Goal: Task Accomplishment & Management: Use online tool/utility

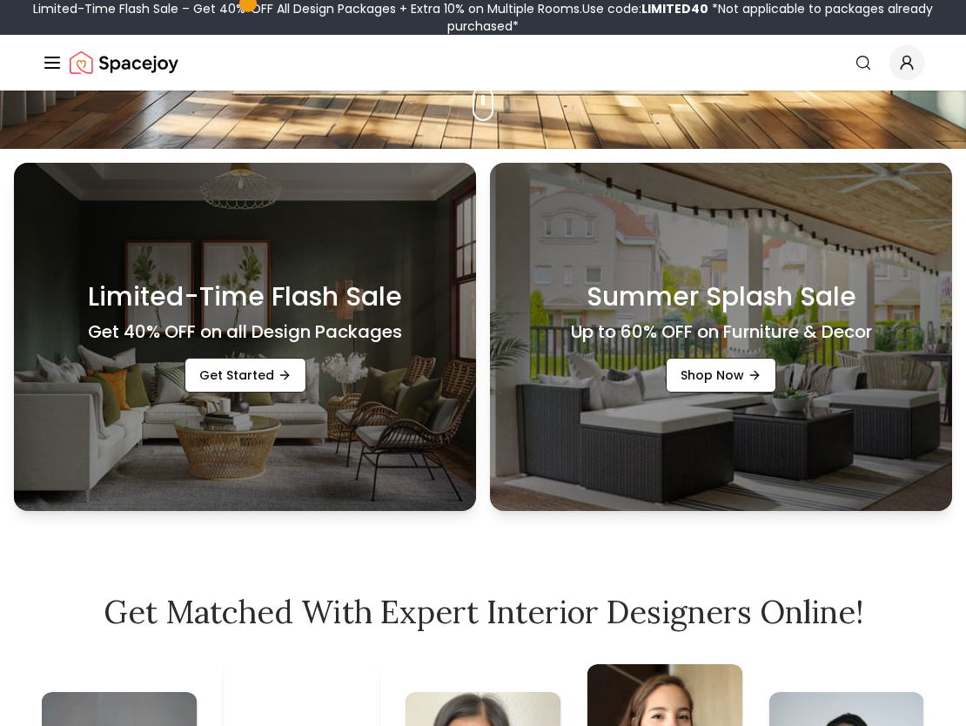
scroll to position [578, 0]
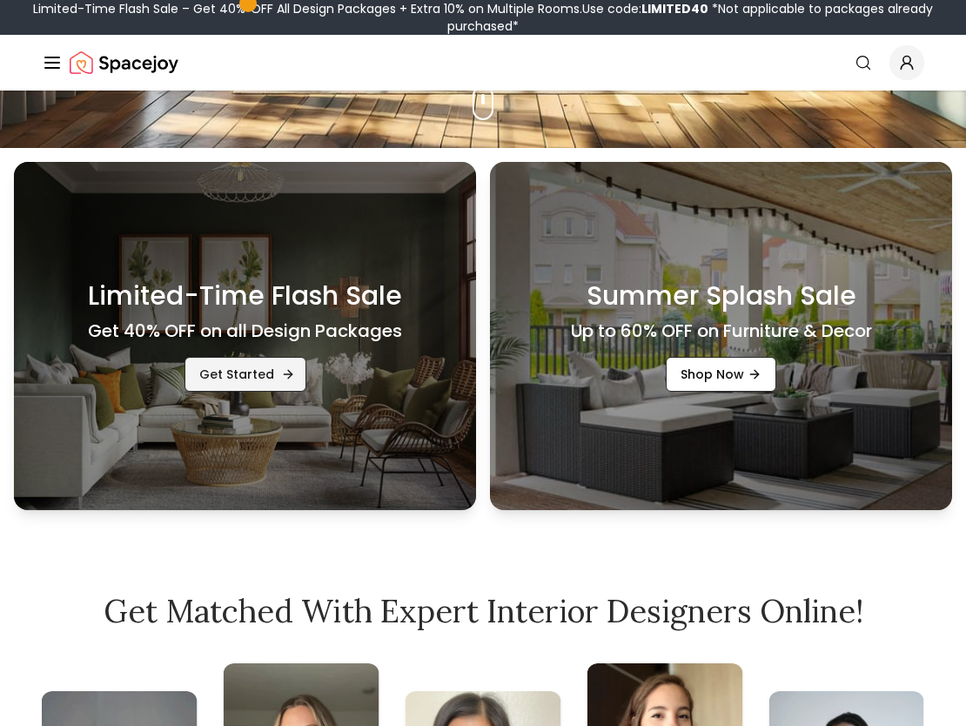
click at [254, 372] on link "Get Started" at bounding box center [246, 374] width 122 height 35
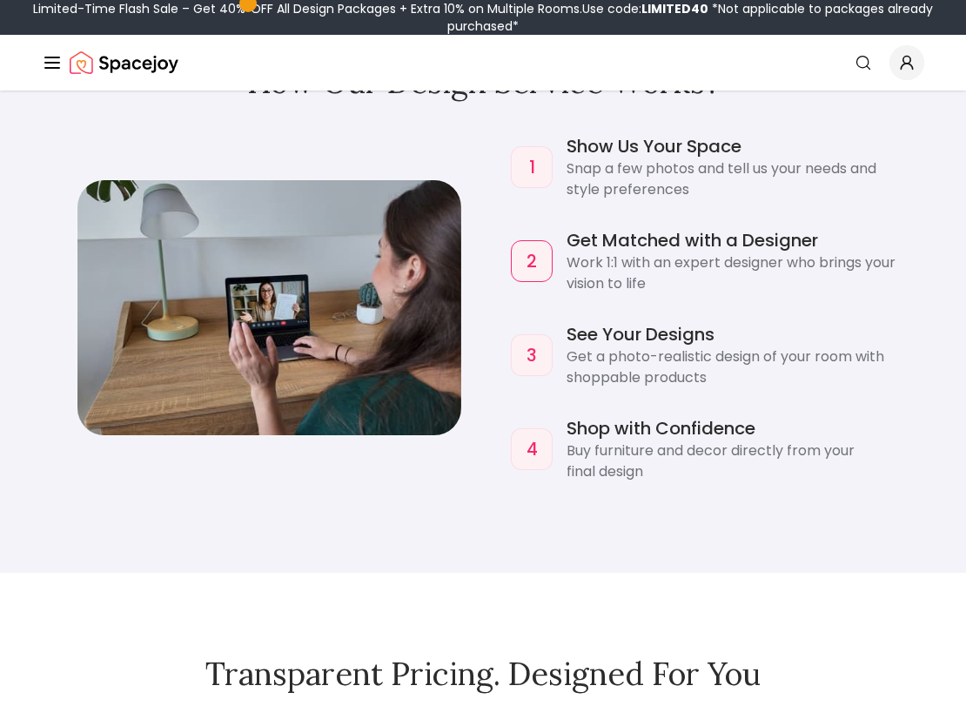
scroll to position [1655, 0]
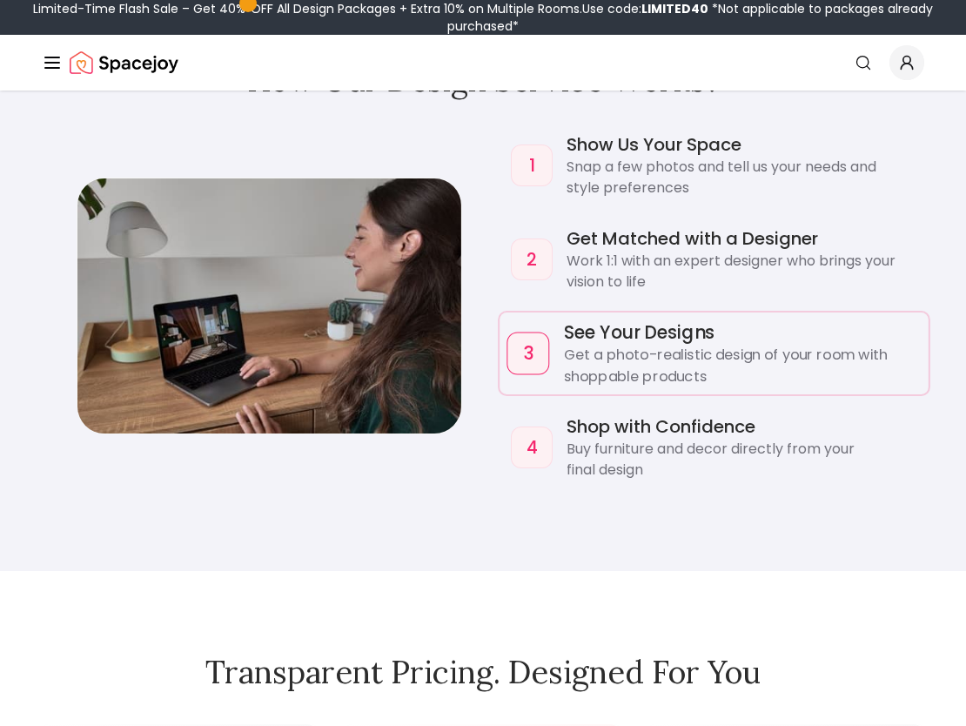
click at [604, 352] on p "Get a photo-realistic design of your room with shoppable products" at bounding box center [743, 366] width 358 height 43
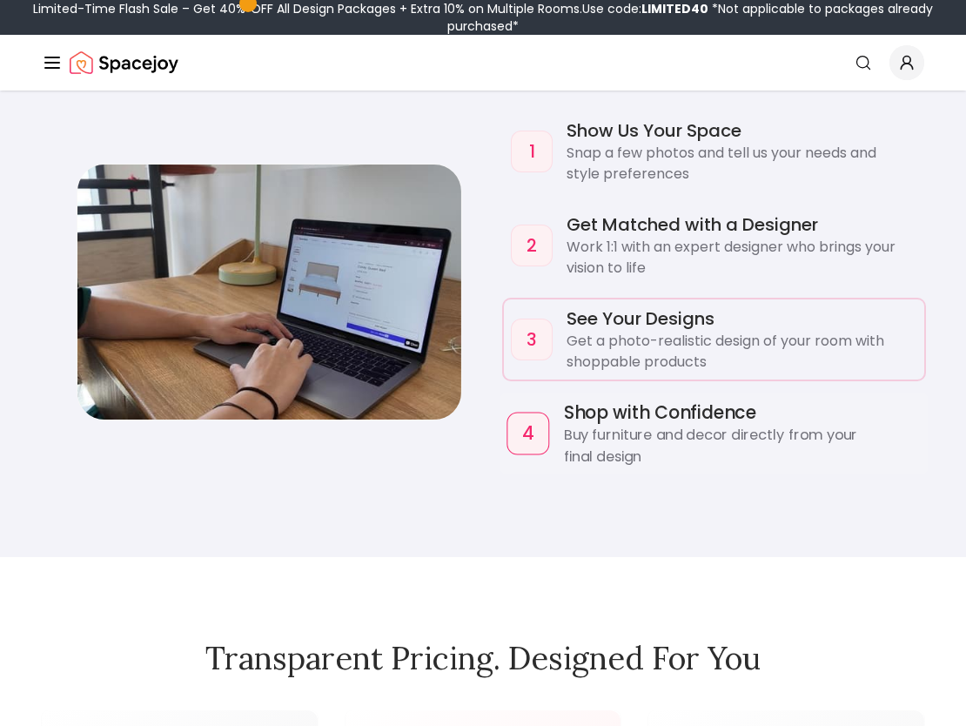
scroll to position [1674, 0]
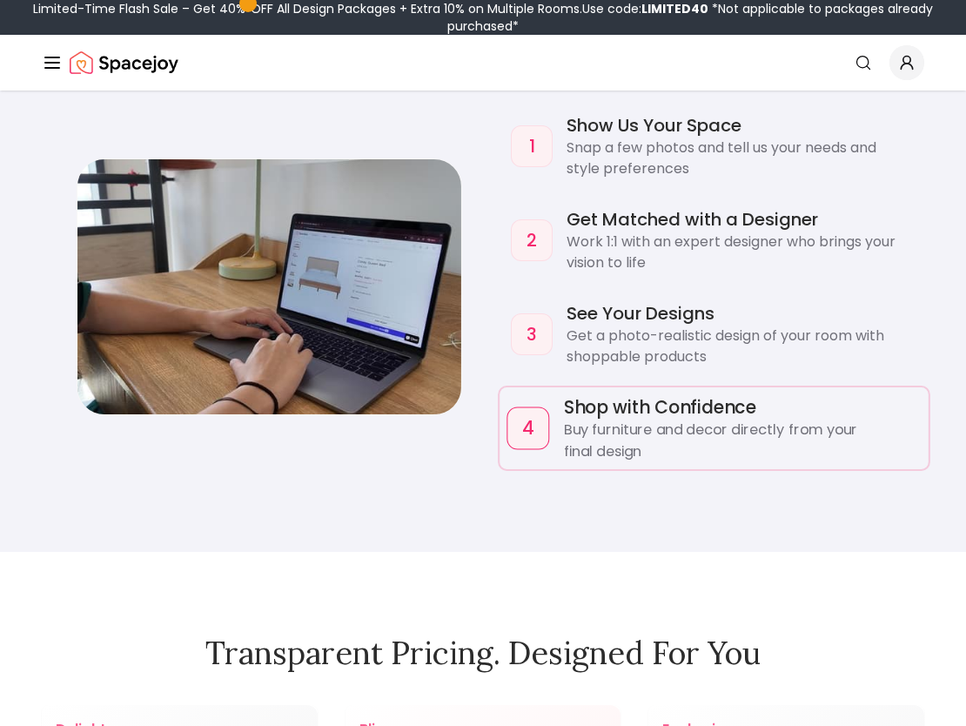
click at [604, 442] on p "Buy furniture and decor directly from your final design" at bounding box center [743, 441] width 358 height 43
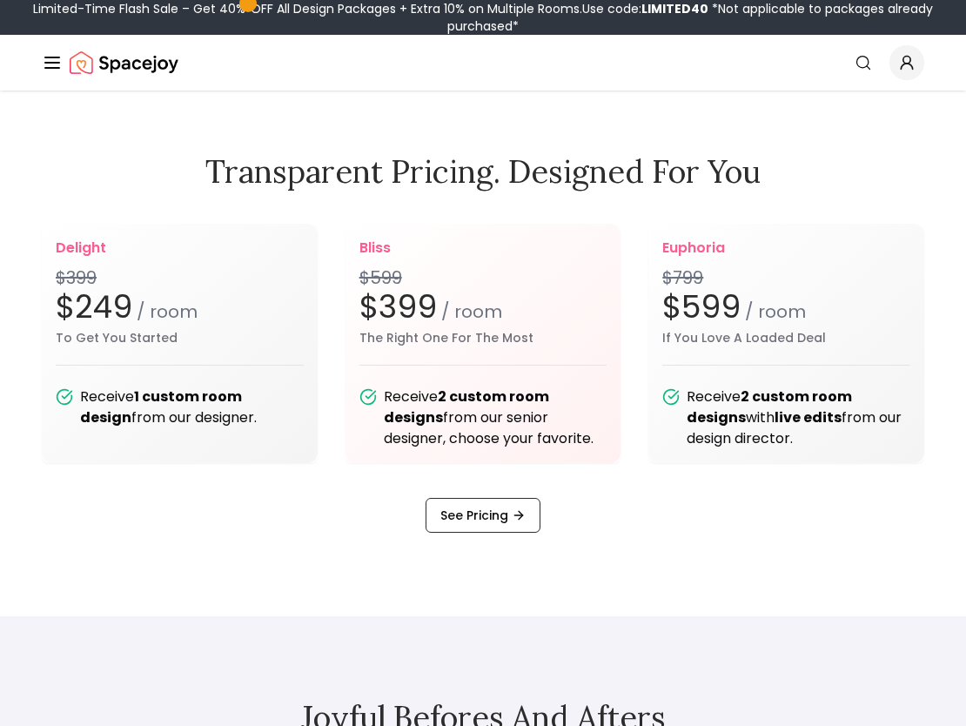
scroll to position [2156, 0]
click at [531, 346] on div "bliss $599 $399 / room The Right One For The Most Receive 2 custom room designs…" at bounding box center [484, 342] width 276 height 239
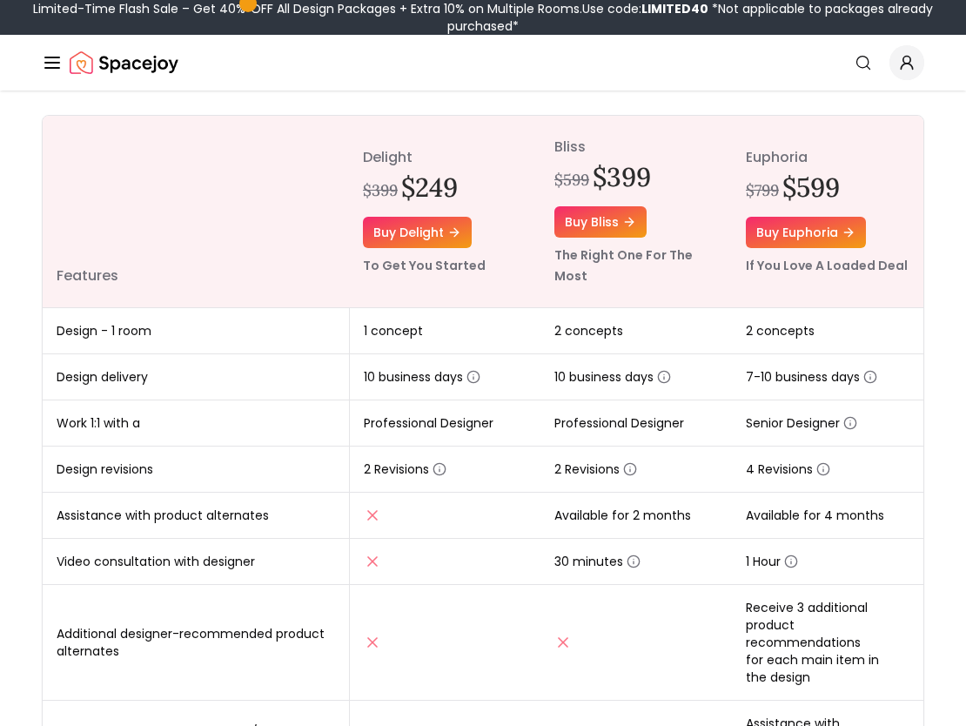
scroll to position [204, 0]
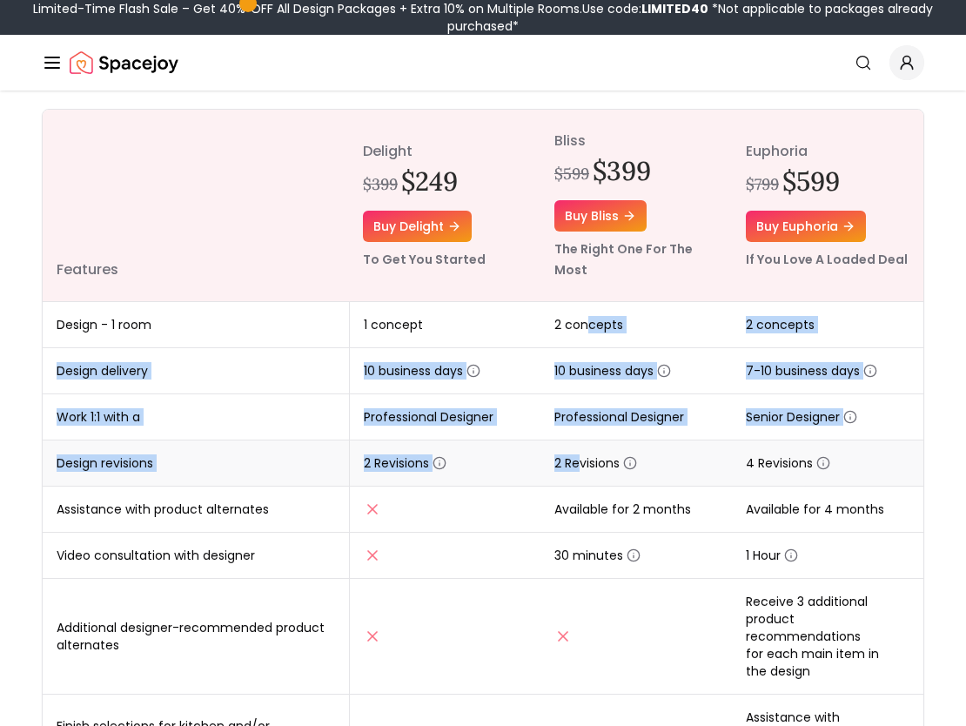
drag, startPoint x: 588, startPoint y: 333, endPoint x: 578, endPoint y: 463, distance: 130.9
click at [578, 463] on tbody "Design - 1 room 1 concept 2 concepts 2 concepts Design delivery 10 business day…" at bounding box center [483, 709] width 881 height 814
click at [578, 463] on span "2 Revisions" at bounding box center [596, 462] width 83 height 17
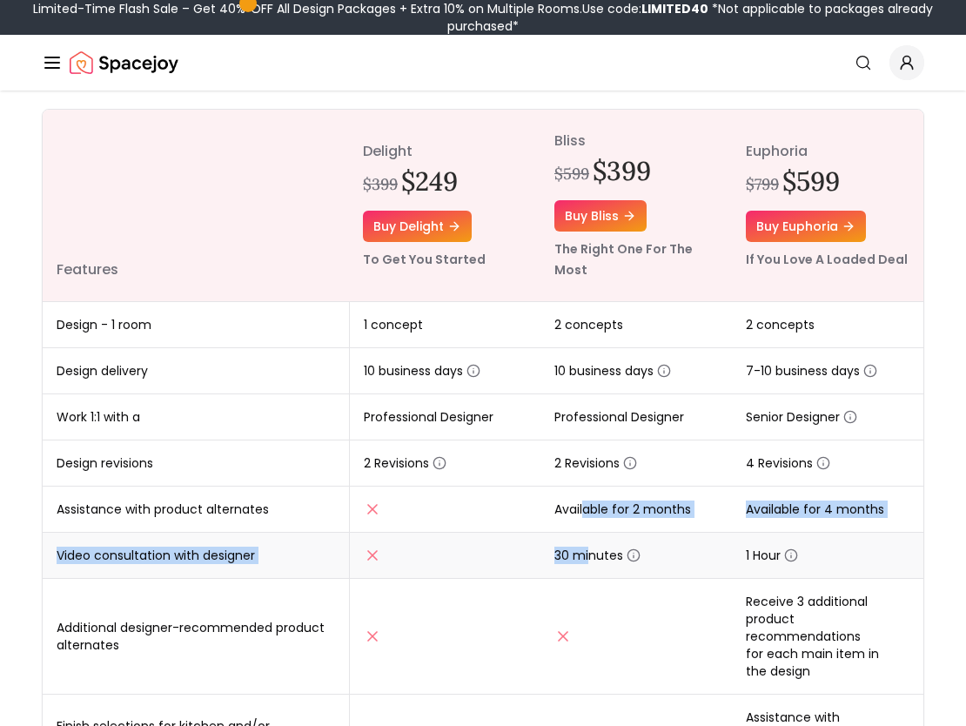
drag, startPoint x: 585, startPoint y: 509, endPoint x: 588, endPoint y: 558, distance: 48.9
click at [588, 558] on tbody "Design - 1 room 1 concept 2 concepts 2 concepts Design delivery 10 business day…" at bounding box center [483, 709] width 881 height 814
click at [588, 558] on span "30 minutes" at bounding box center [598, 555] width 86 height 17
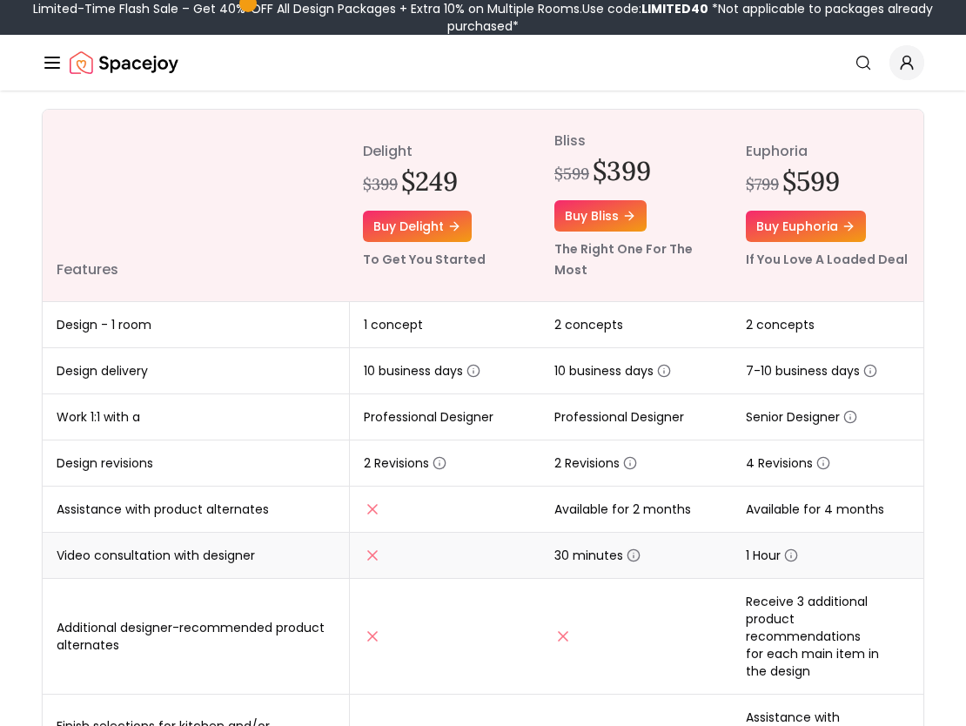
click at [629, 553] on icon "button" at bounding box center [634, 555] width 14 height 14
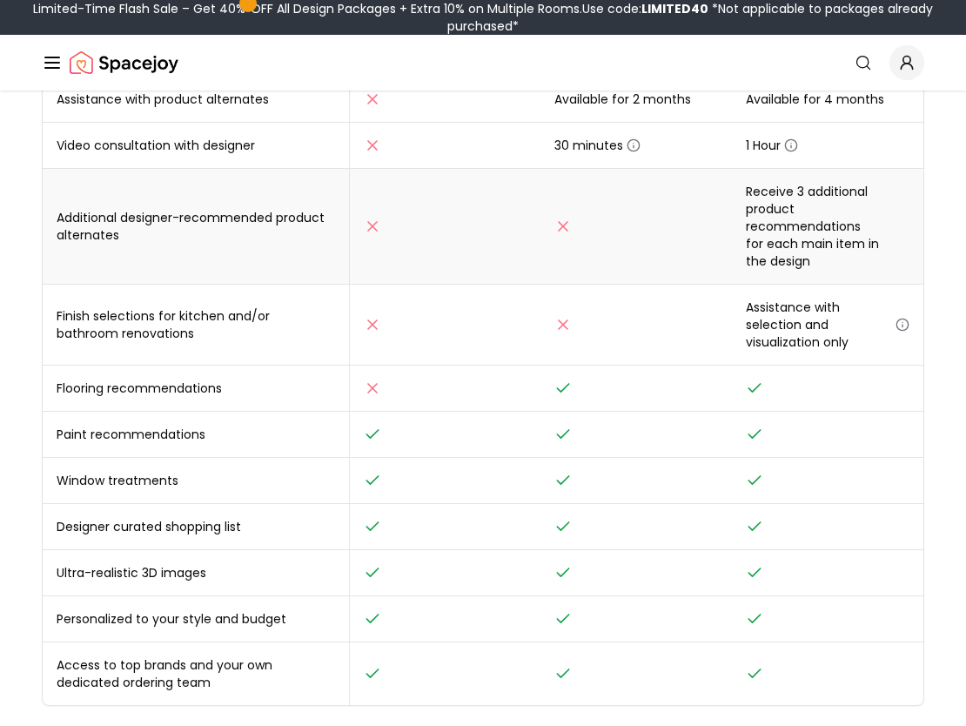
scroll to position [643, 0]
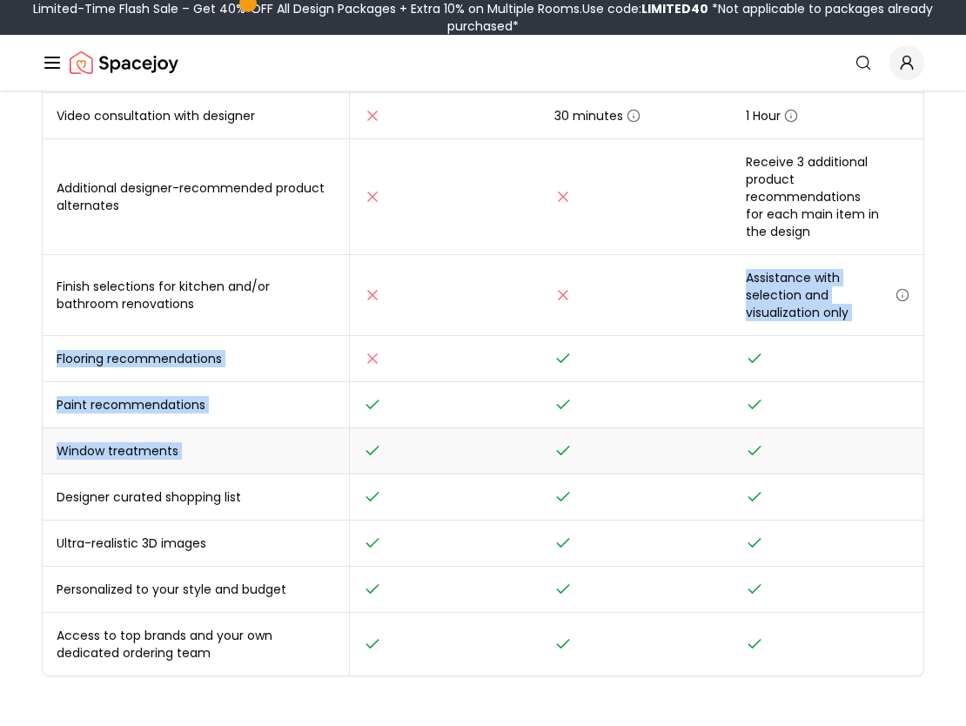
drag, startPoint x: 561, startPoint y: 292, endPoint x: 555, endPoint y: 455, distance: 163.8
click at [555, 455] on tbody "Design - 1 room 1 concept 2 concepts 2 concepts Design delivery 10 business day…" at bounding box center [483, 269] width 881 height 814
click at [555, 455] on icon at bounding box center [563, 450] width 17 height 17
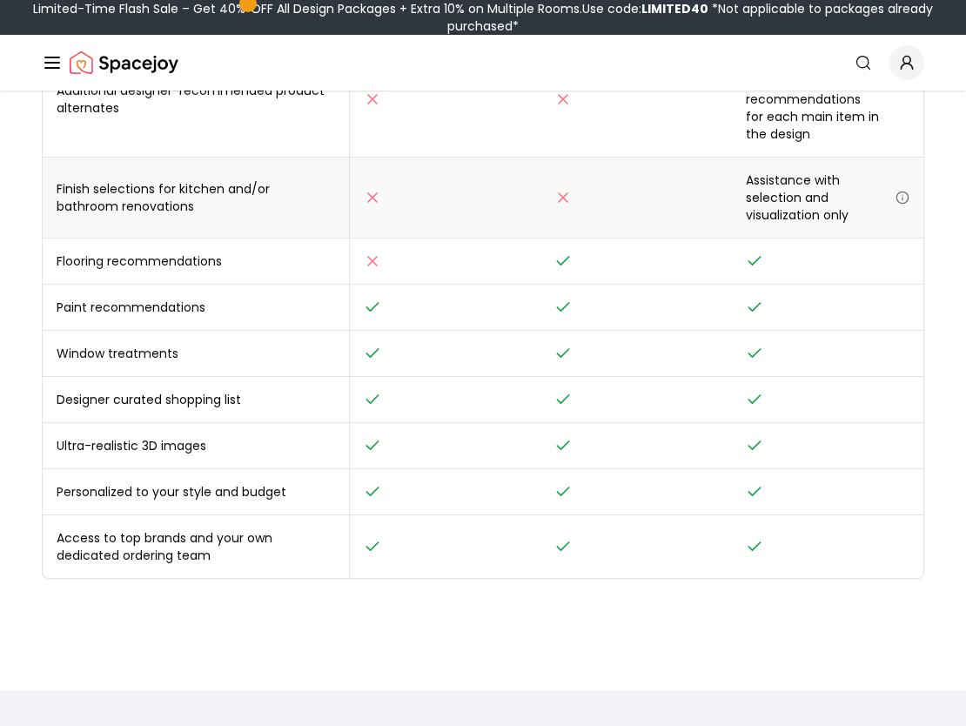
scroll to position [743, 0]
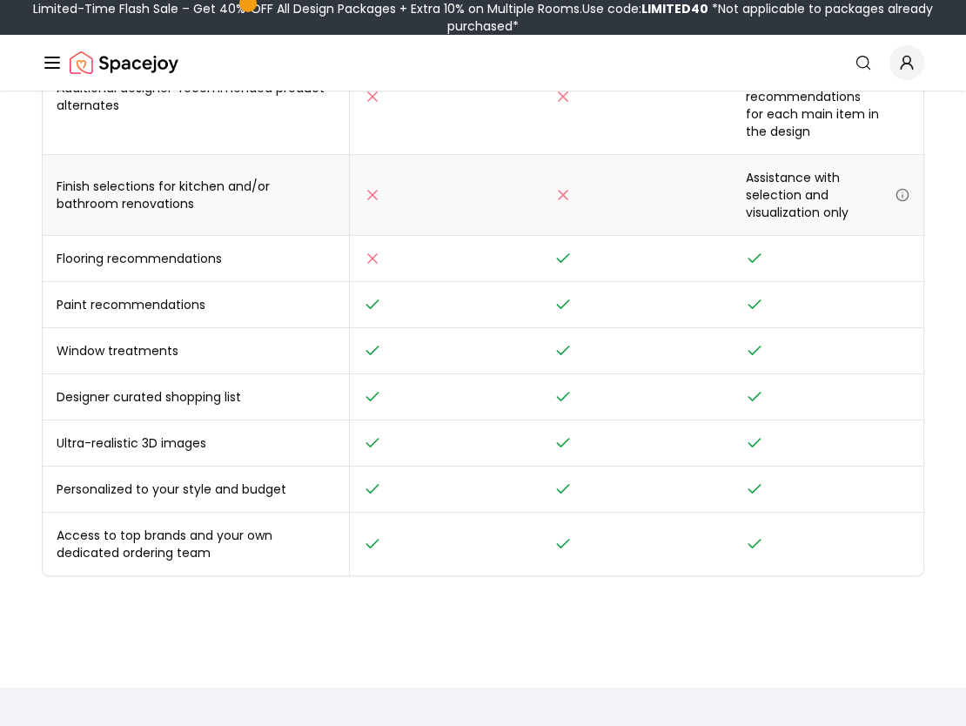
click at [902, 195] on icon "button" at bounding box center [903, 195] width 14 height 14
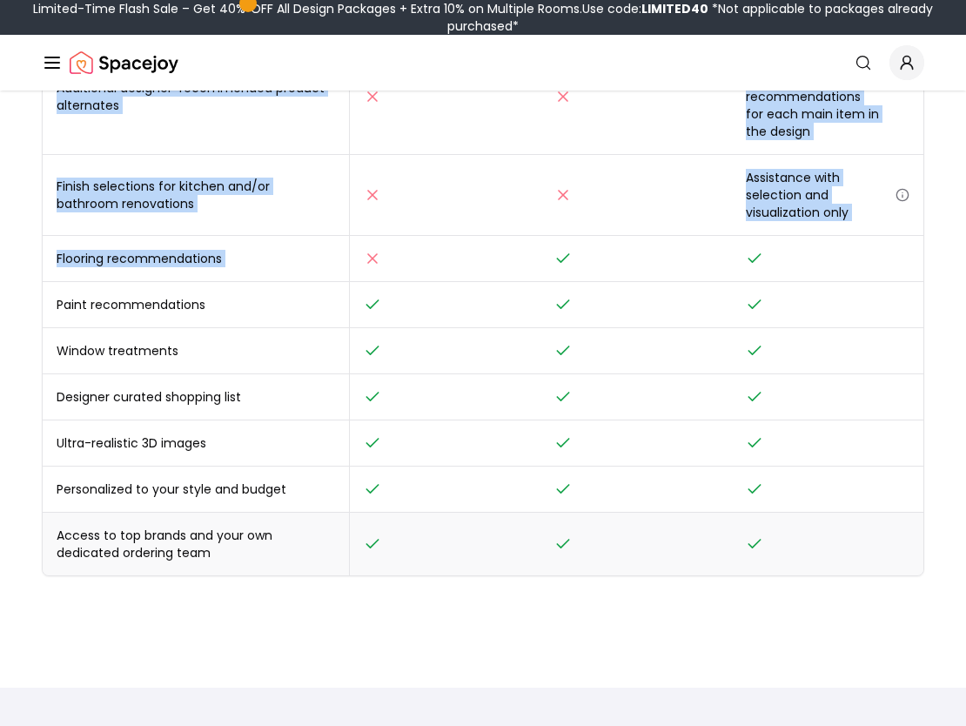
drag, startPoint x: 563, startPoint y: 245, endPoint x: 548, endPoint y: 520, distance: 275.5
click at [548, 520] on tbody "Design - 1 room 1 concept 2 concepts 2 concepts Design delivery 10 business day…" at bounding box center [483, 169] width 881 height 814
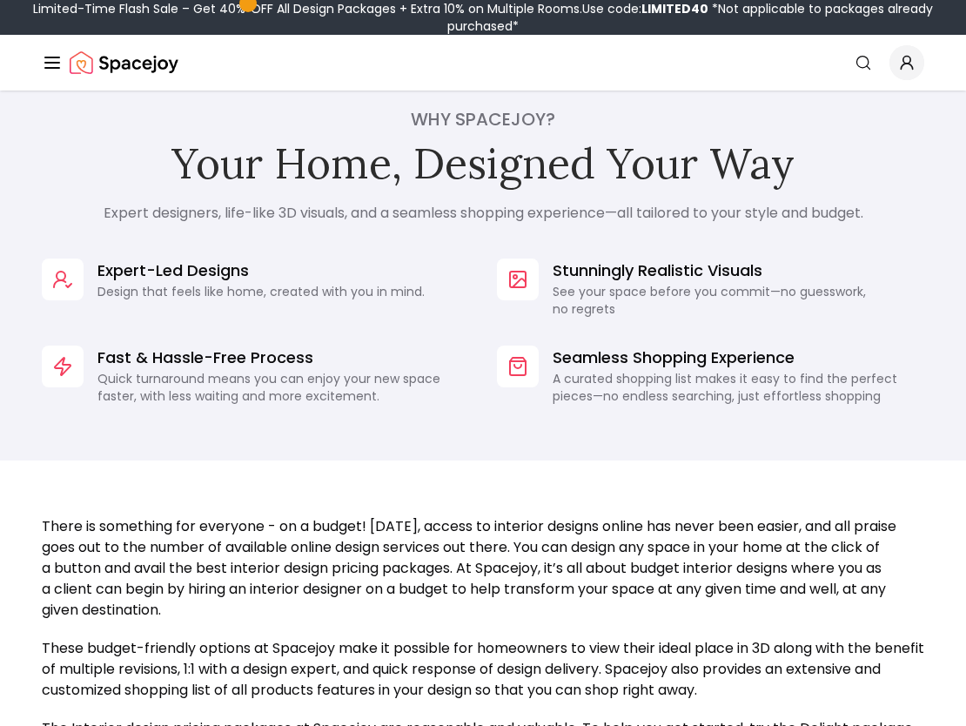
scroll to position [1381, 0]
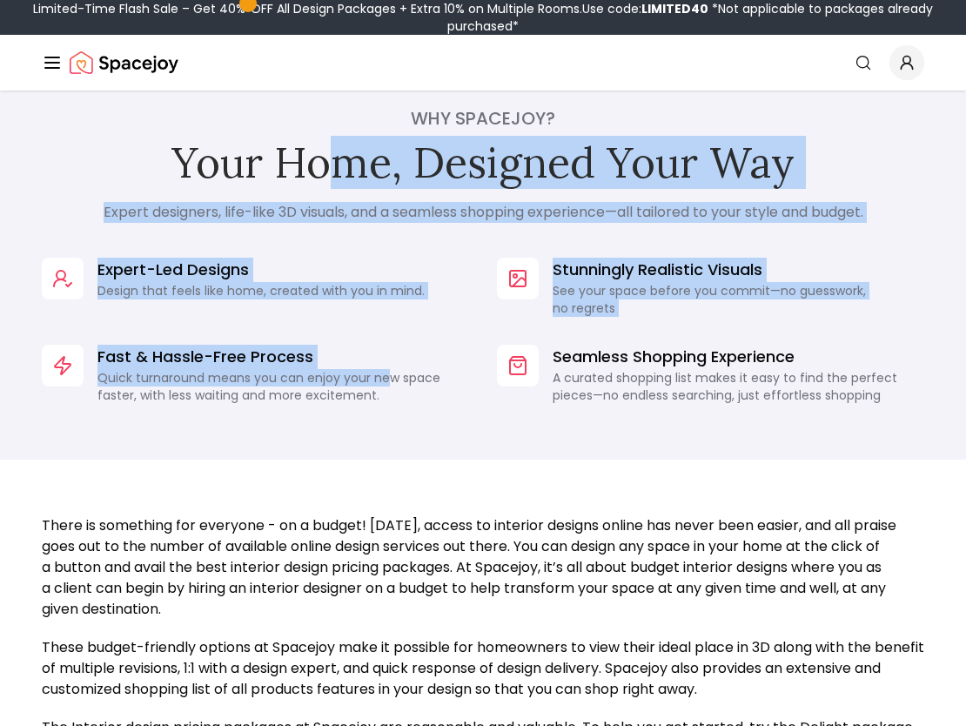
drag, startPoint x: 337, startPoint y: 147, endPoint x: 393, endPoint y: 400, distance: 258.5
click at [393, 400] on div "Why Spacejoy? Your Home, Designed Your Way Expert designers, life-like 3D visua…" at bounding box center [483, 254] width 966 height 409
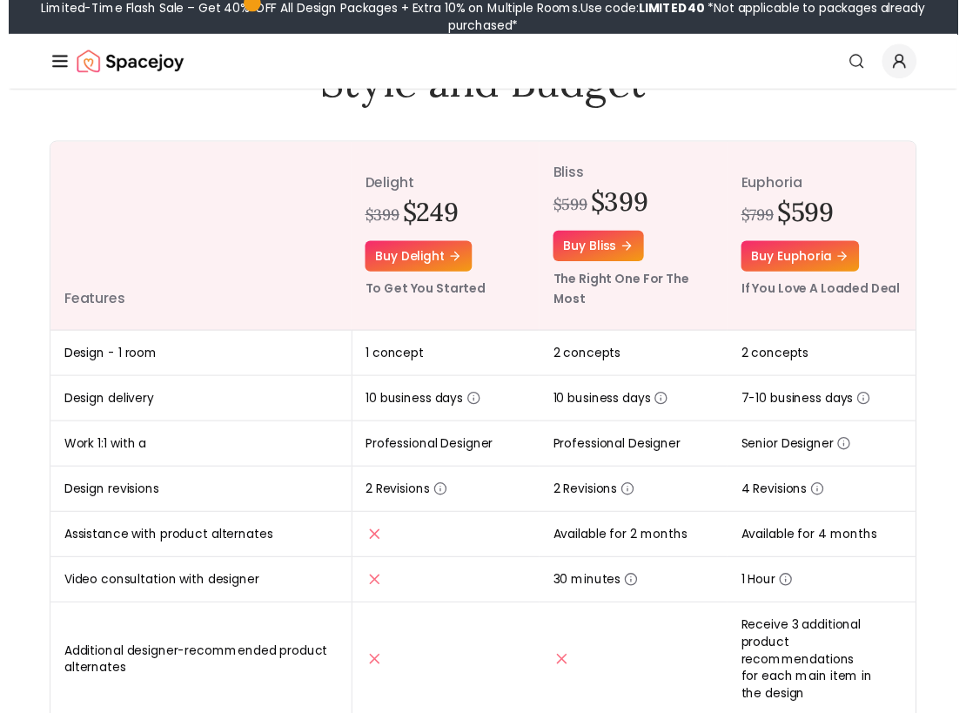
scroll to position [0, 0]
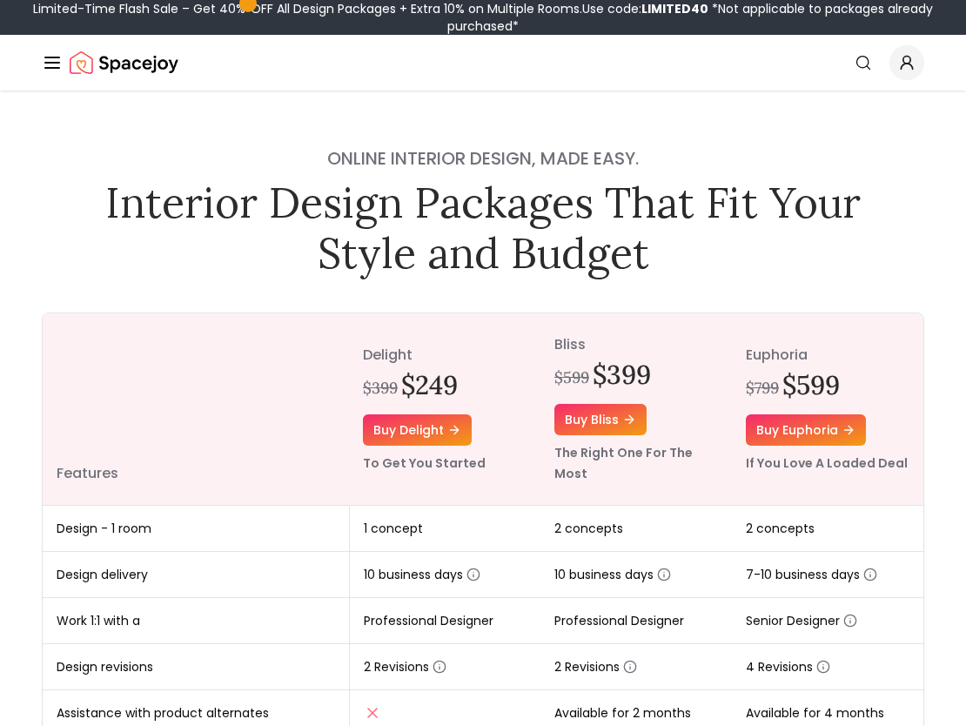
click at [44, 50] on div "Spacejoy" at bounding box center [110, 62] width 137 height 35
click at [48, 59] on icon "Global" at bounding box center [52, 62] width 21 height 21
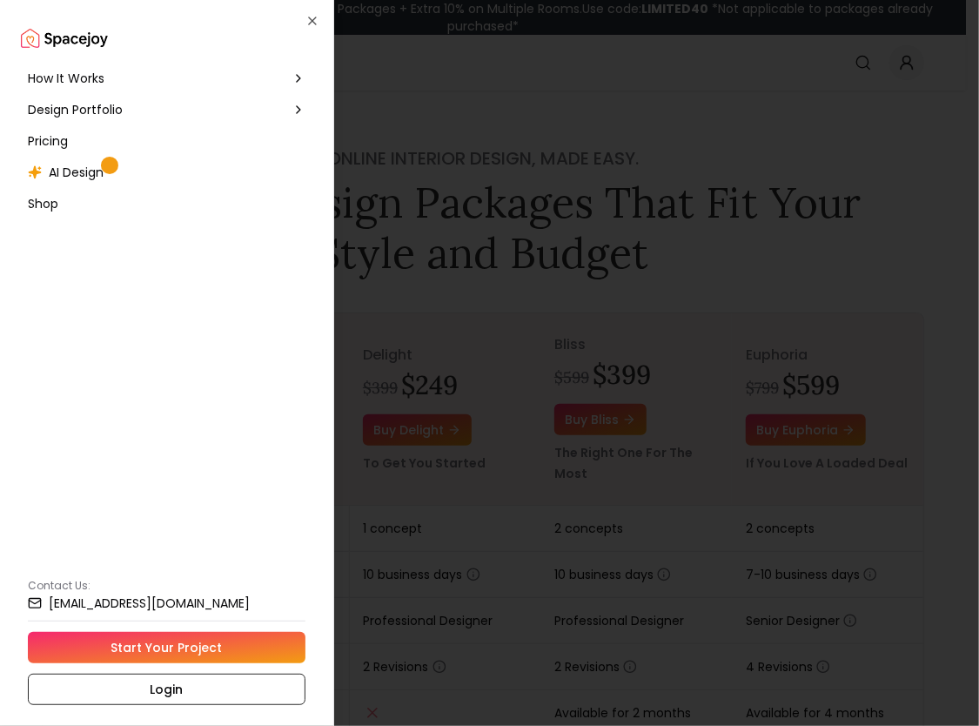
click at [91, 168] on span "AI Design" at bounding box center [76, 172] width 55 height 17
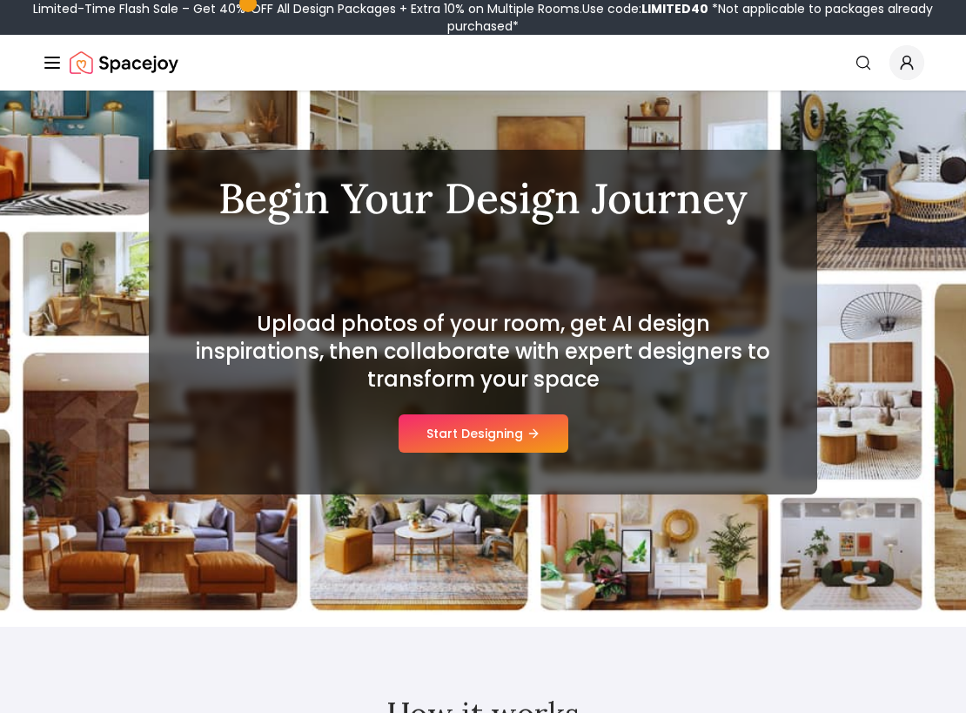
scroll to position [75, 0]
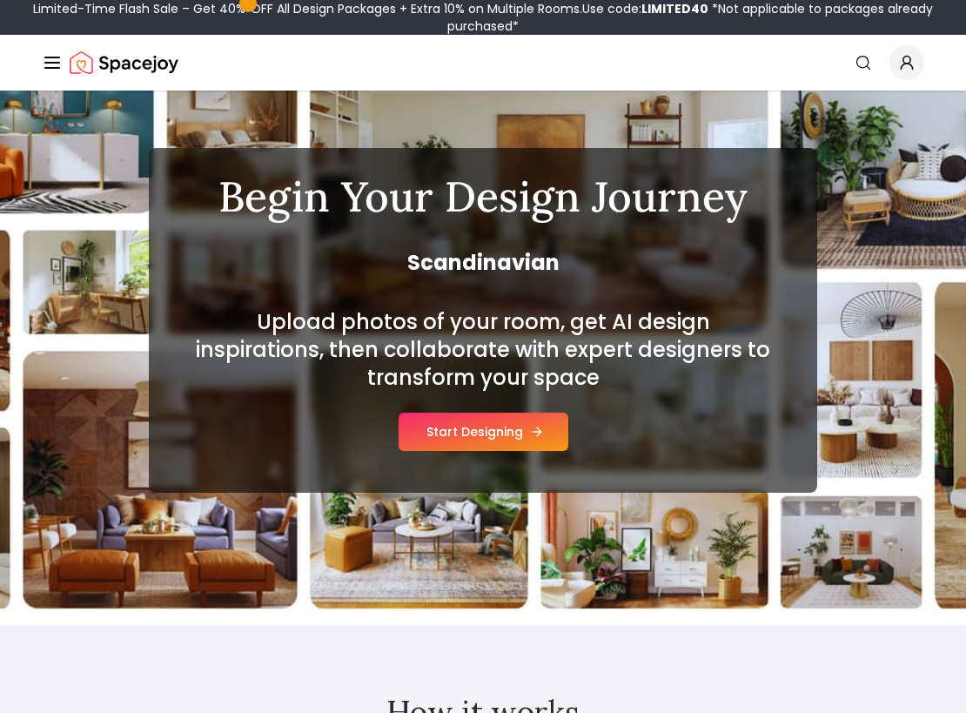
click at [466, 433] on button "Start Designing" at bounding box center [484, 432] width 170 height 38
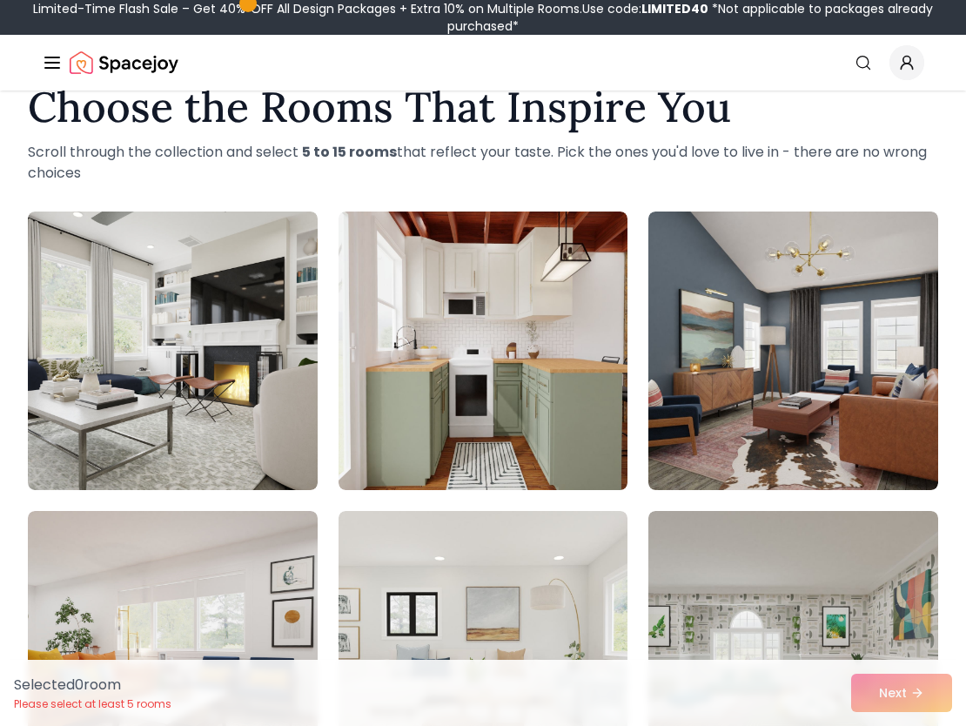
scroll to position [45, 0]
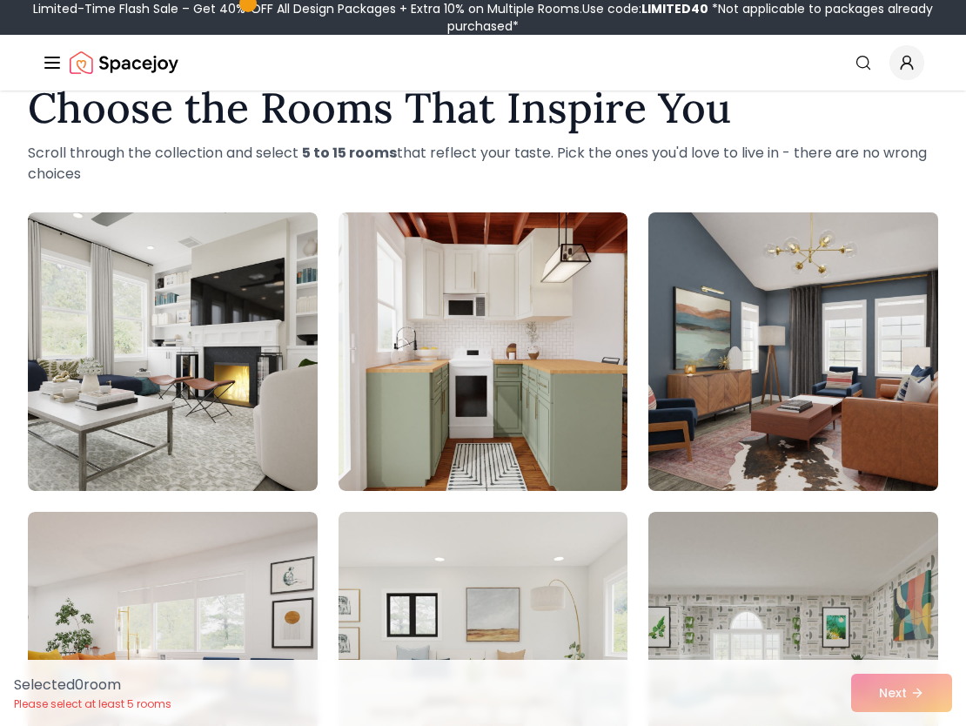
click at [689, 279] on img at bounding box center [794, 351] width 304 height 292
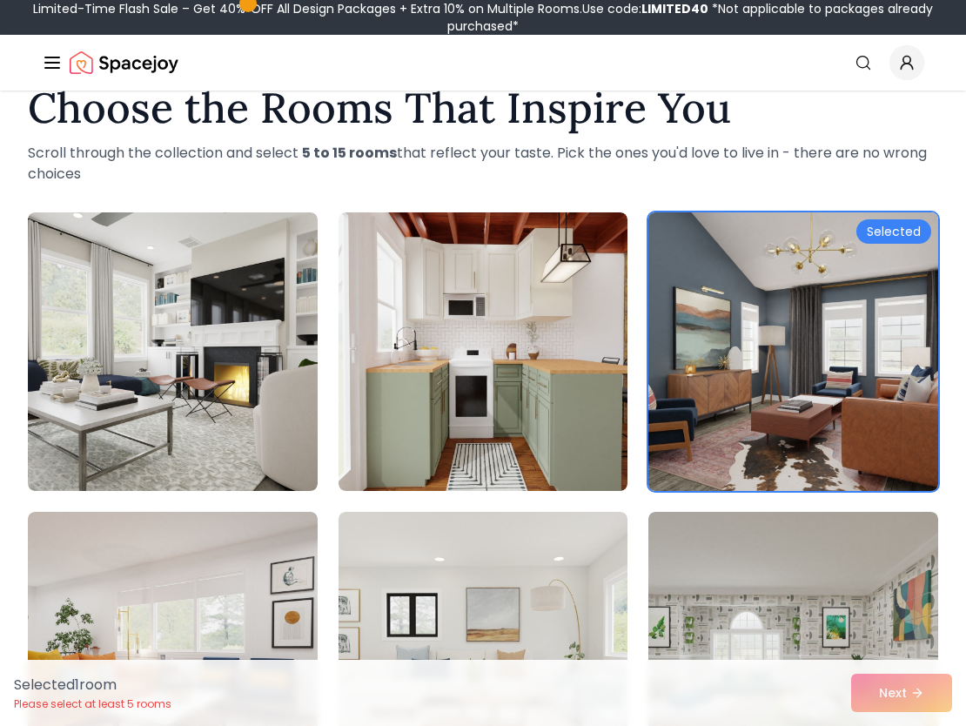
scroll to position [190, 0]
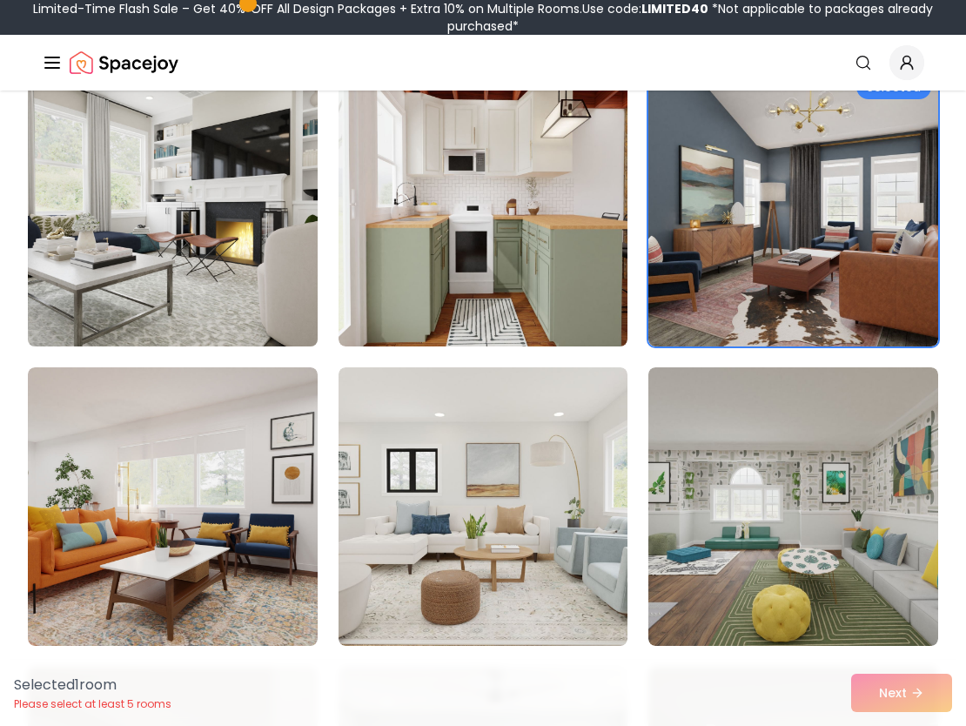
click at [149, 220] on img at bounding box center [173, 207] width 304 height 292
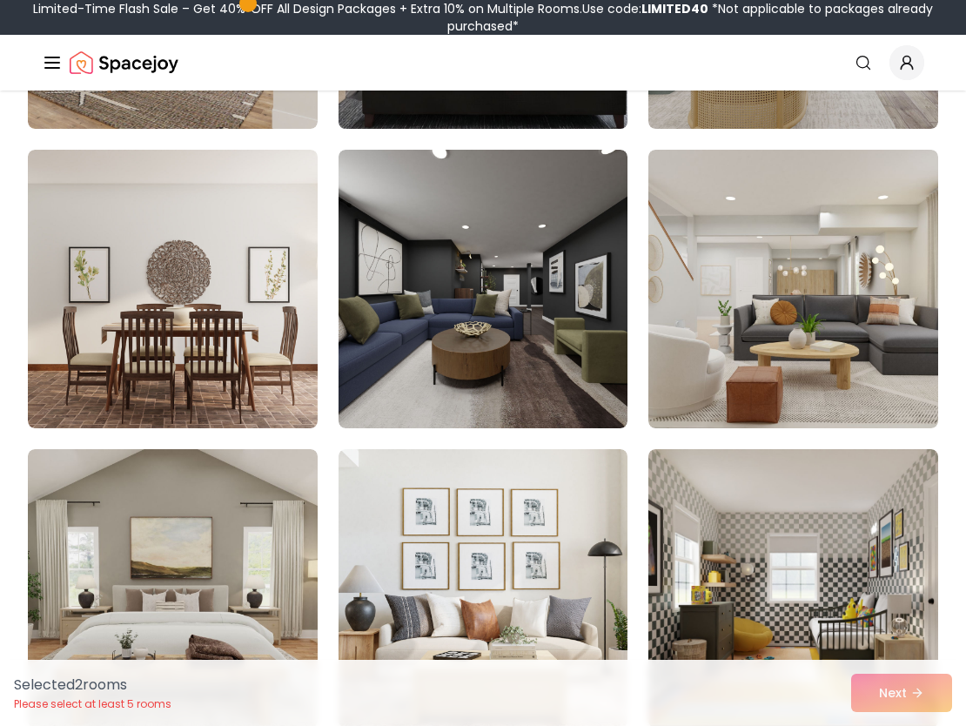
scroll to position [1072, 0]
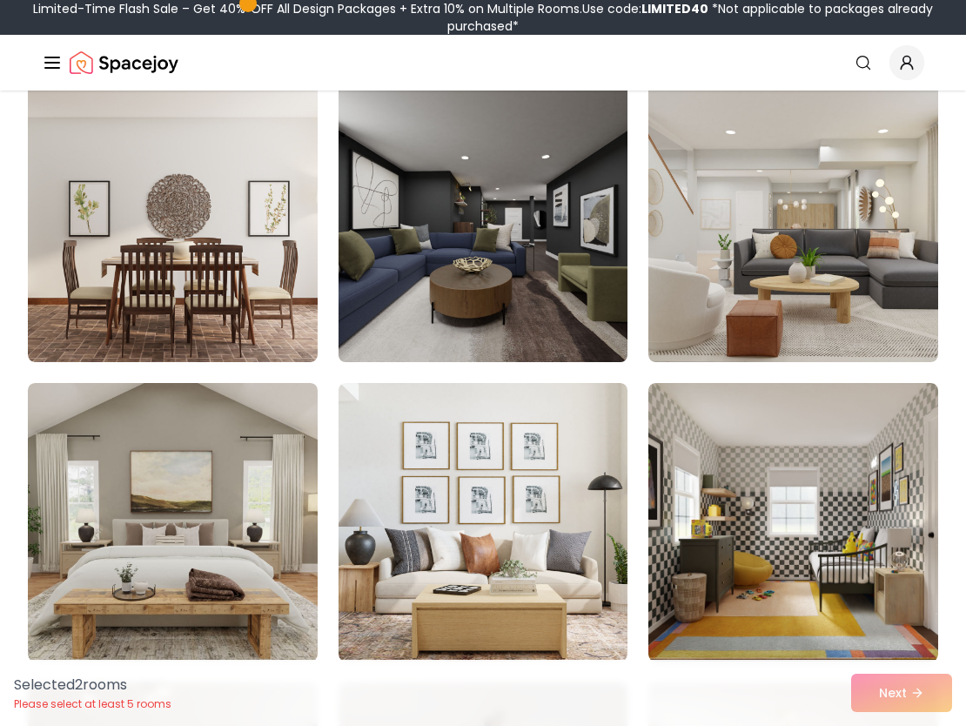
click at [516, 313] on img at bounding box center [483, 223] width 304 height 292
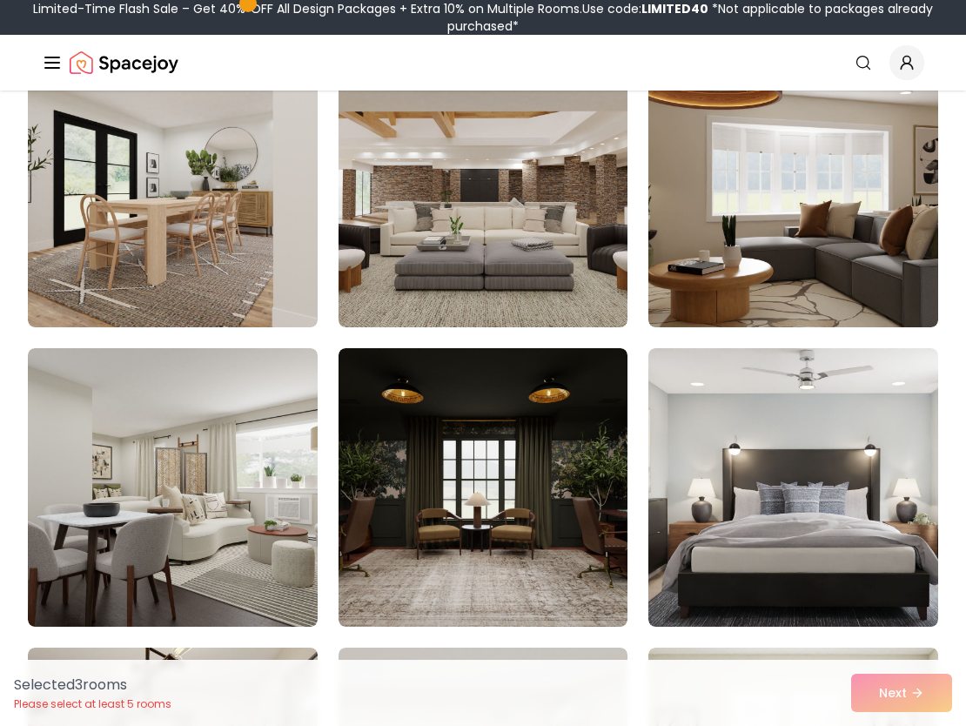
scroll to position [4402, 0]
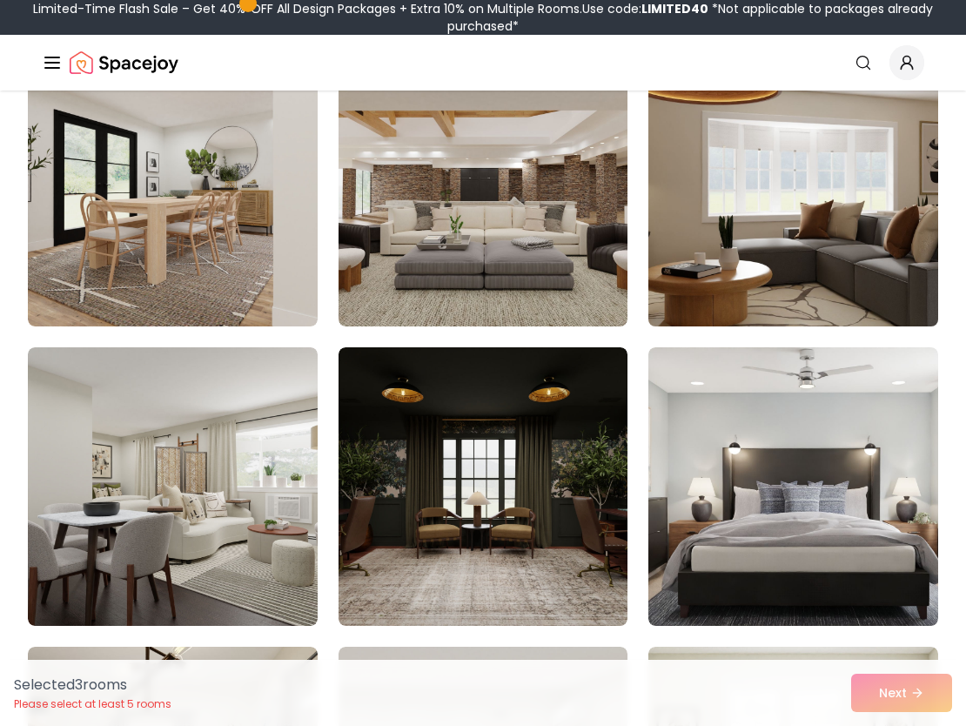
click at [759, 250] on img at bounding box center [794, 187] width 304 height 292
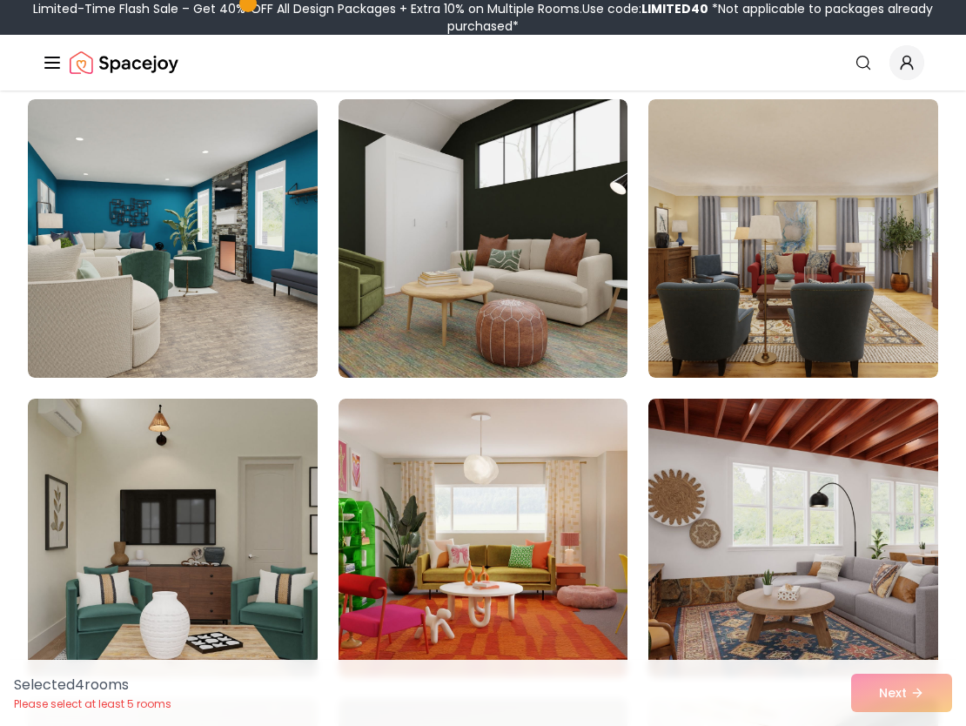
scroll to position [5250, 0]
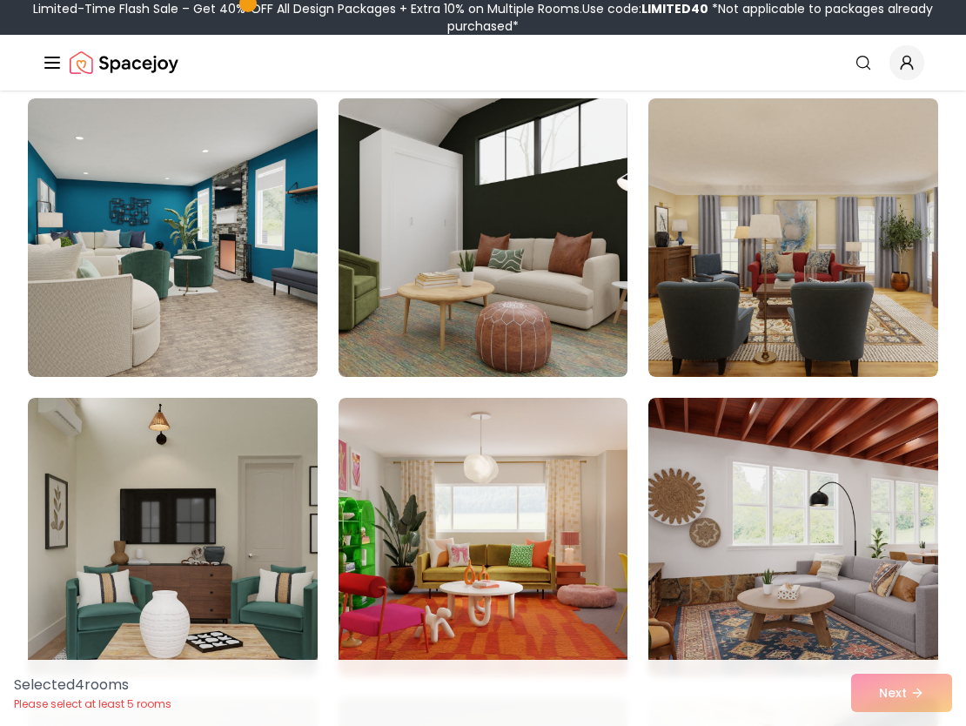
click at [515, 306] on img at bounding box center [483, 237] width 304 height 292
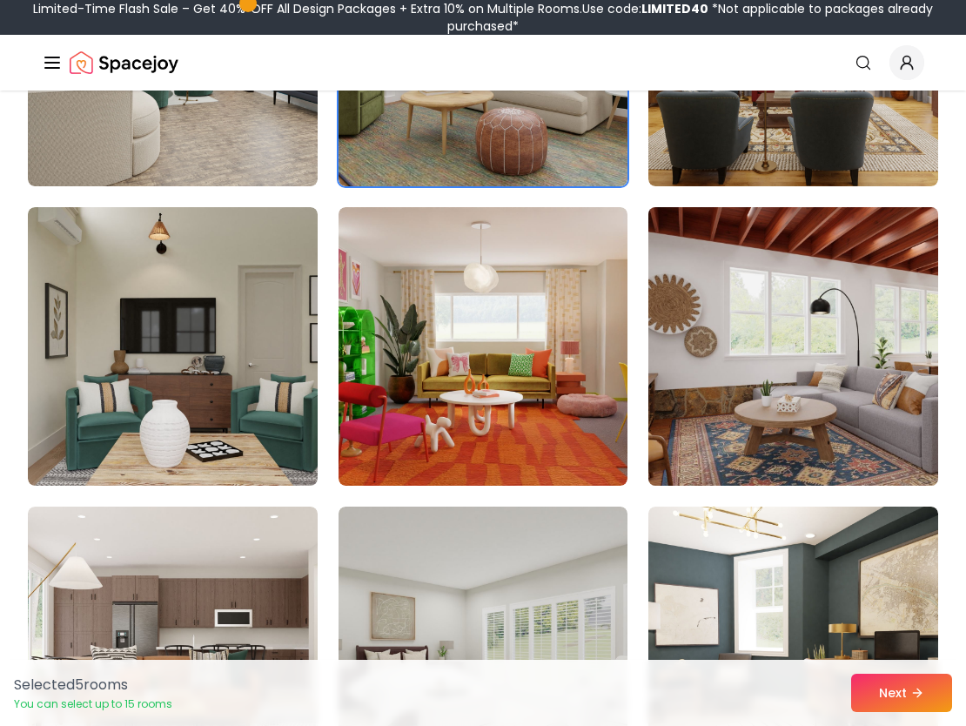
scroll to position [5440, 0]
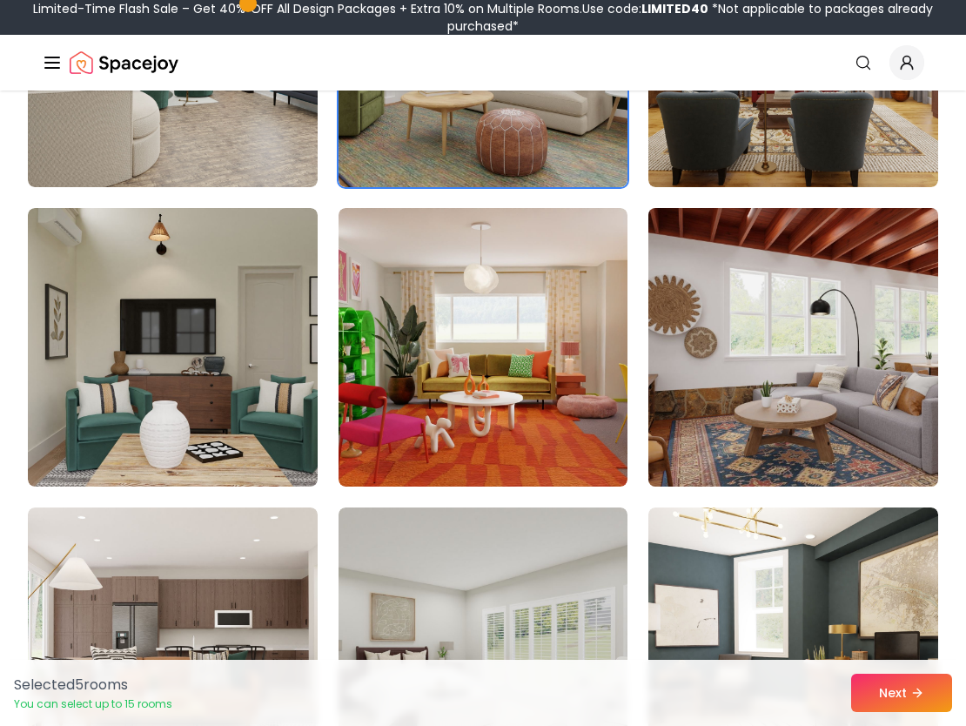
click at [785, 313] on img at bounding box center [794, 347] width 304 height 292
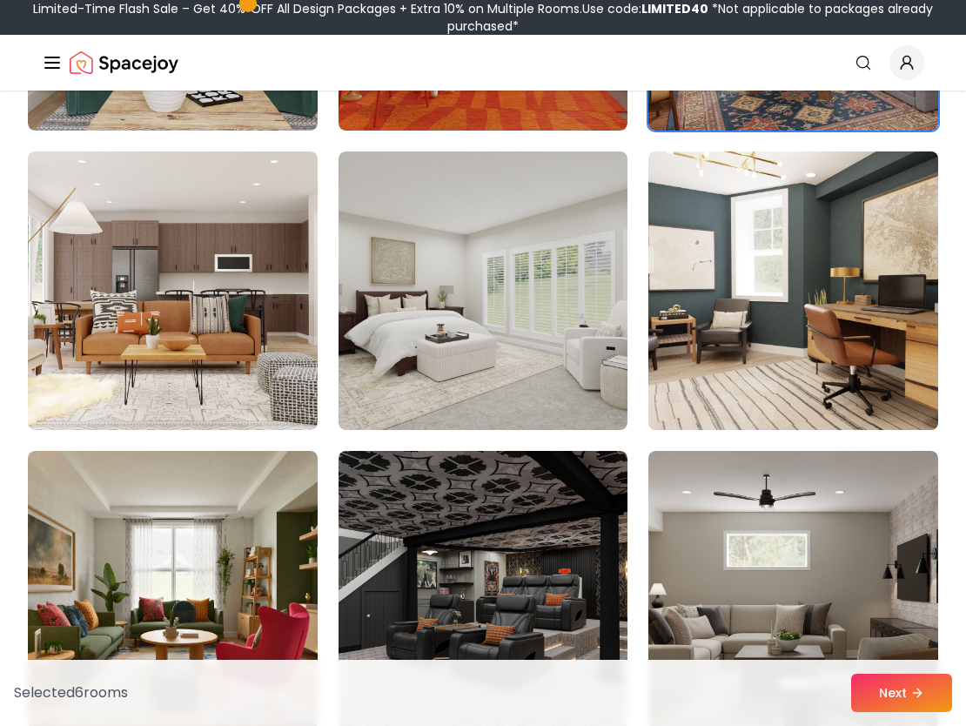
scroll to position [5799, 0]
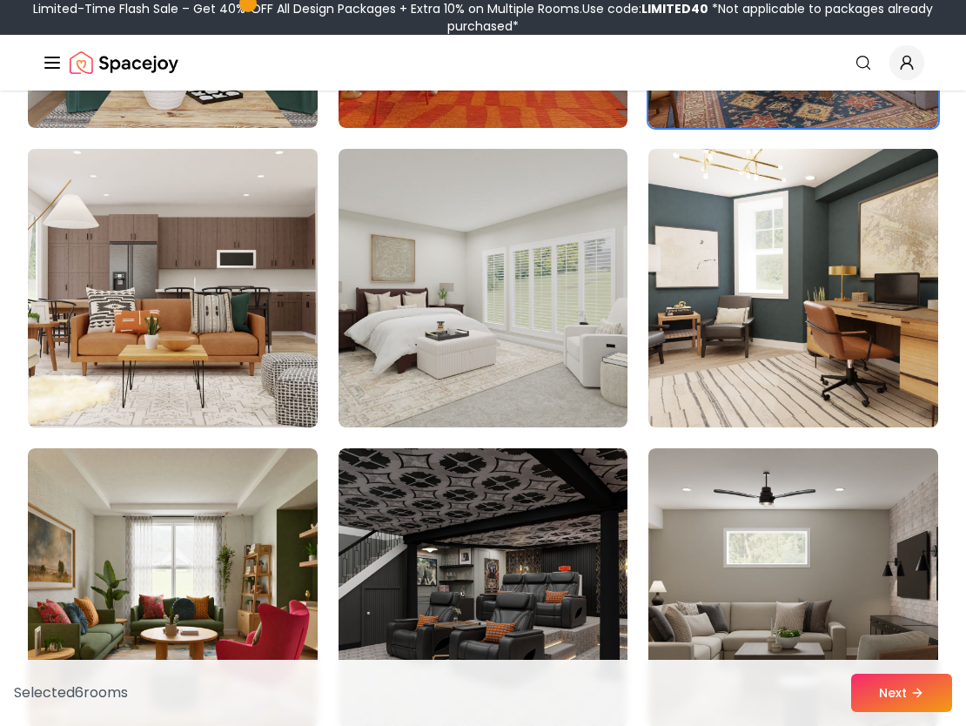
click at [242, 302] on img at bounding box center [173, 288] width 304 height 292
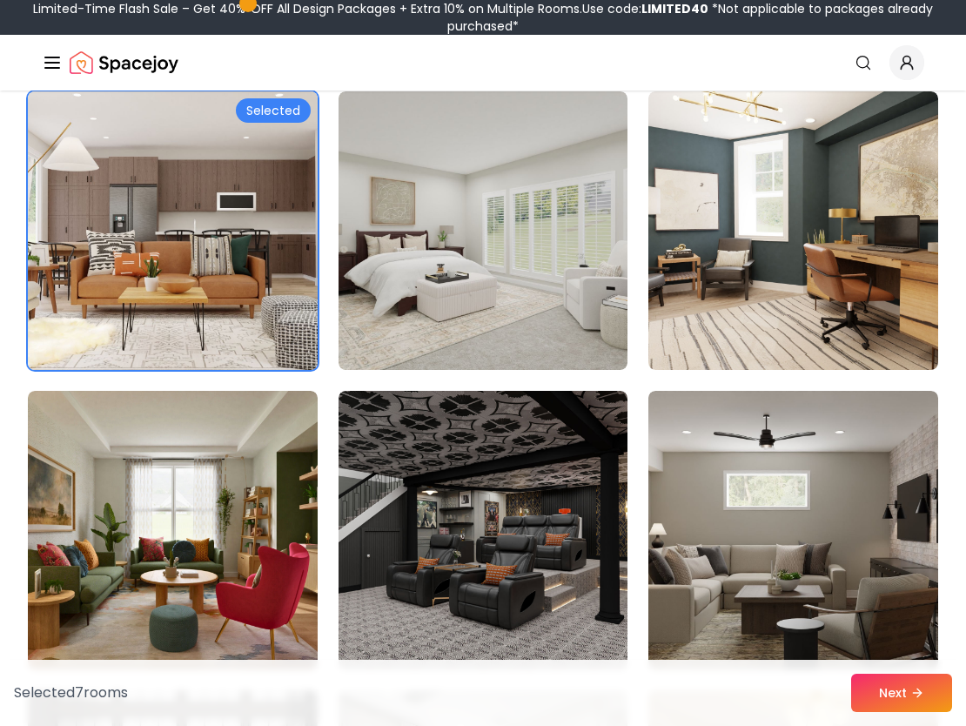
click at [242, 302] on img at bounding box center [173, 230] width 304 height 292
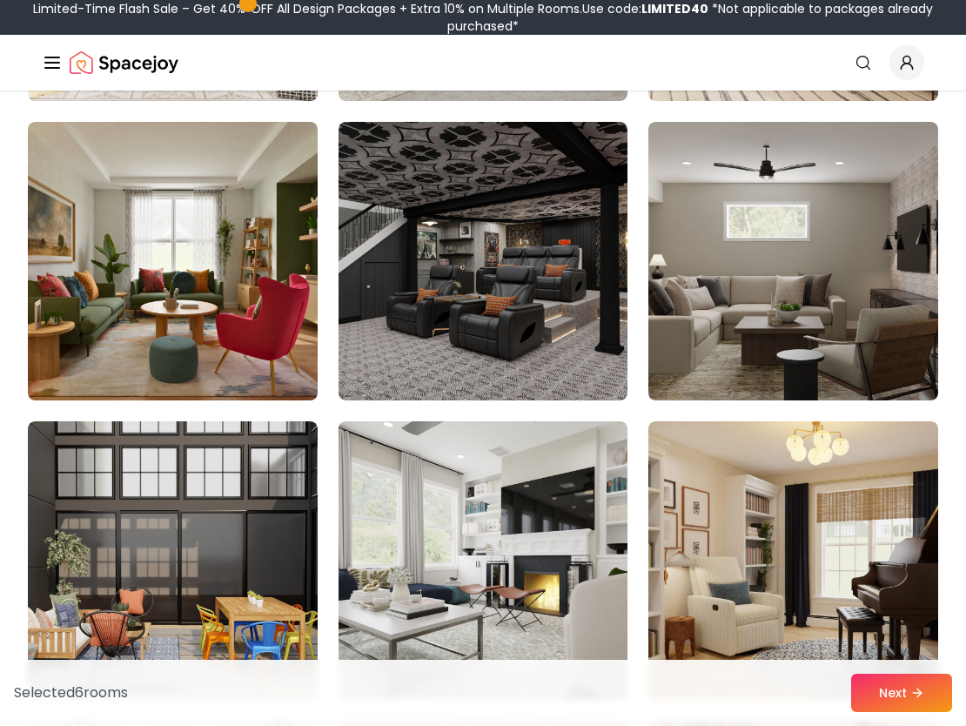
scroll to position [6124, 0]
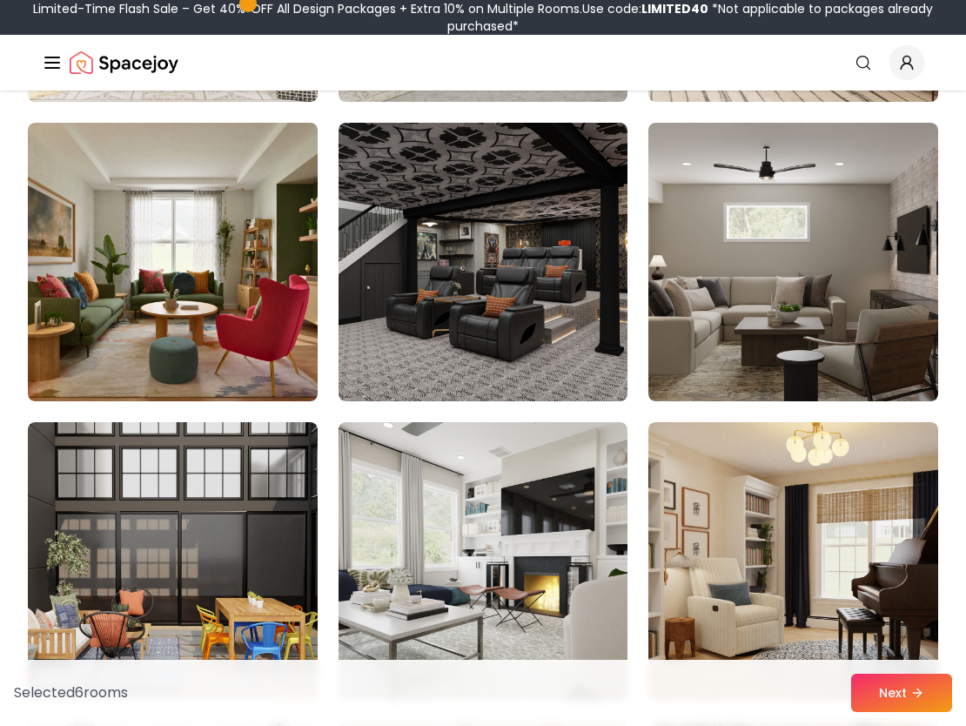
click at [242, 302] on img at bounding box center [173, 262] width 290 height 279
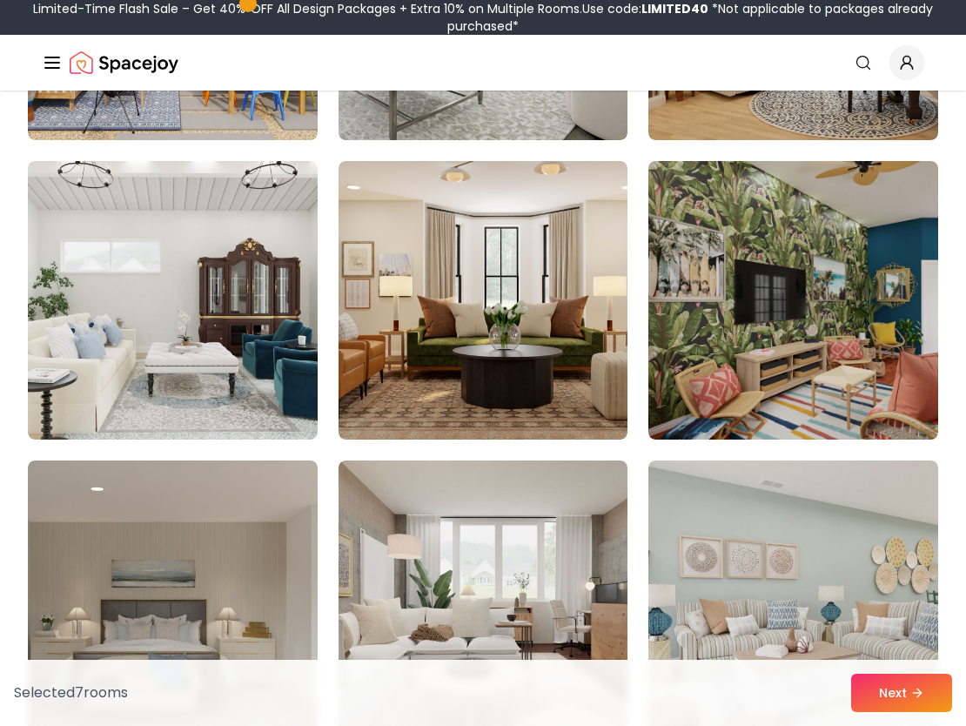
scroll to position [6688, 0]
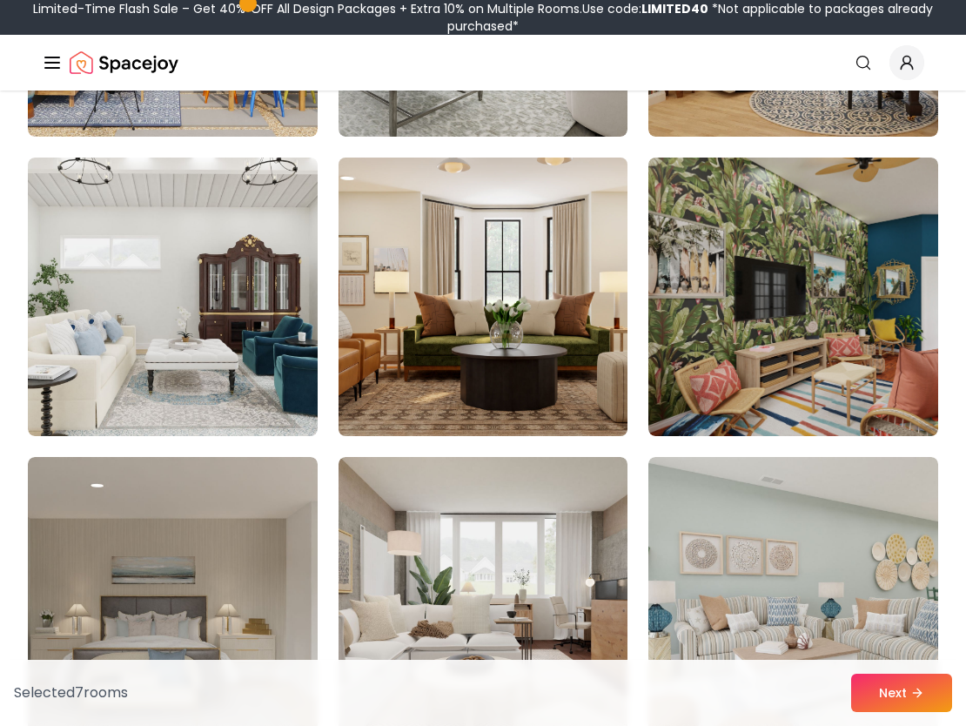
click at [458, 308] on img at bounding box center [483, 297] width 304 height 292
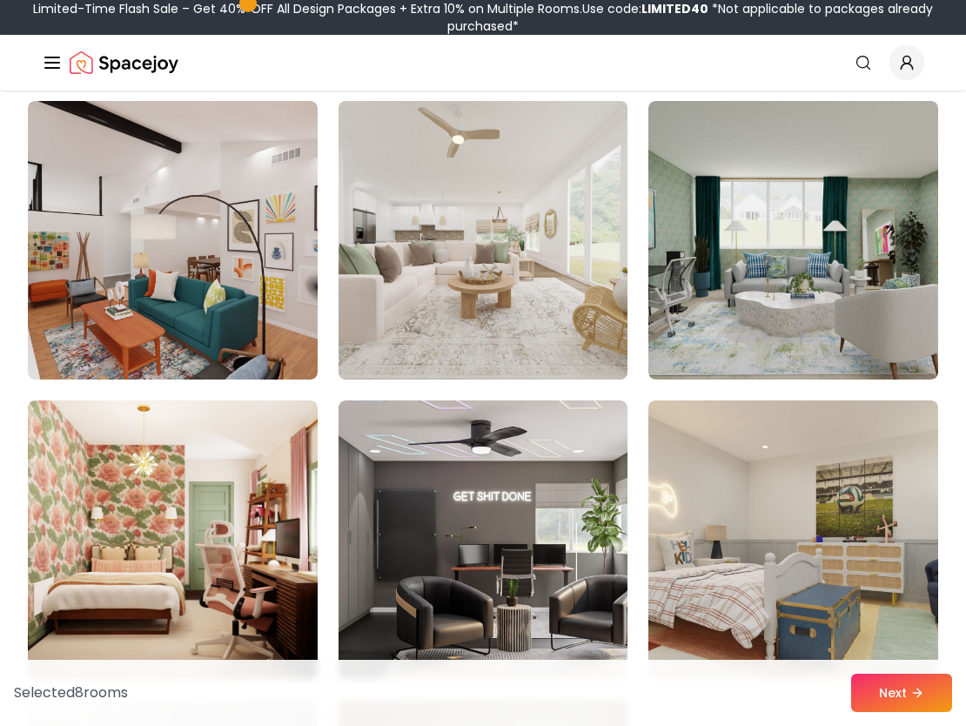
scroll to position [7346, 0]
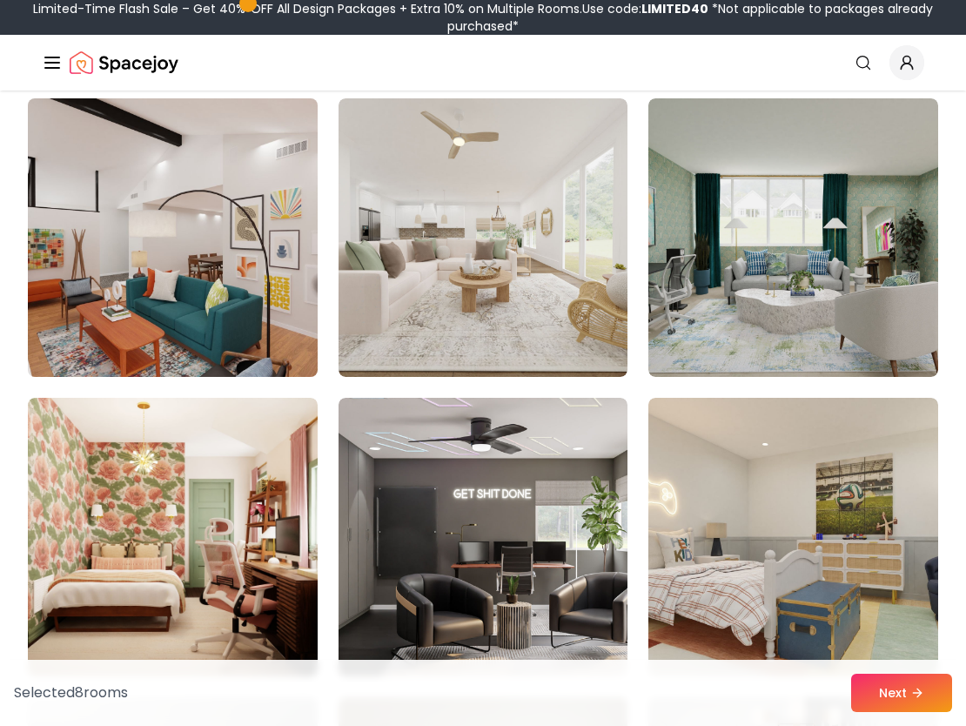
click at [249, 262] on img at bounding box center [173, 237] width 304 height 292
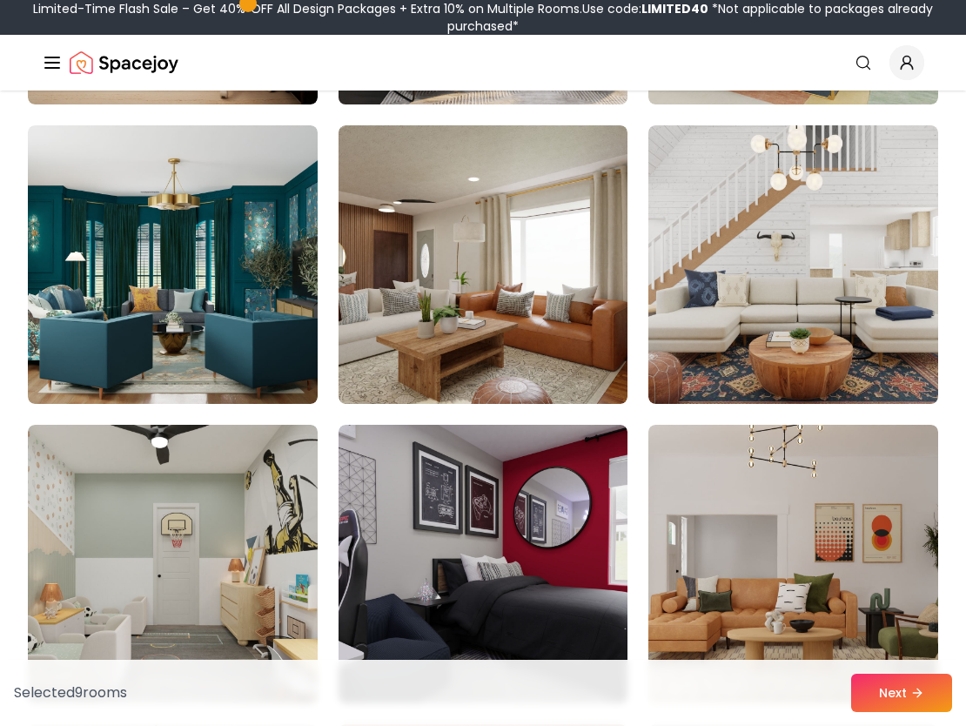
scroll to position [7920, 0]
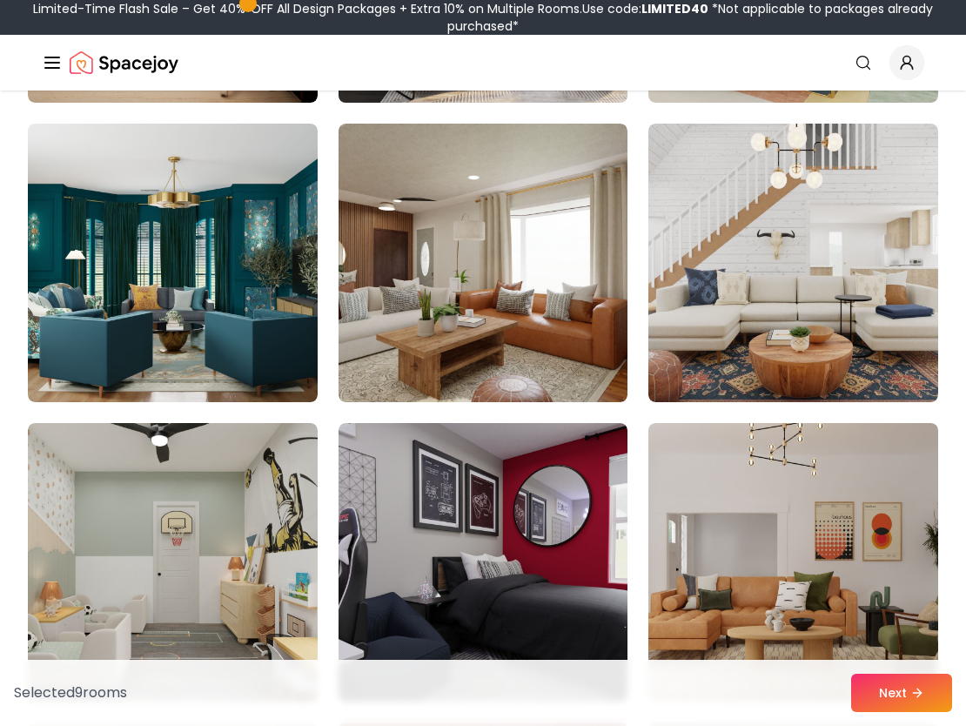
click at [568, 320] on img at bounding box center [484, 263] width 290 height 279
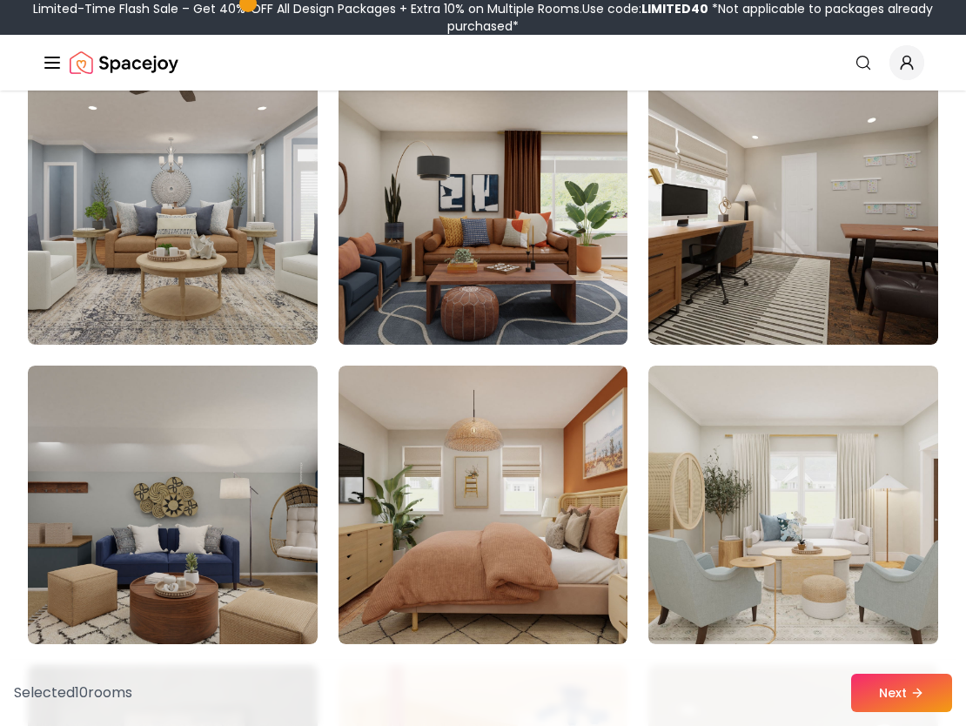
scroll to position [8875, 0]
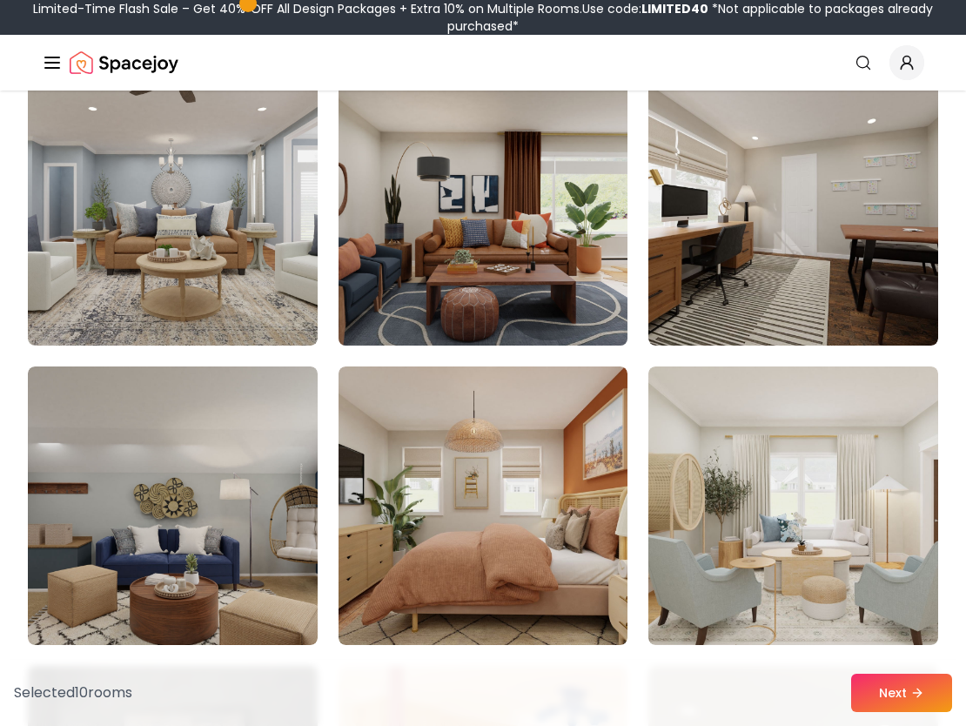
click at [538, 219] on img at bounding box center [483, 206] width 304 height 292
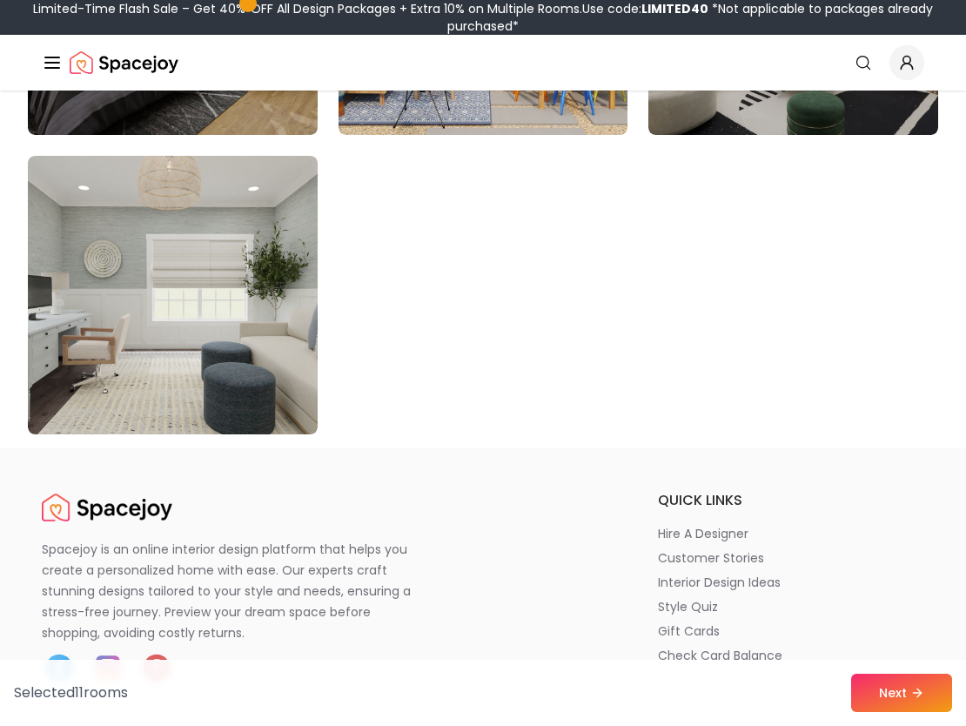
scroll to position [9988, 0]
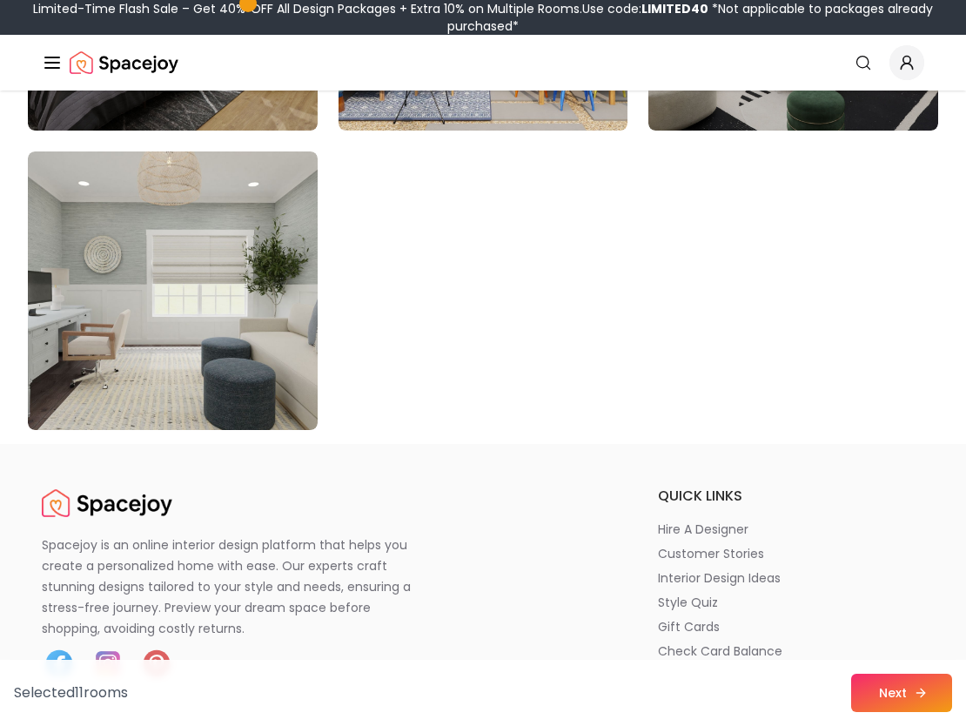
click at [877, 695] on button "Next" at bounding box center [901, 693] width 101 height 38
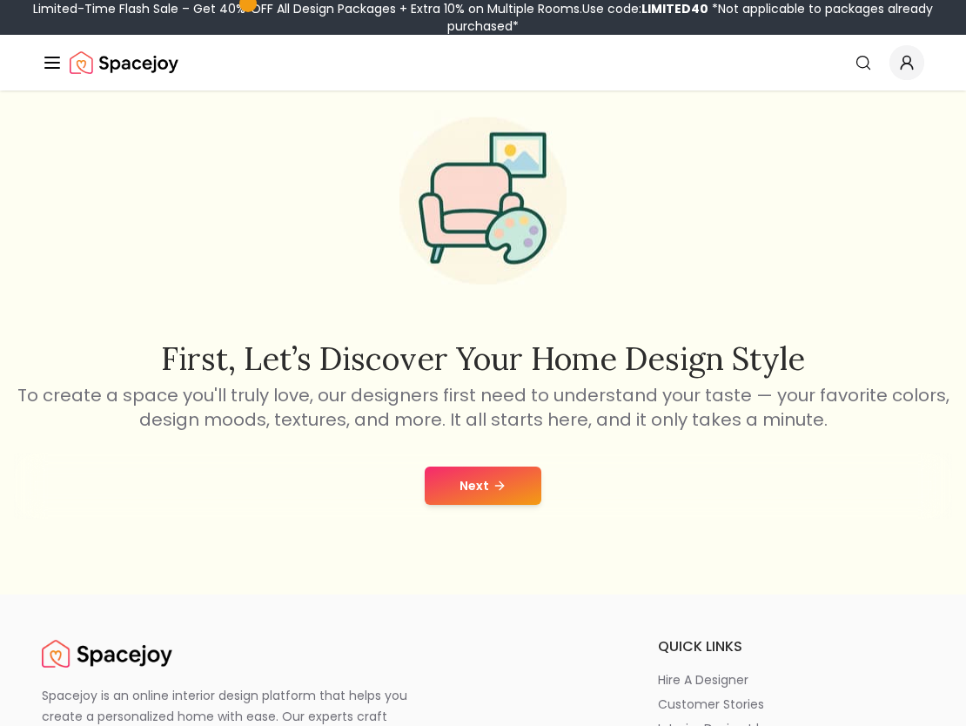
scroll to position [75, 0]
click at [475, 487] on button "Next" at bounding box center [483, 487] width 117 height 38
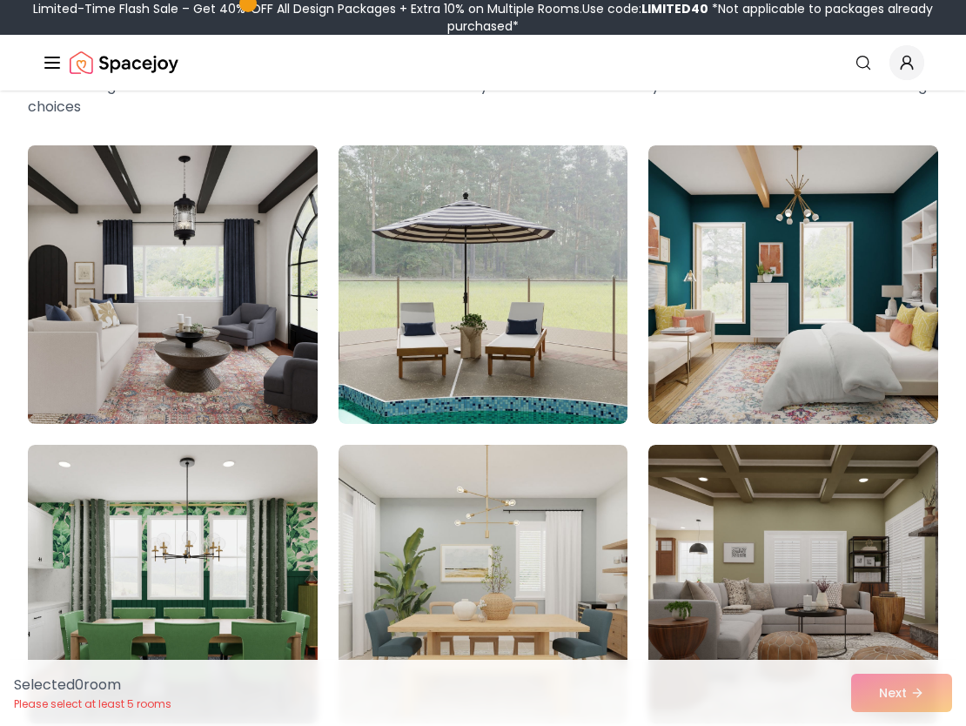
scroll to position [113, 0]
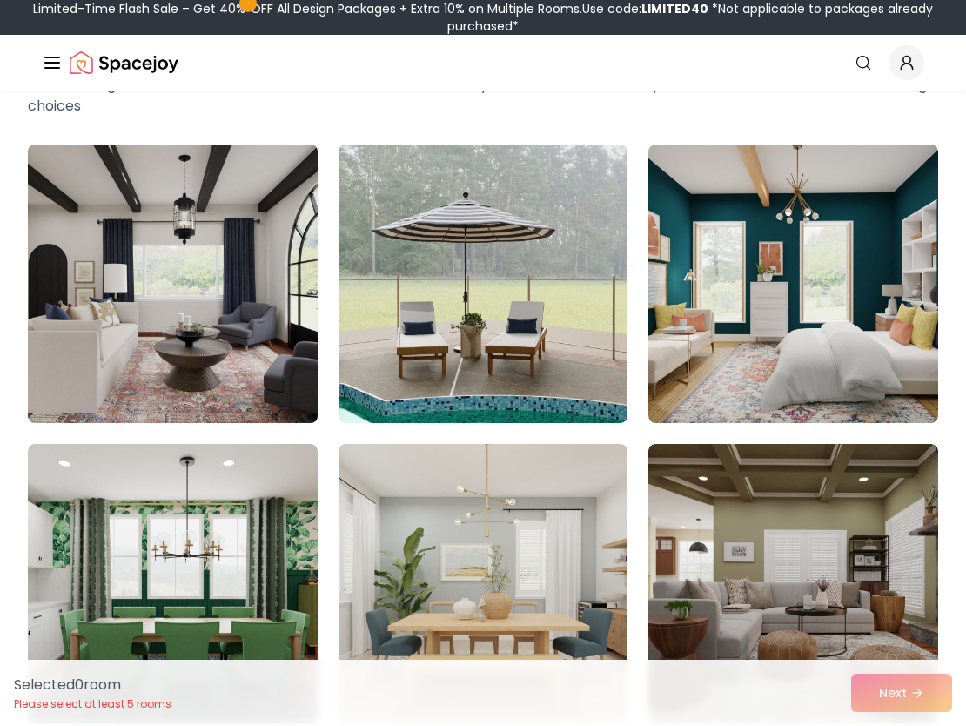
click at [225, 348] on img at bounding box center [173, 284] width 304 height 292
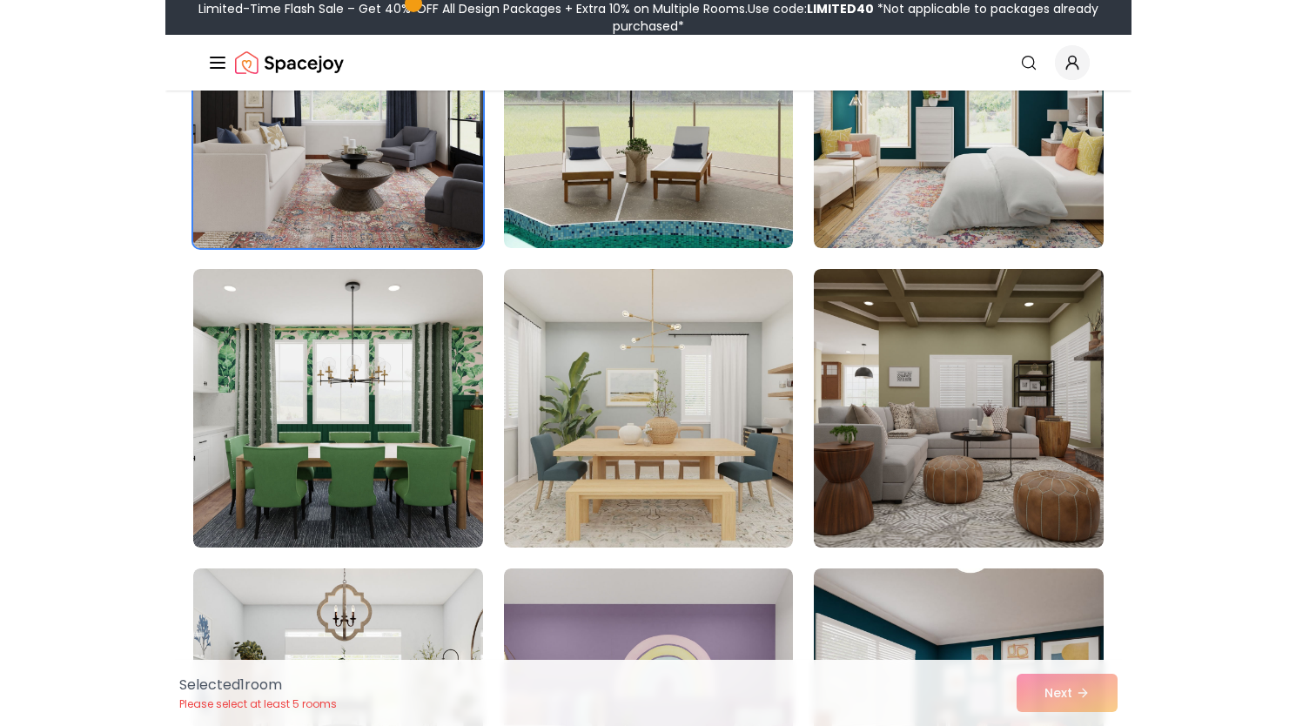
scroll to position [267, 0]
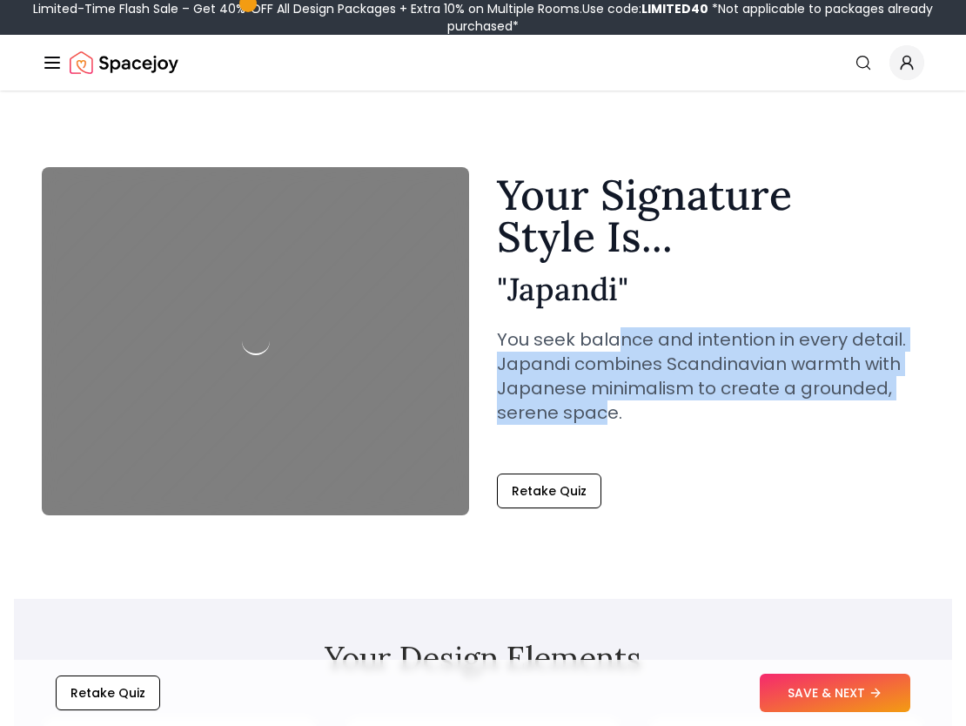
drag, startPoint x: 615, startPoint y: 339, endPoint x: 603, endPoint y: 426, distance: 87.8
click at [603, 426] on div "Your Signature Style Is... " Japandi " You seek balance and intention in every …" at bounding box center [710, 313] width 427 height 279
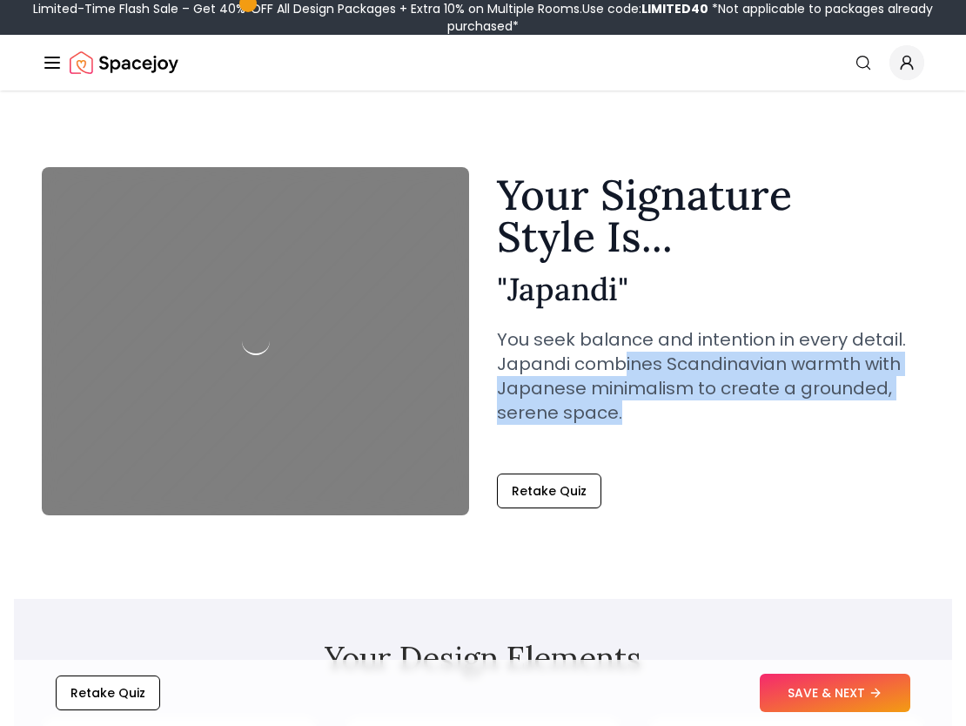
drag, startPoint x: 621, startPoint y: 360, endPoint x: 625, endPoint y: 429, distance: 68.9
click at [625, 429] on div "Your Signature Style Is... " Japandi " You seek balance and intention in every …" at bounding box center [710, 313] width 427 height 279
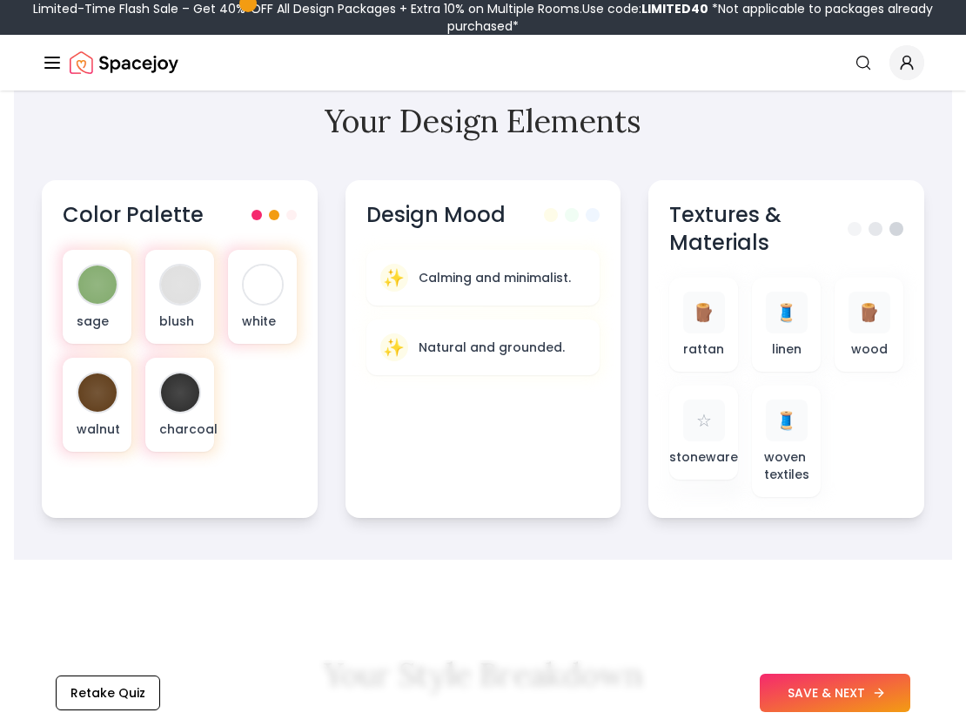
scroll to position [538, 0]
click at [823, 692] on button "SAVE & NEXT" at bounding box center [835, 693] width 151 height 38
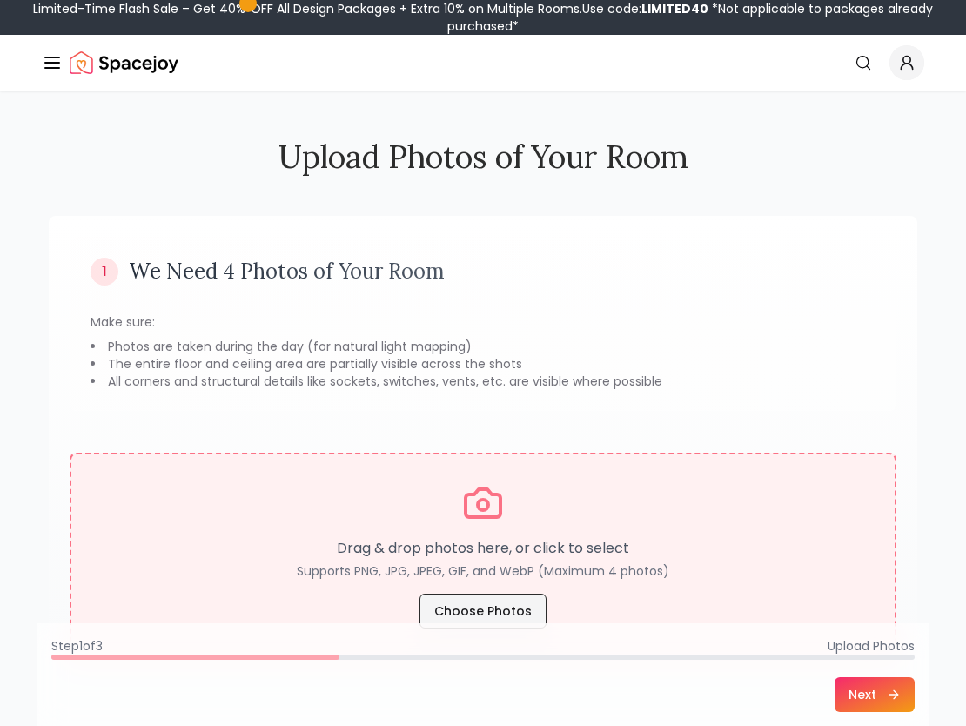
click at [479, 612] on button "Choose Photos" at bounding box center [483, 611] width 127 height 35
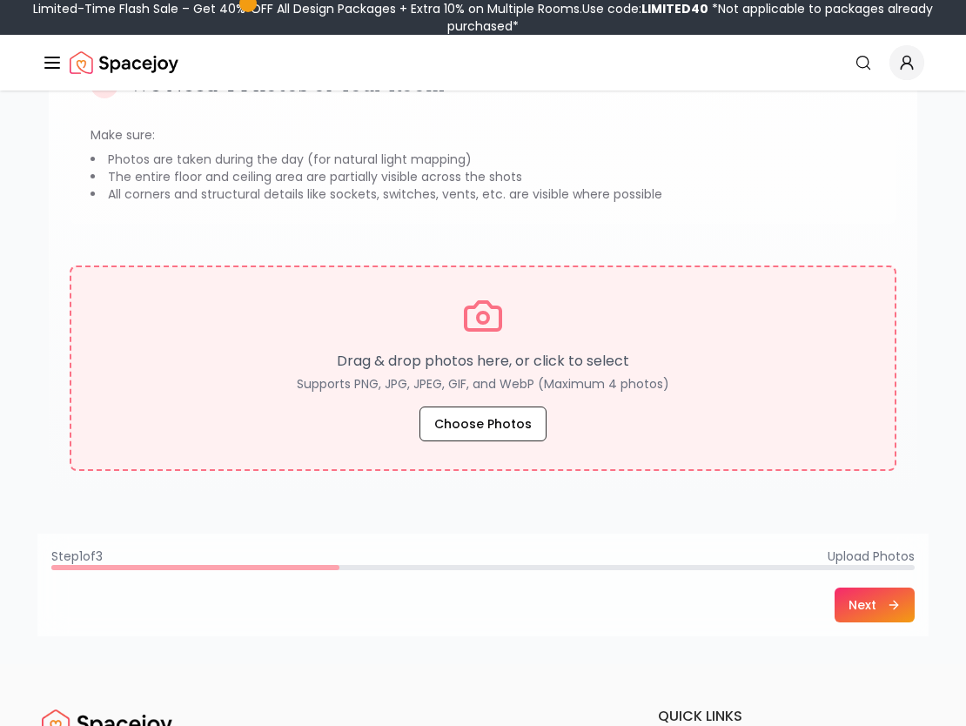
scroll to position [190, 0]
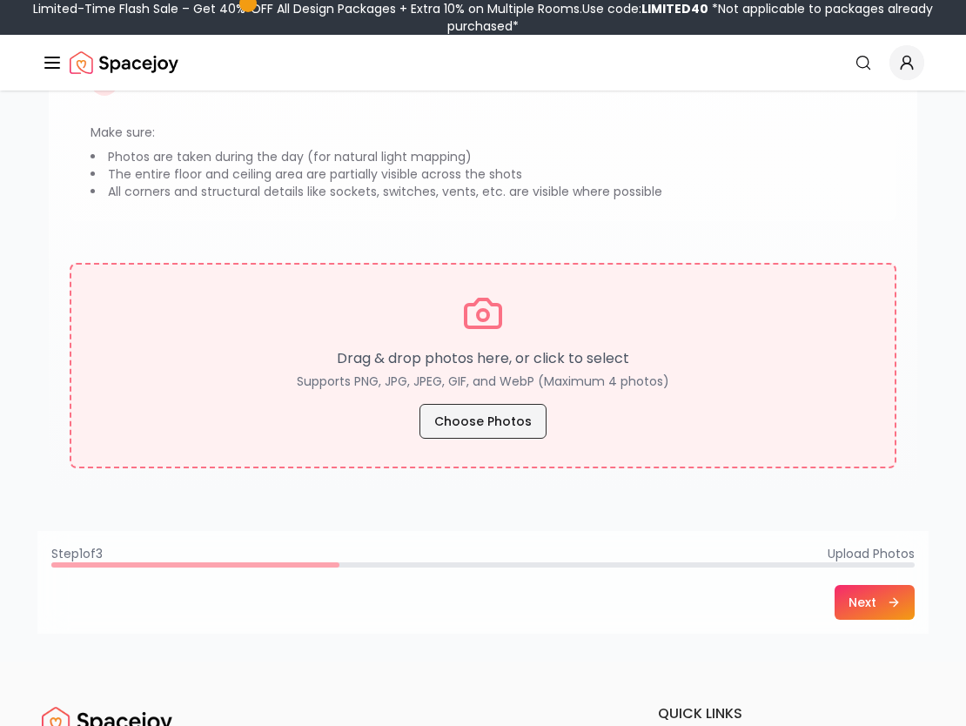
click at [501, 411] on button "Choose Photos" at bounding box center [483, 421] width 127 height 35
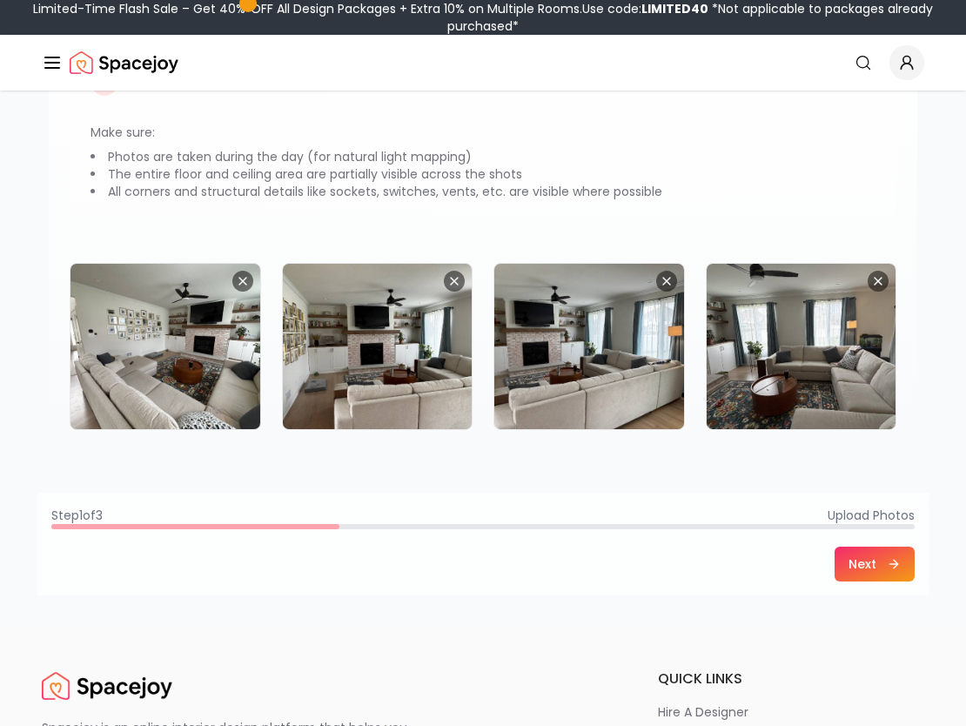
click at [881, 563] on button "Next" at bounding box center [875, 564] width 80 height 35
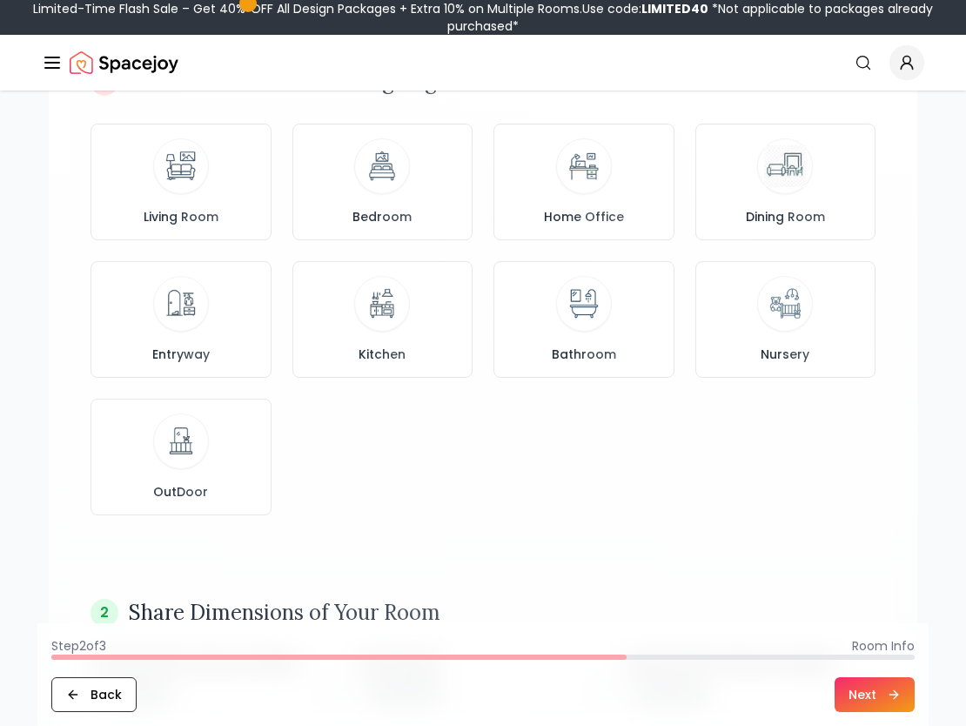
scroll to position [0, 0]
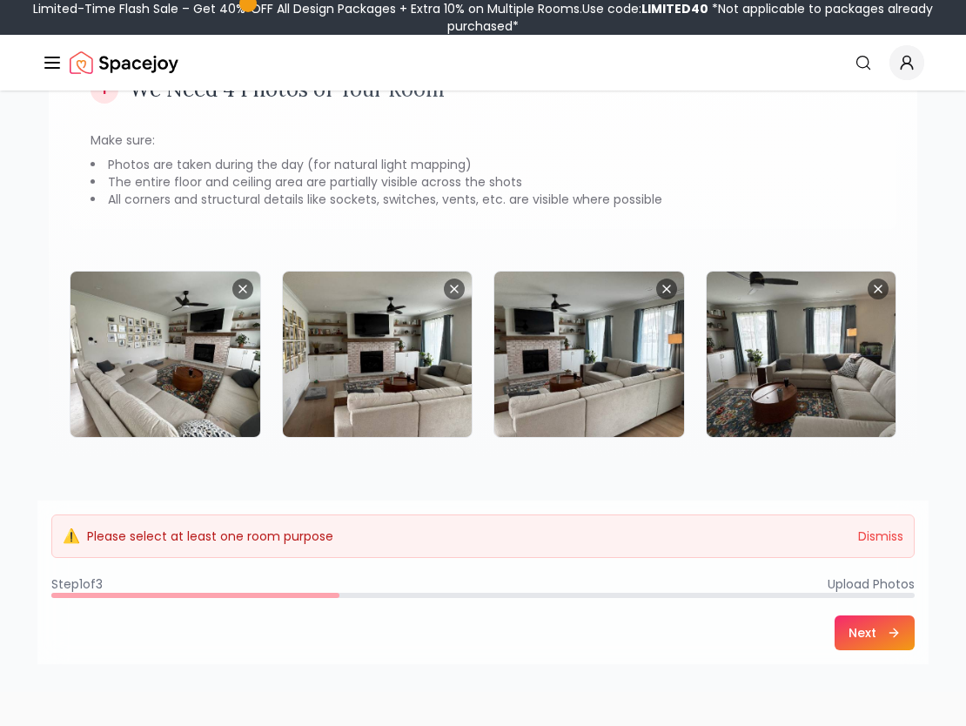
scroll to position [183, 0]
click at [864, 637] on button "Next" at bounding box center [875, 632] width 80 height 35
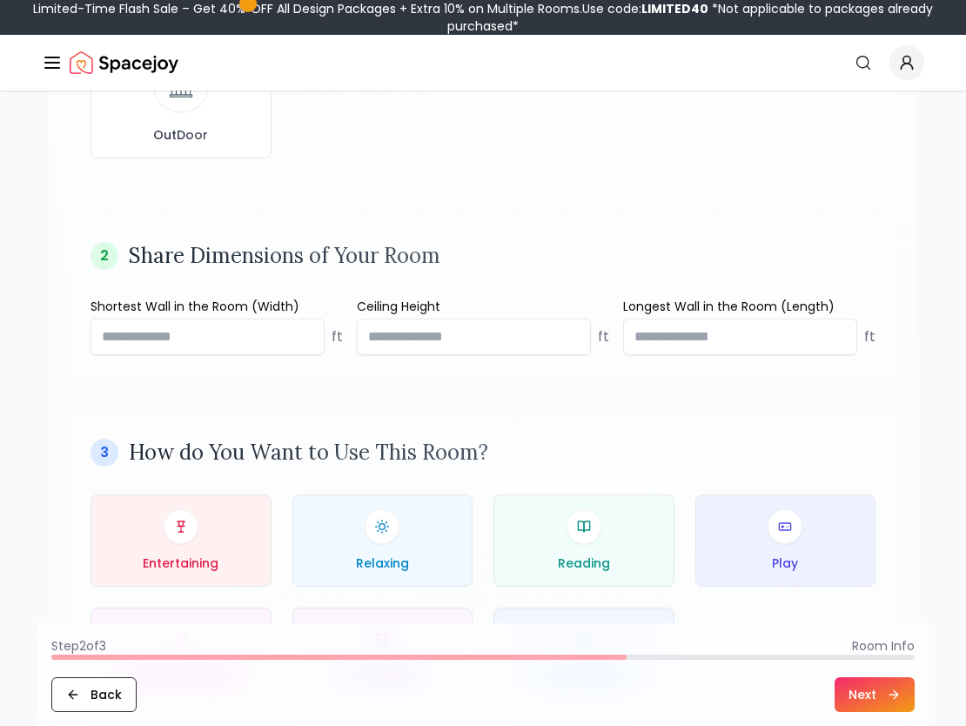
scroll to position [551, 0]
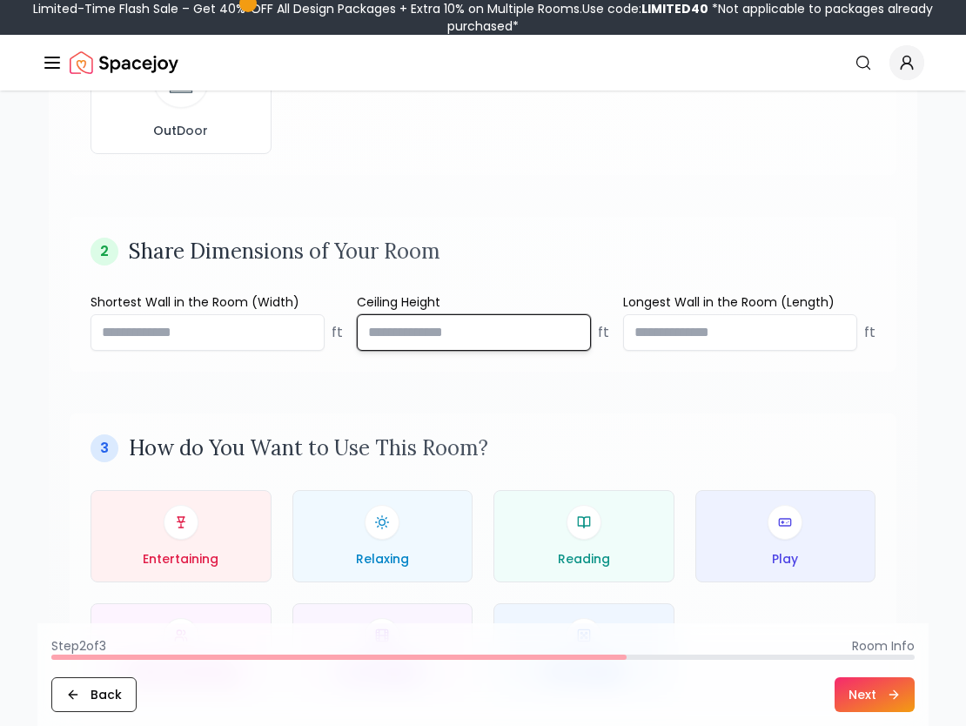
click at [482, 321] on input "*" at bounding box center [474, 332] width 234 height 37
click at [575, 325] on input "****" at bounding box center [474, 332] width 234 height 37
drag, startPoint x: 420, startPoint y: 338, endPoint x: 344, endPoint y: 331, distance: 76.1
click at [344, 331] on div "Shortest Wall in the Room (Width) ** ft Ceiling Height **** ft Longest Wall in …" at bounding box center [483, 321] width 785 height 57
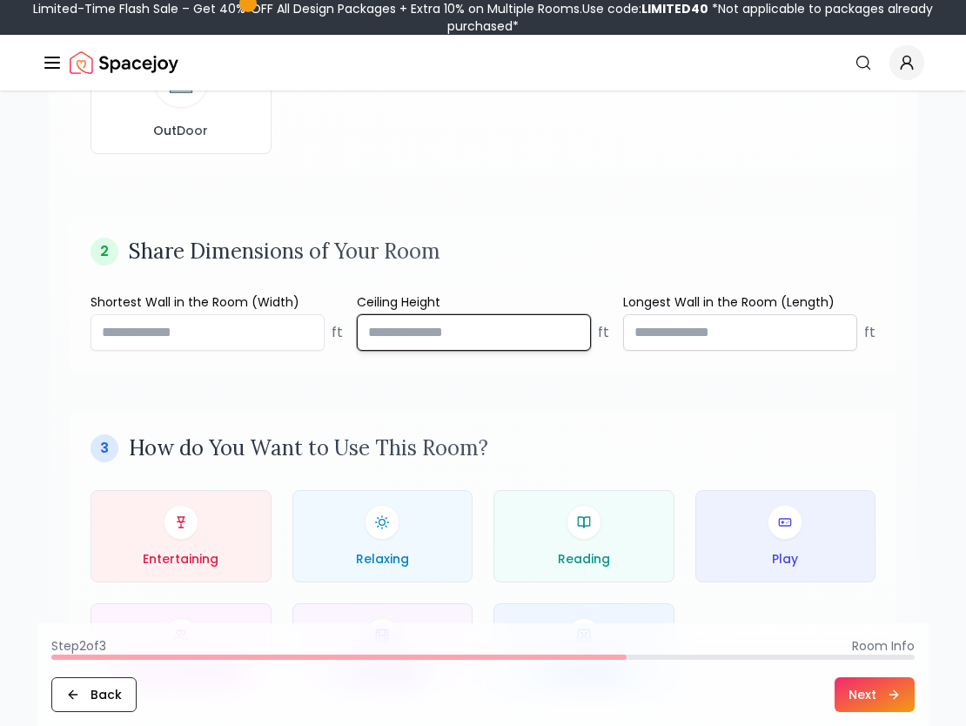
type input "*"
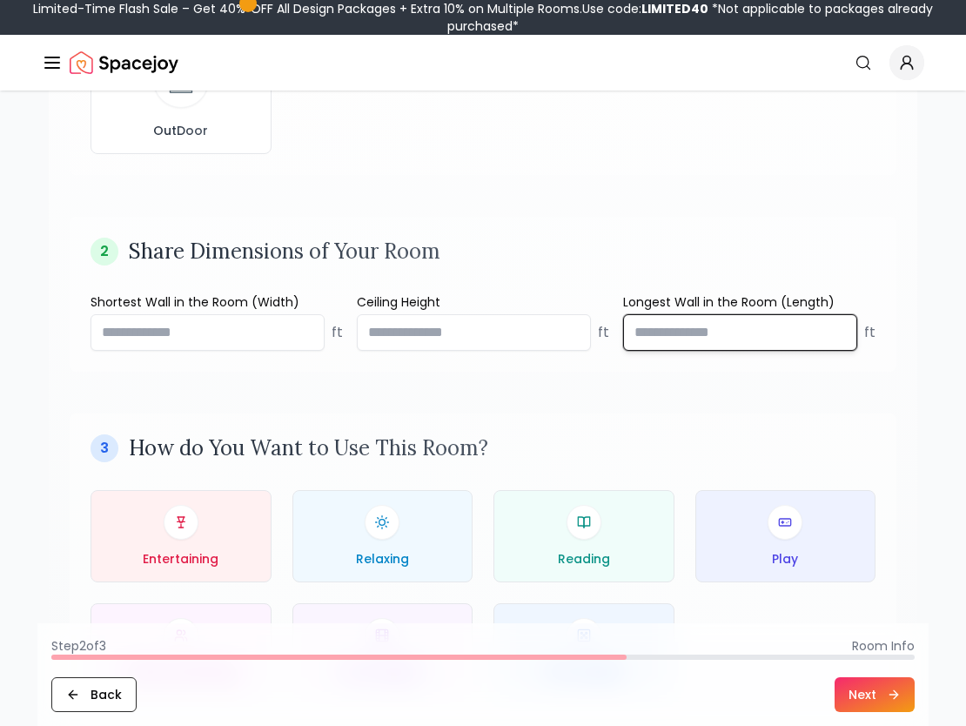
click at [763, 333] on input "number" at bounding box center [740, 332] width 234 height 37
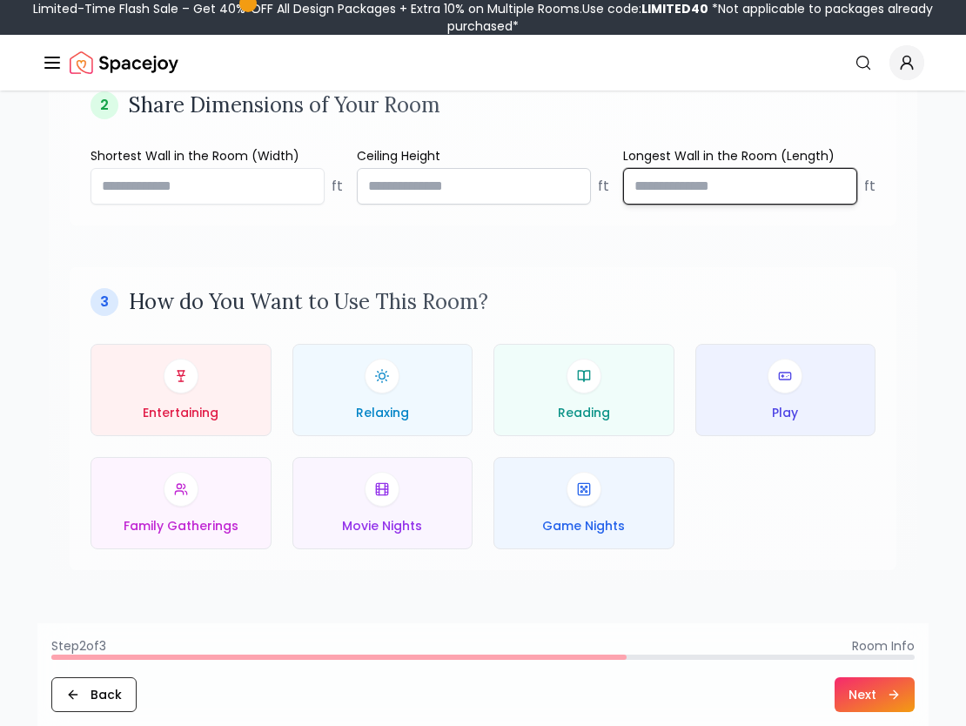
scroll to position [746, 0]
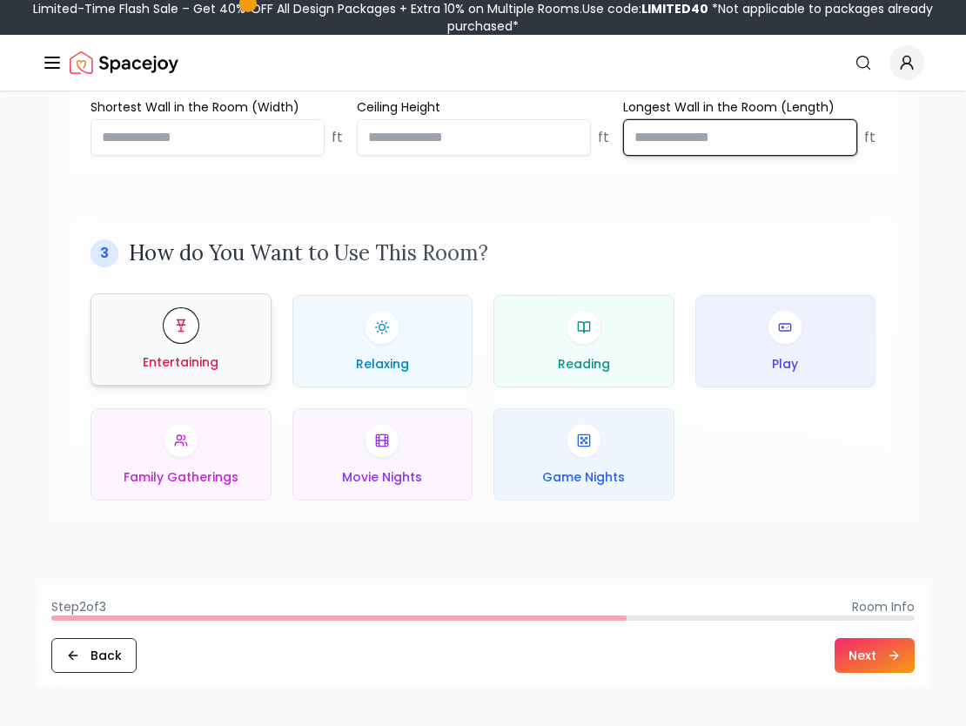
type input "**"
click at [185, 344] on div "Entertaining" at bounding box center [180, 339] width 151 height 63
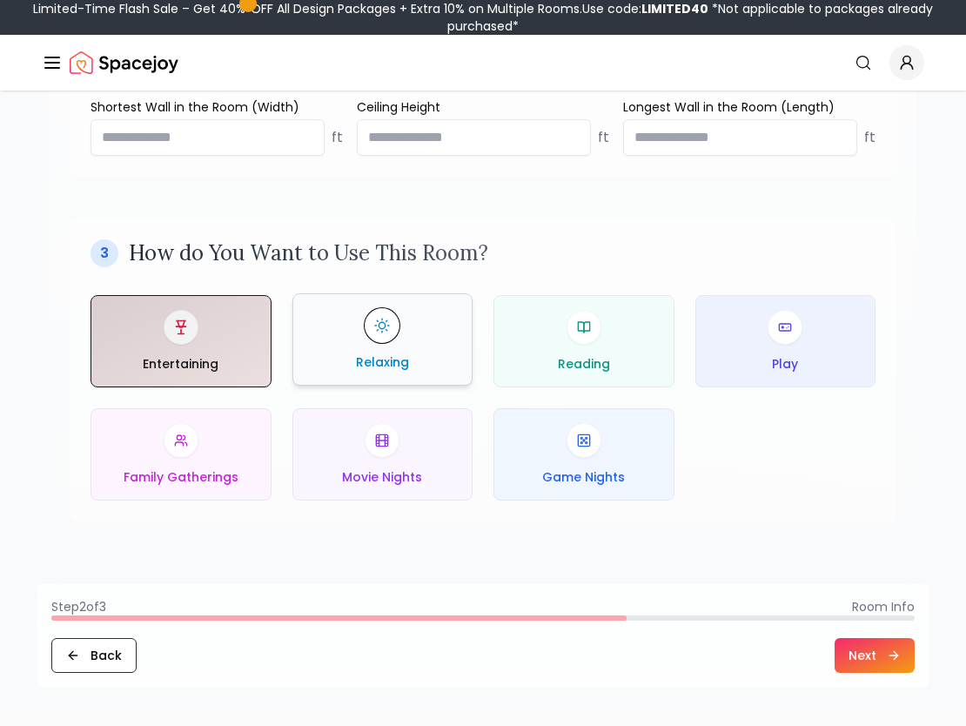
click at [353, 354] on div "Relaxing" at bounding box center [382, 339] width 151 height 63
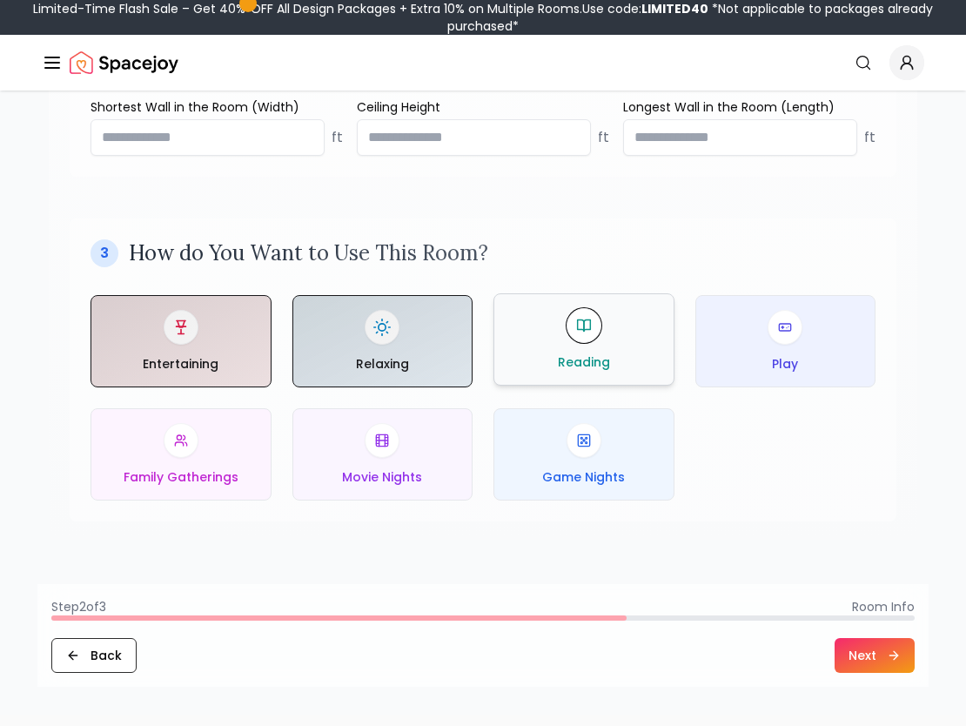
click at [594, 309] on div at bounding box center [584, 325] width 35 height 35
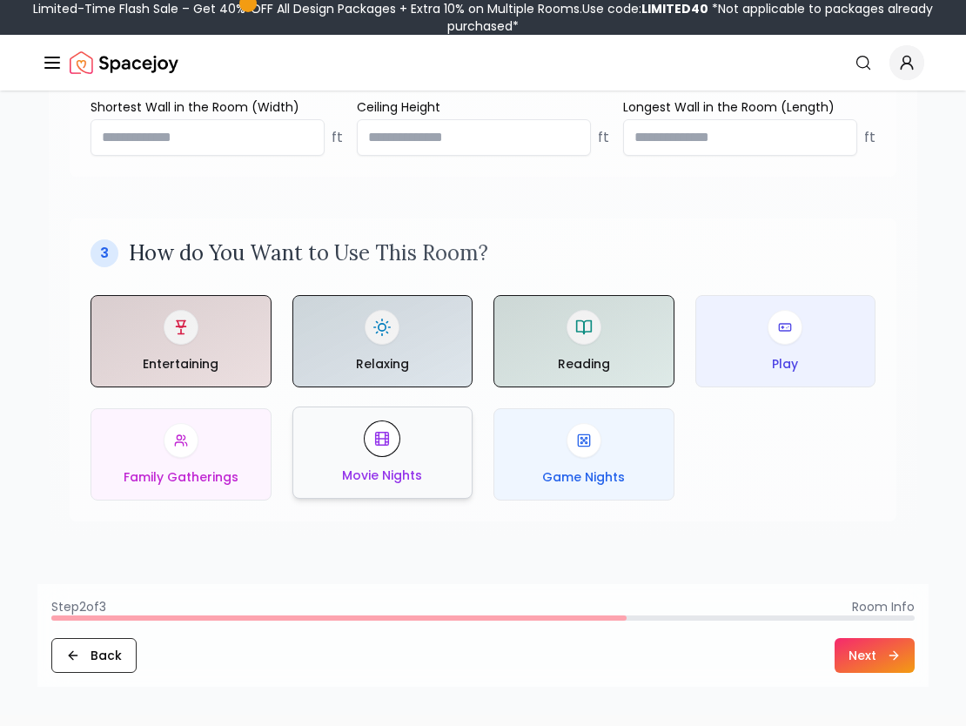
click at [353, 493] on button "Movie Nights" at bounding box center [382, 453] width 181 height 92
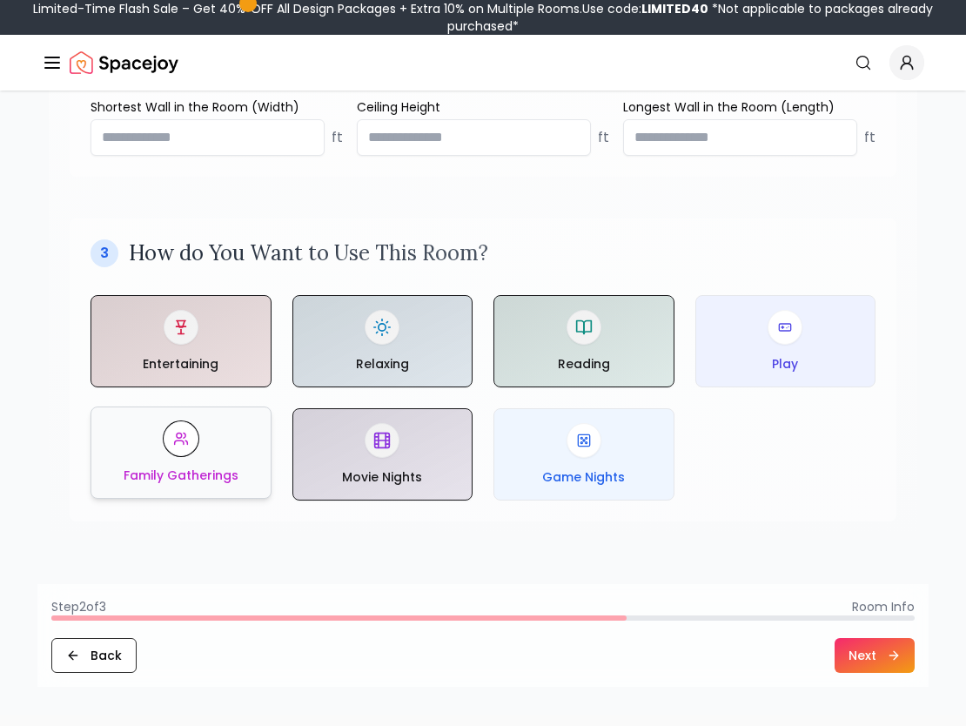
click at [171, 457] on div "Family Gatherings" at bounding box center [180, 452] width 151 height 63
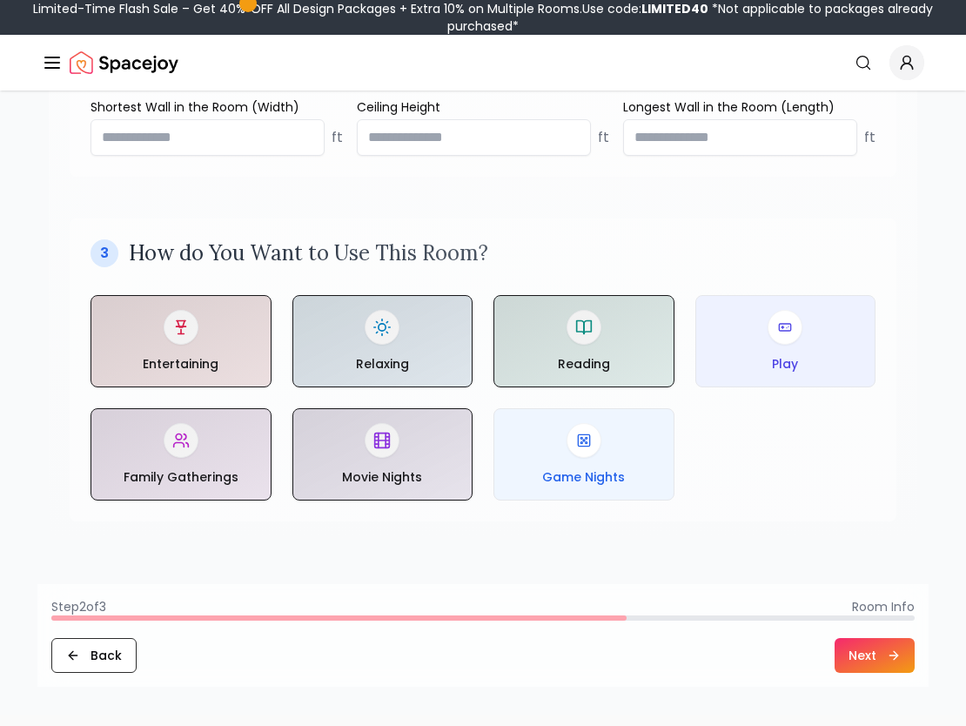
click at [871, 657] on button "Next" at bounding box center [875, 655] width 80 height 35
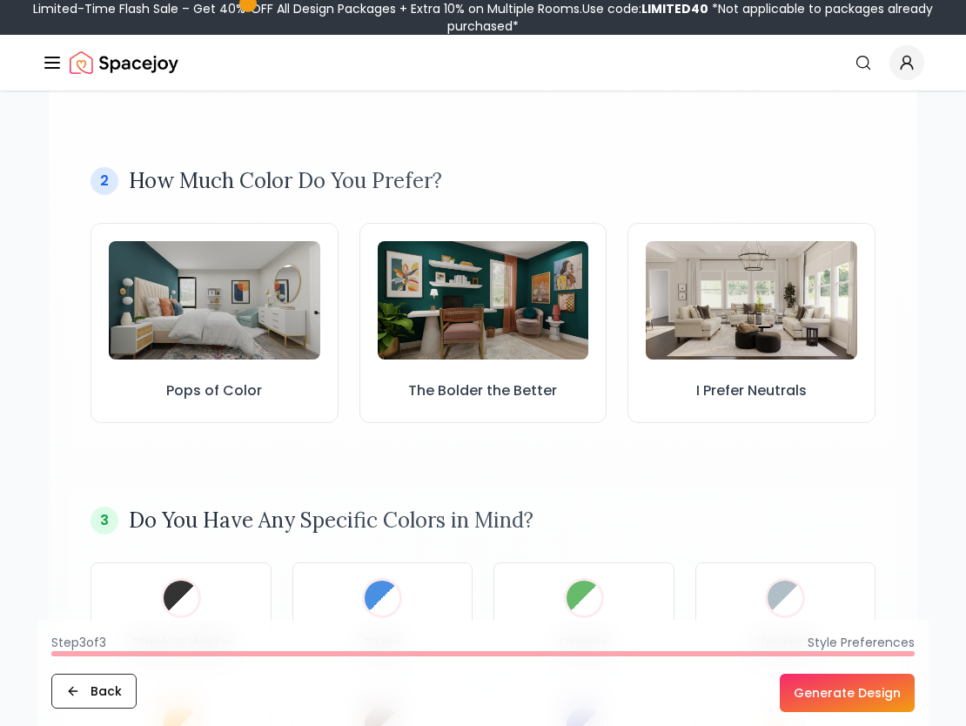
scroll to position [434, 0]
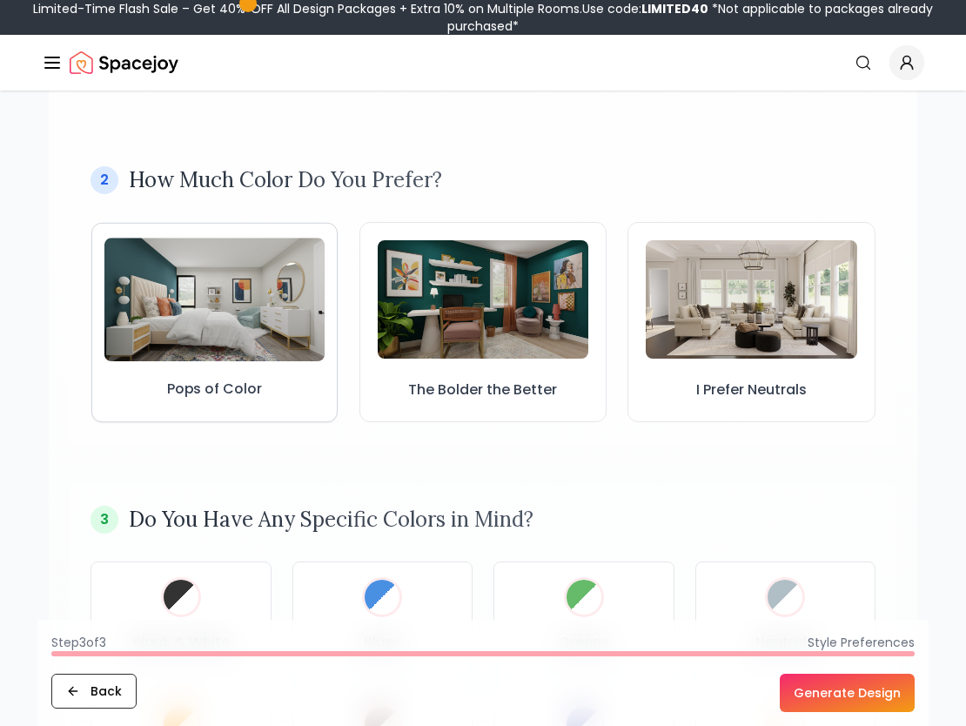
click at [182, 309] on img at bounding box center [214, 300] width 220 height 124
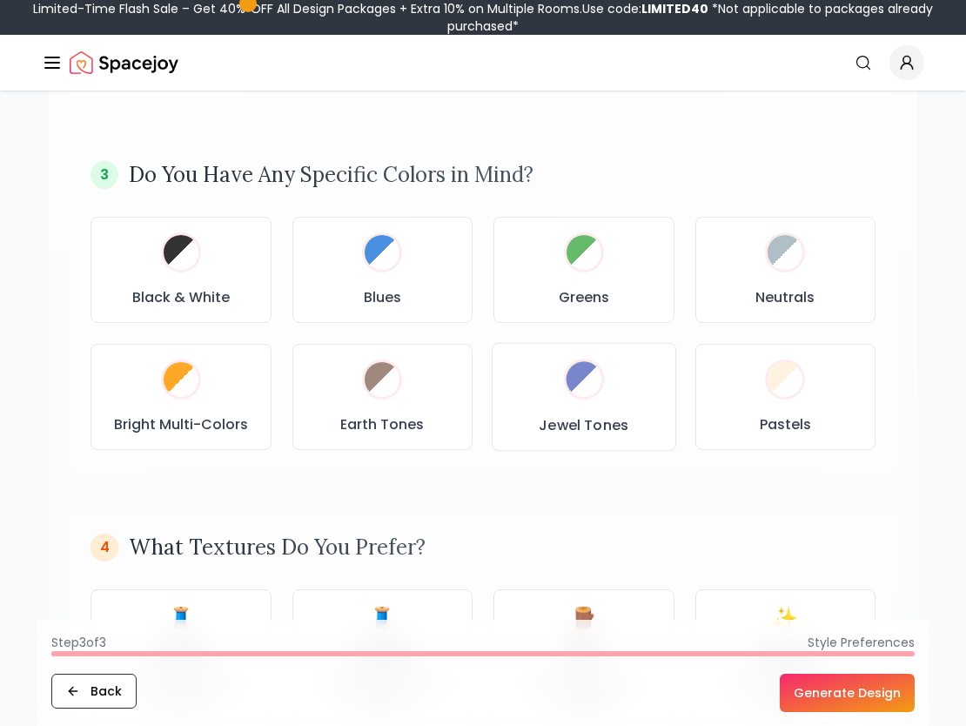
scroll to position [802, 0]
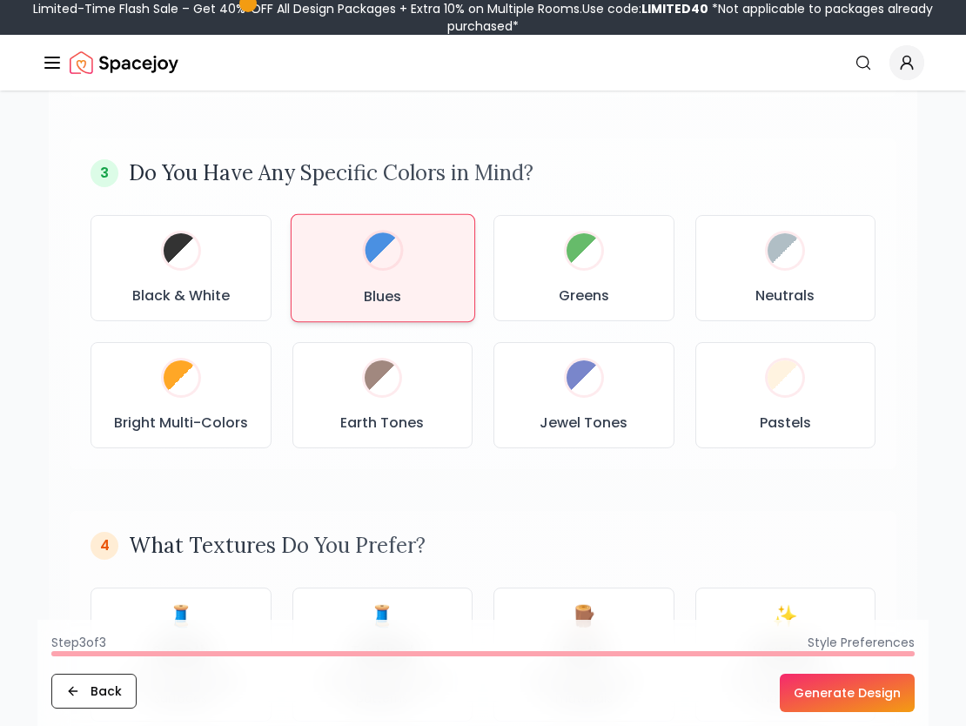
click at [359, 233] on div "Blues" at bounding box center [383, 268] width 154 height 78
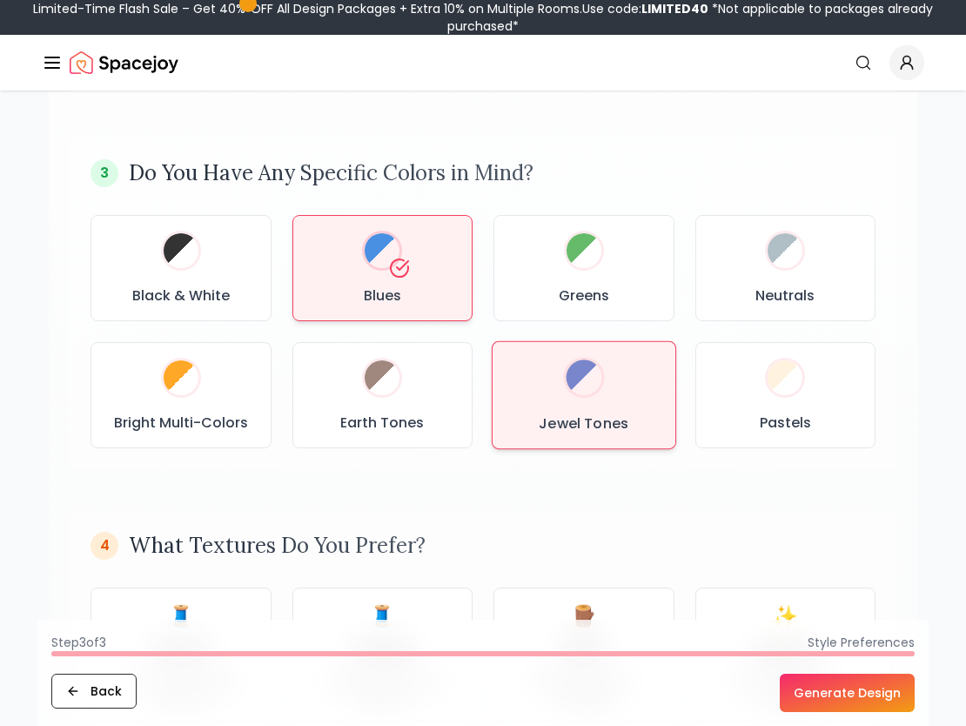
click at [533, 373] on div "Jewel Tones" at bounding box center [584, 395] width 154 height 78
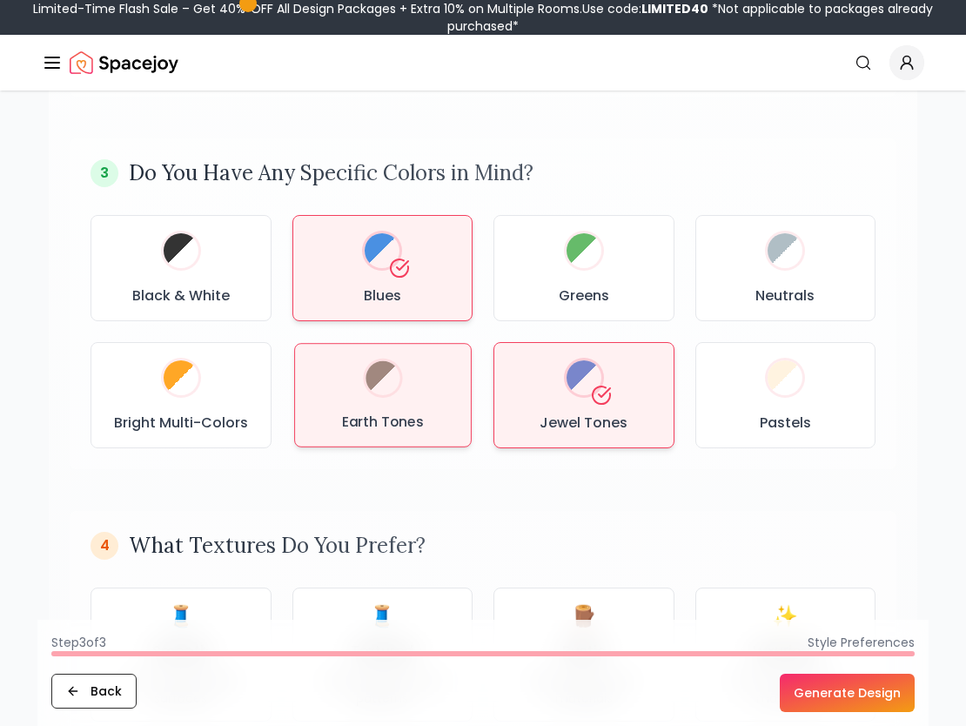
click at [393, 393] on div at bounding box center [382, 378] width 41 height 41
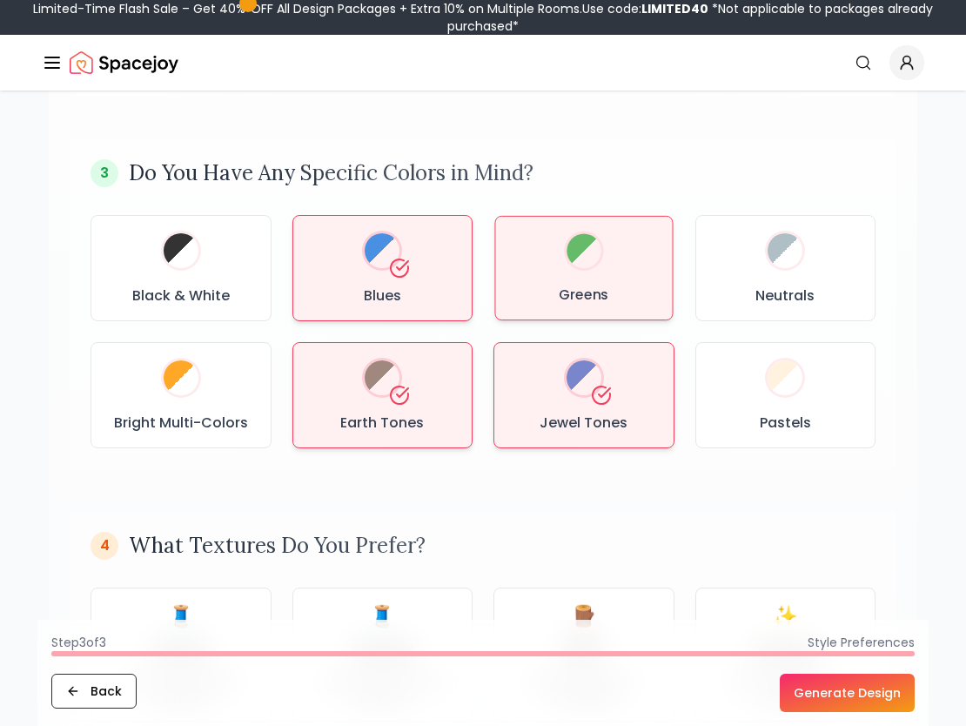
click at [646, 258] on div "Greens" at bounding box center [583, 269] width 149 height 76
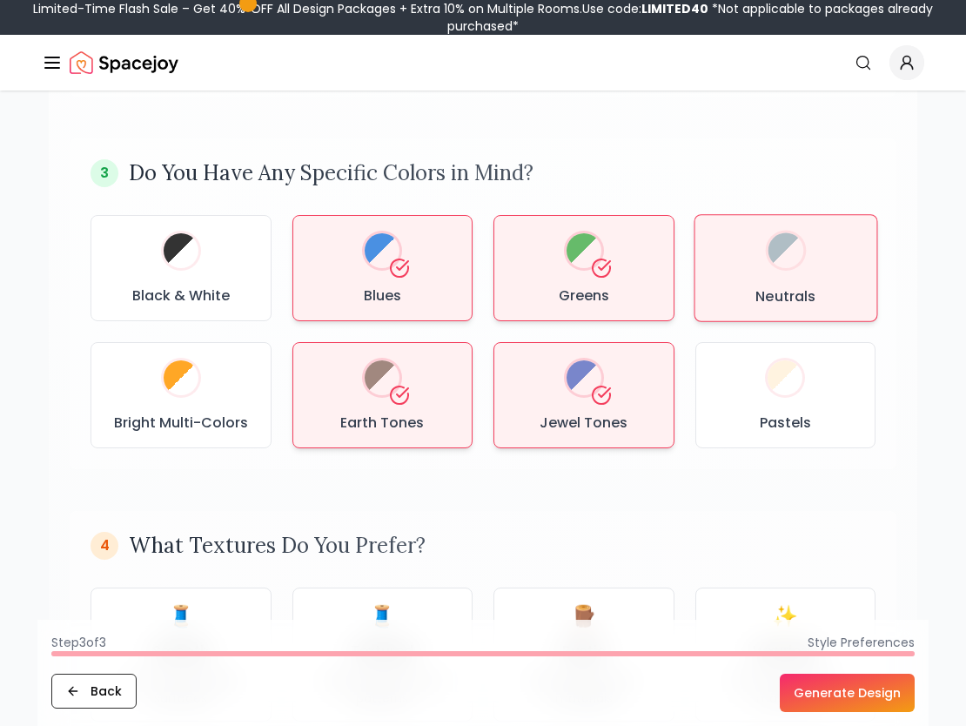
click at [757, 245] on div "Neutrals" at bounding box center [785, 268] width 153 height 77
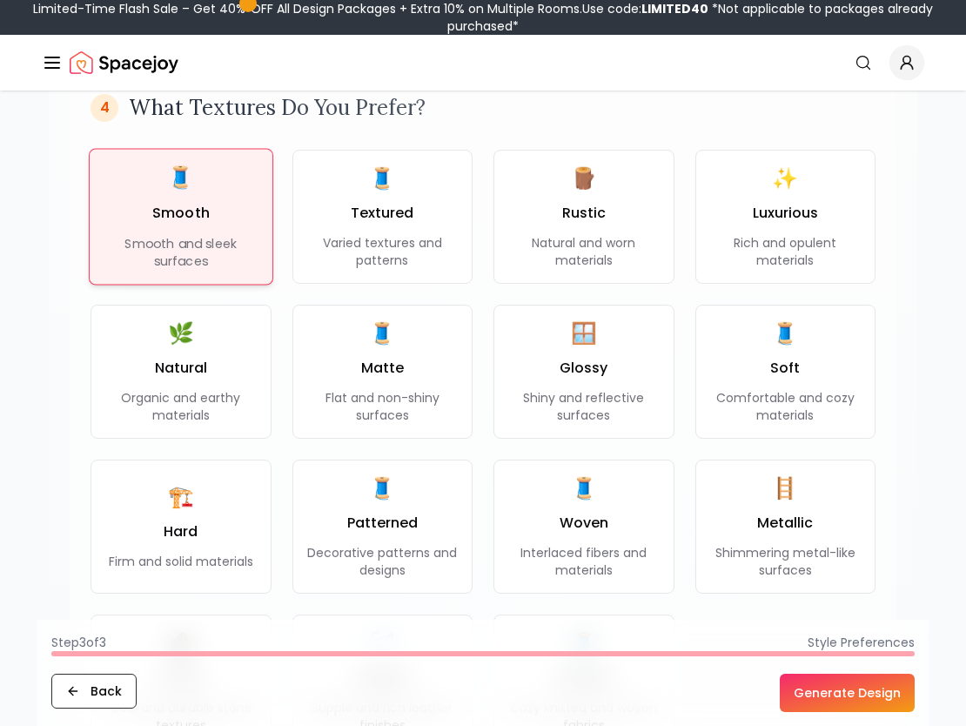
scroll to position [1241, 0]
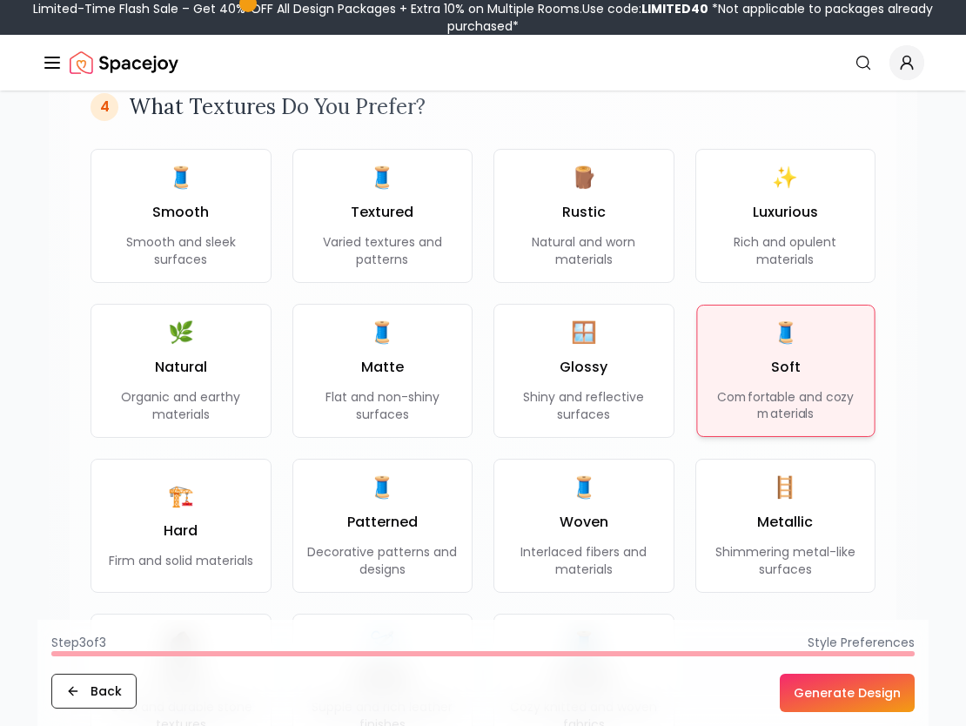
click at [736, 378] on div "🧵 Soft Comfortable and cozy materials" at bounding box center [785, 370] width 149 height 103
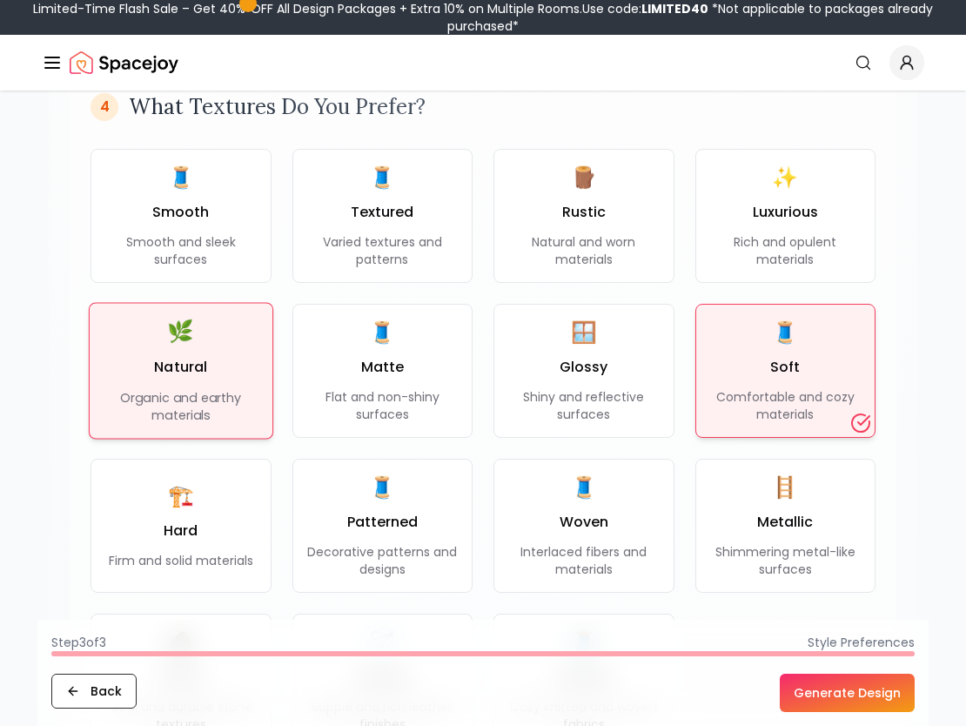
click at [202, 372] on h3 "Natural" at bounding box center [180, 367] width 53 height 21
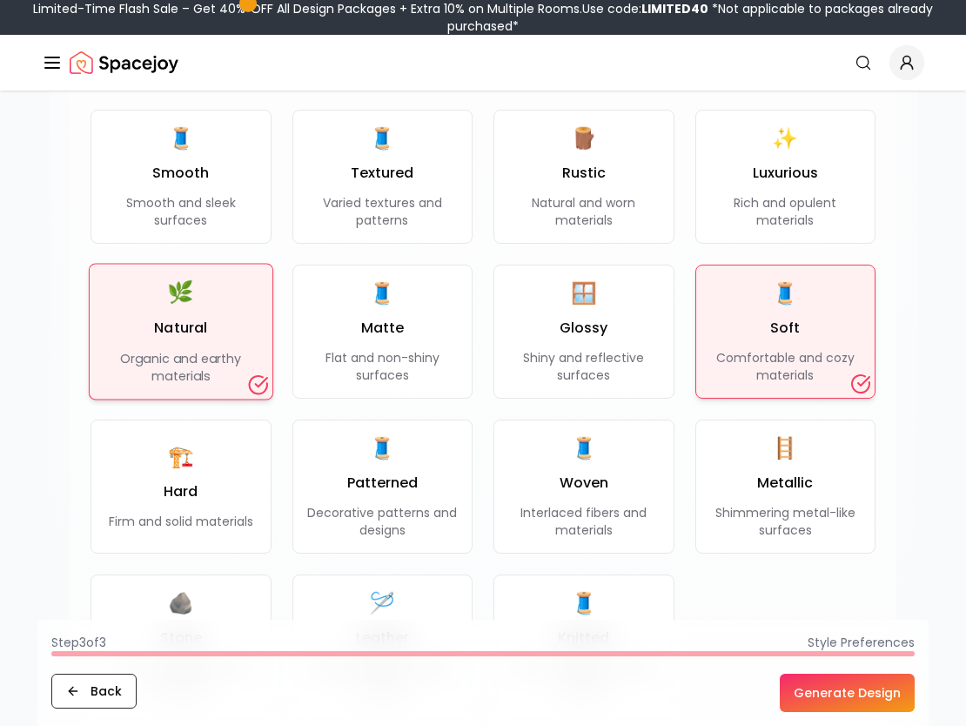
scroll to position [1281, 0]
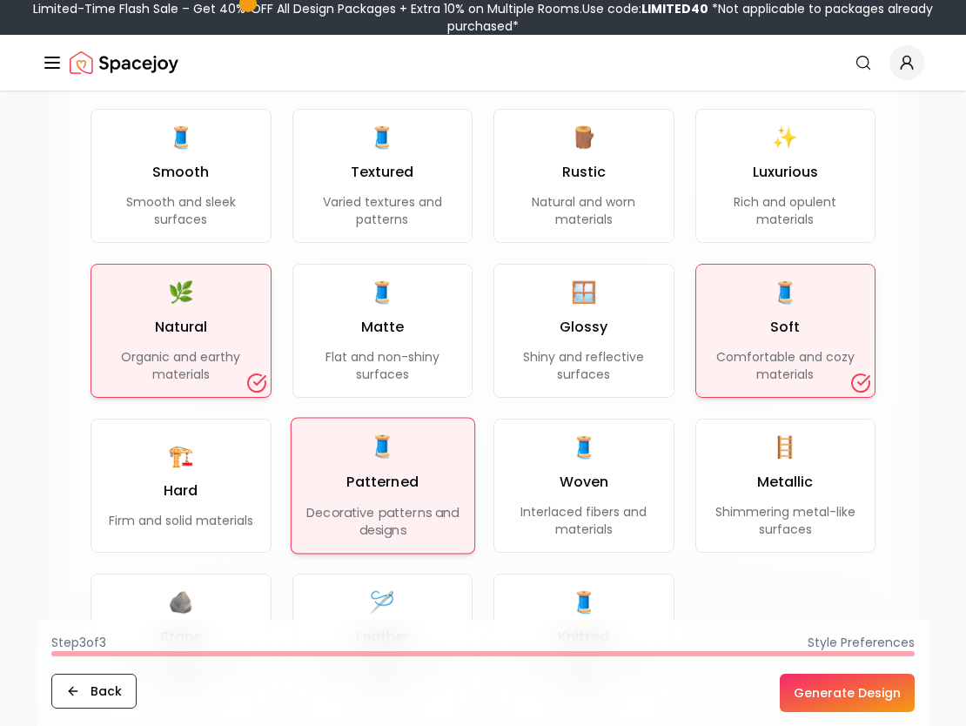
click at [374, 455] on span "🧵" at bounding box center [382, 447] width 27 height 29
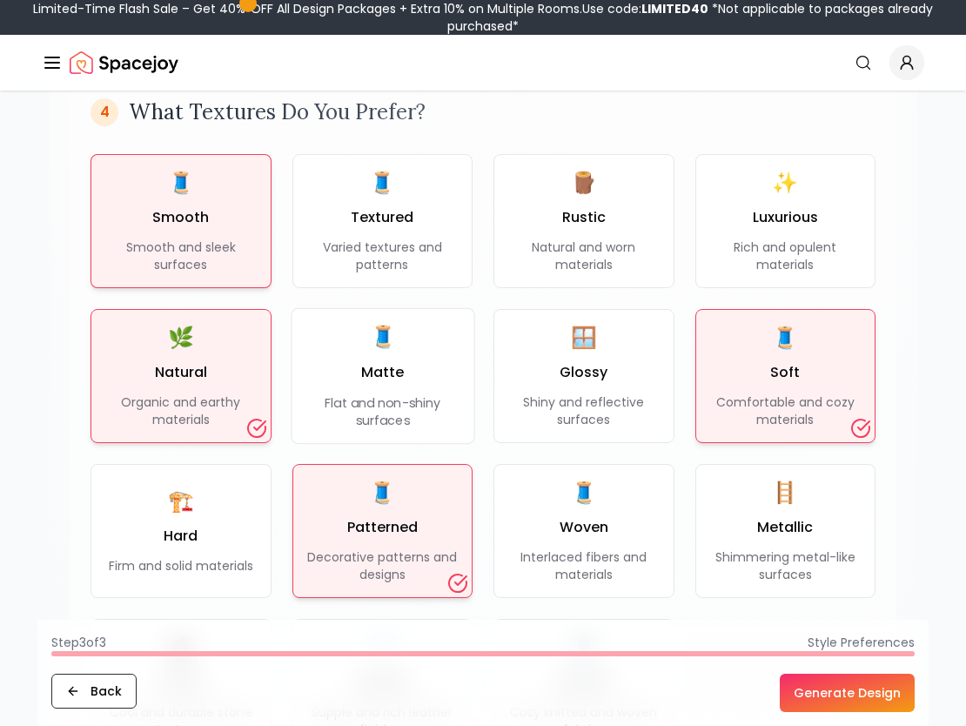
scroll to position [1240, 0]
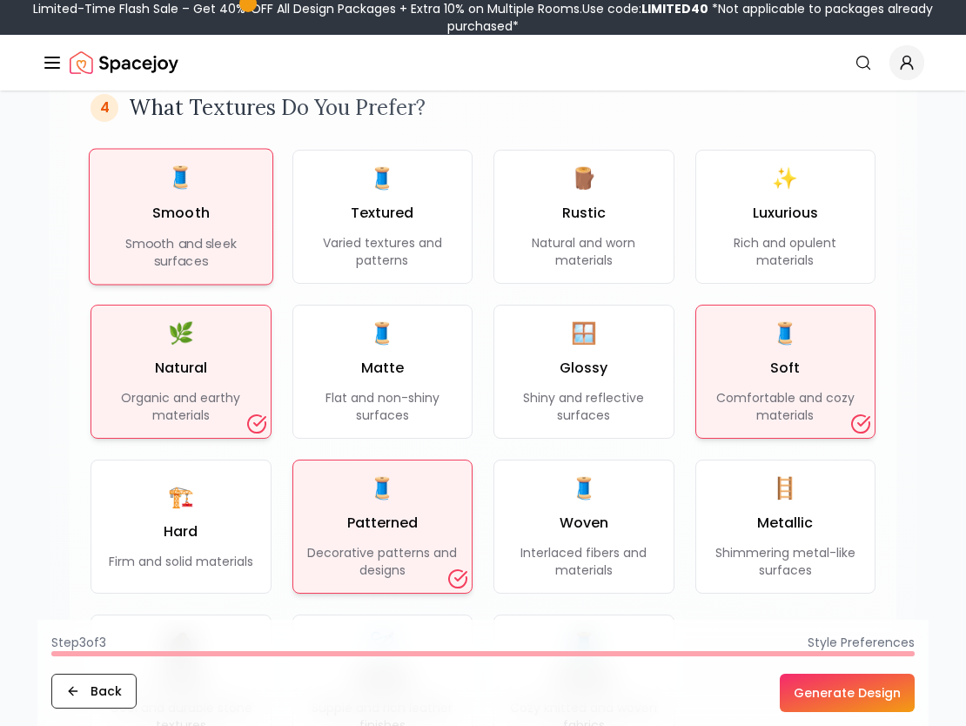
click at [186, 215] on h3 "Smooth" at bounding box center [180, 213] width 57 height 21
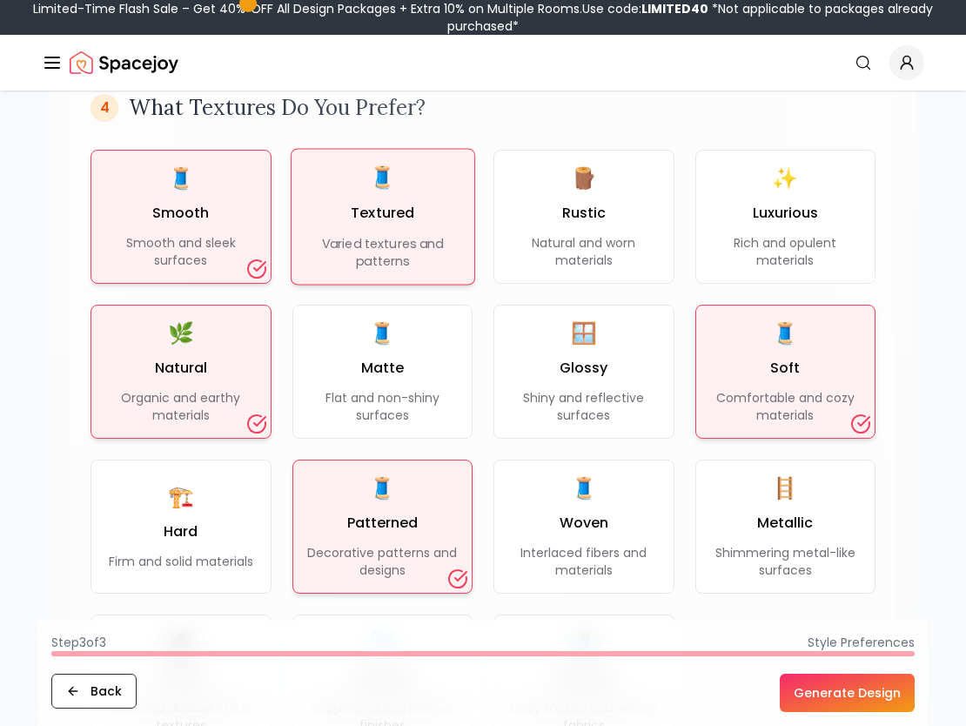
click at [402, 212] on h3 "Textured" at bounding box center [383, 213] width 64 height 21
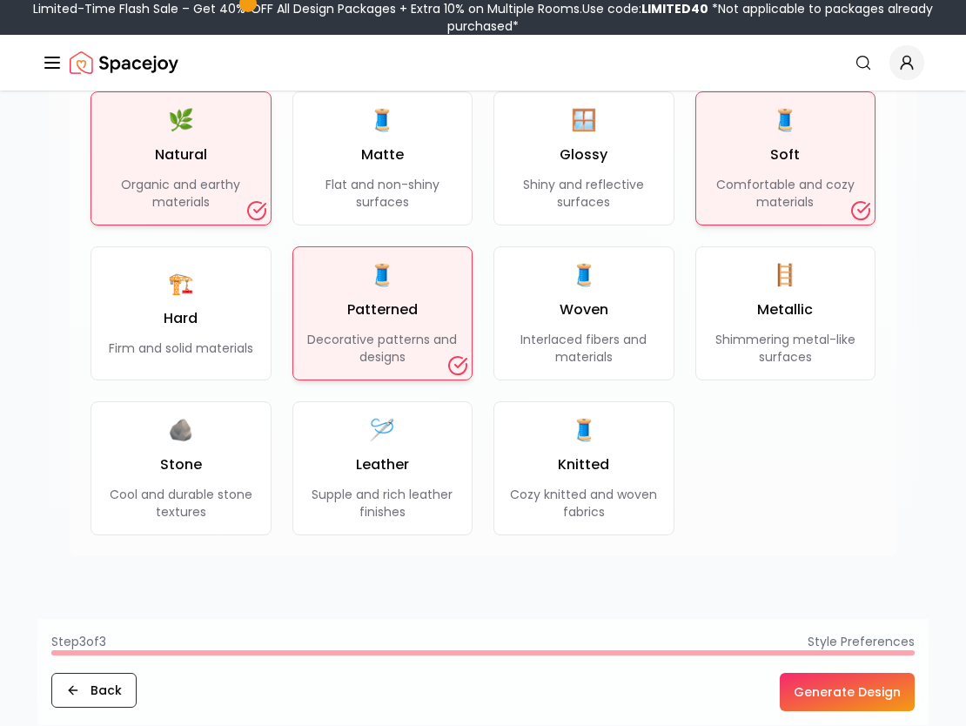
scroll to position [1494, 0]
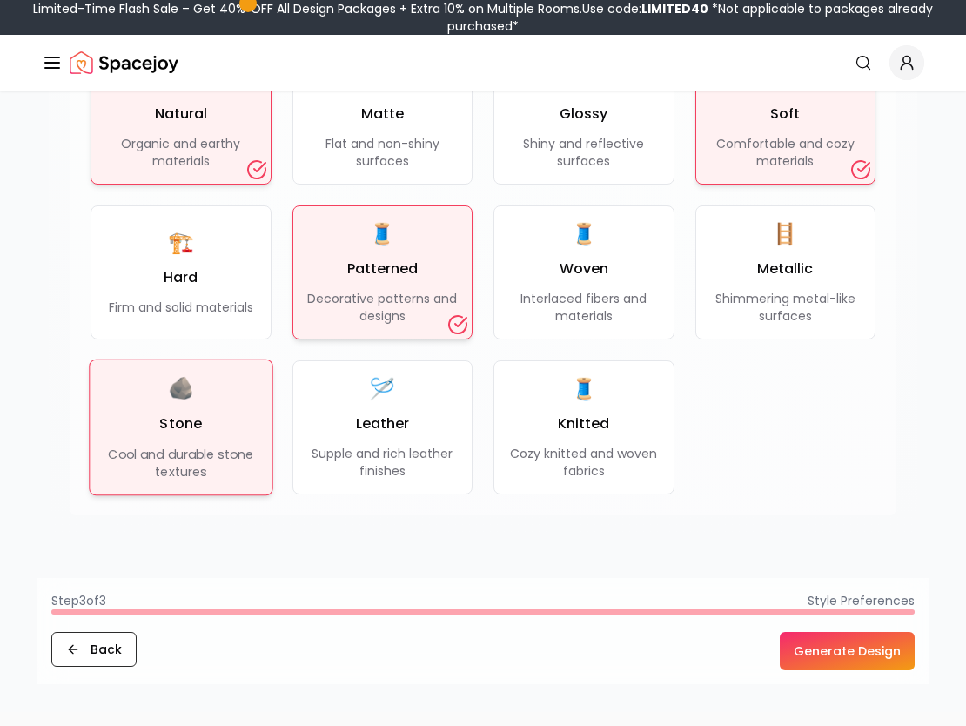
click at [213, 414] on div "🪨 Stone Cool and durable stone textures" at bounding box center [180, 427] width 153 height 106
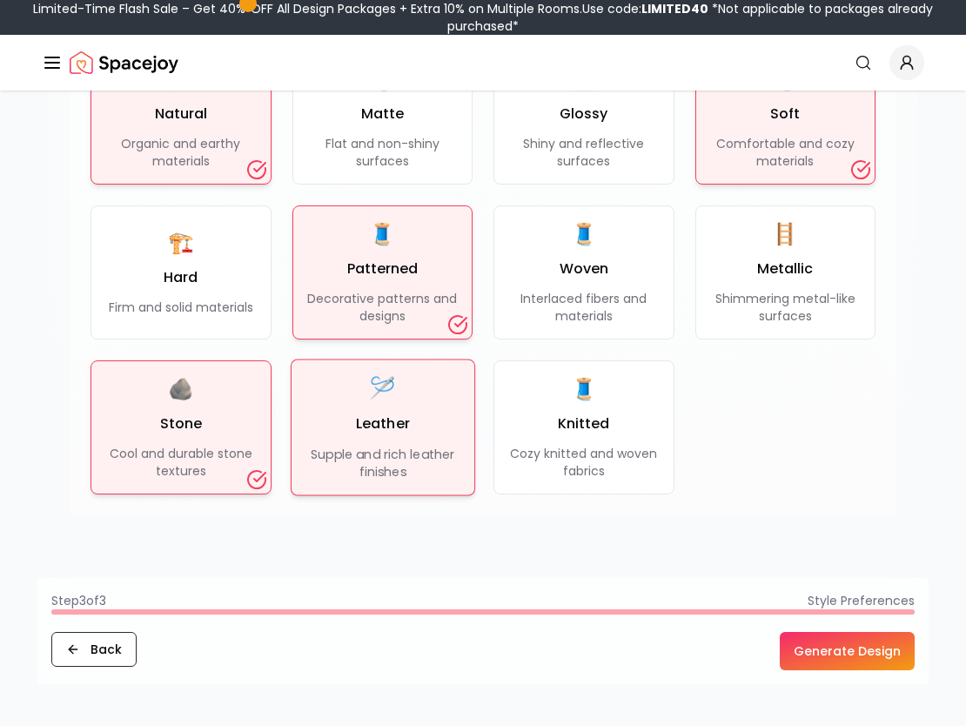
click at [303, 419] on button "🪡 Leather Supple and rich leather finishes" at bounding box center [382, 428] width 185 height 137
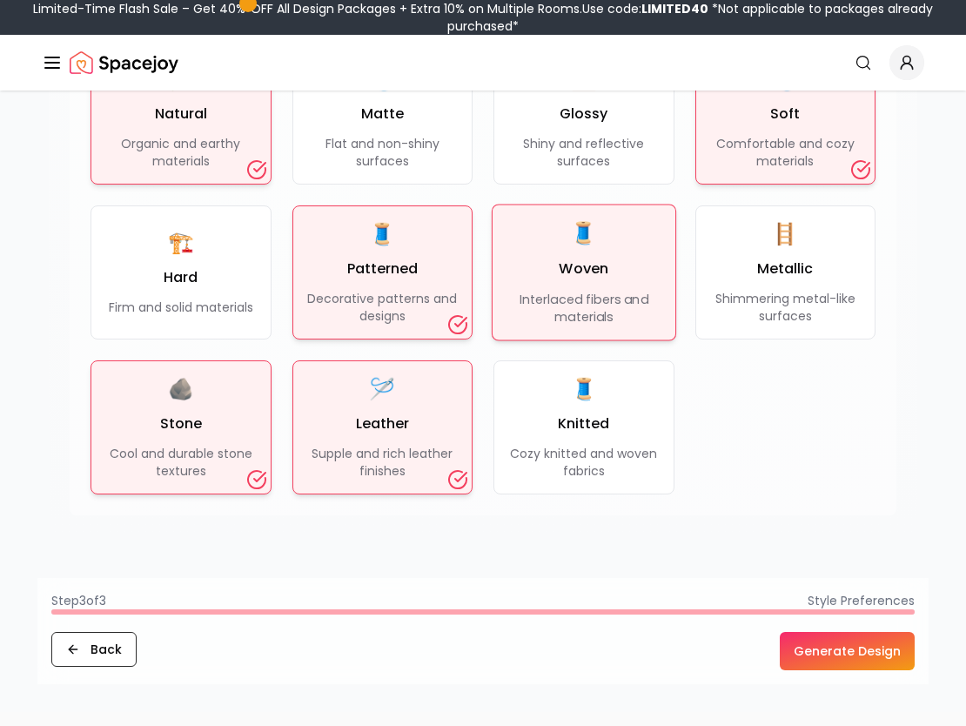
click at [597, 281] on div "🧵 Woven Interlaced fibers and materials" at bounding box center [584, 272] width 154 height 106
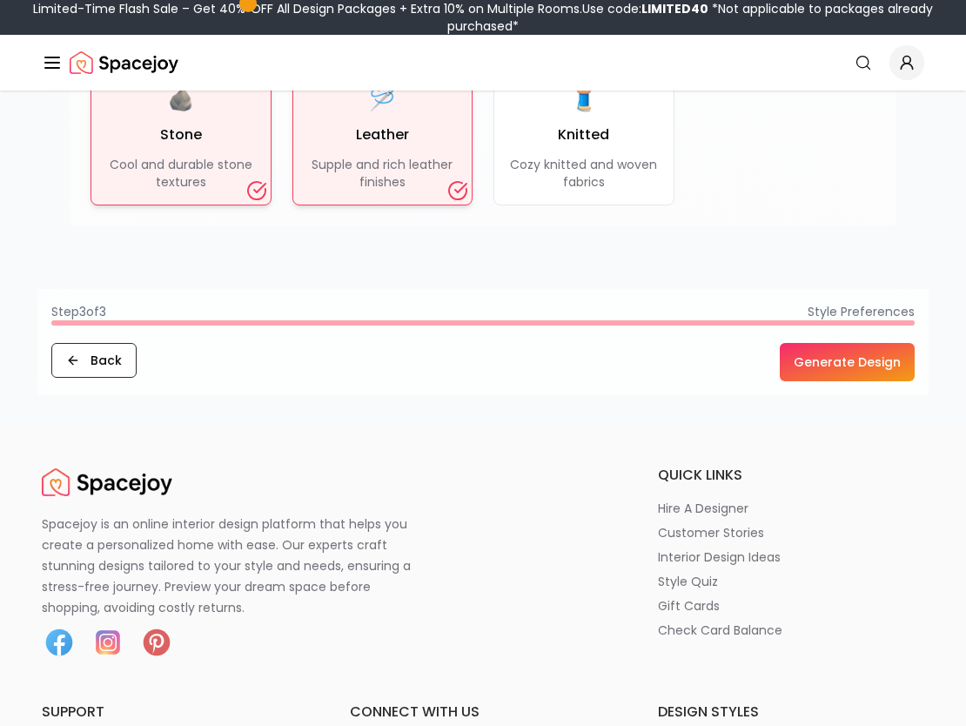
scroll to position [1785, 0]
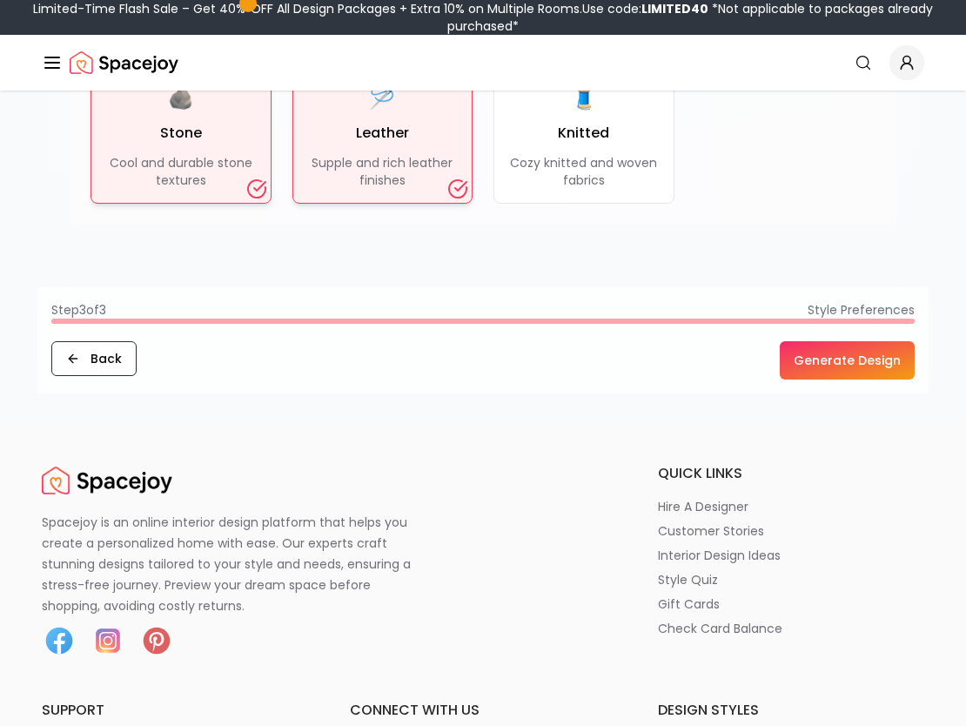
click at [829, 341] on button "Generate Design" at bounding box center [847, 360] width 135 height 38
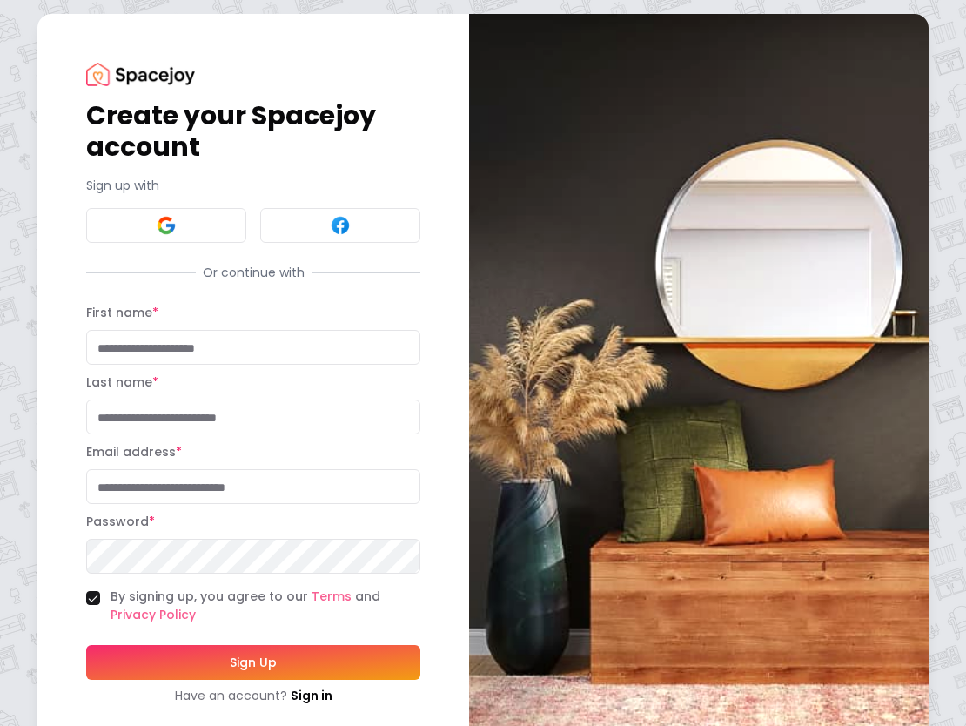
scroll to position [40, 0]
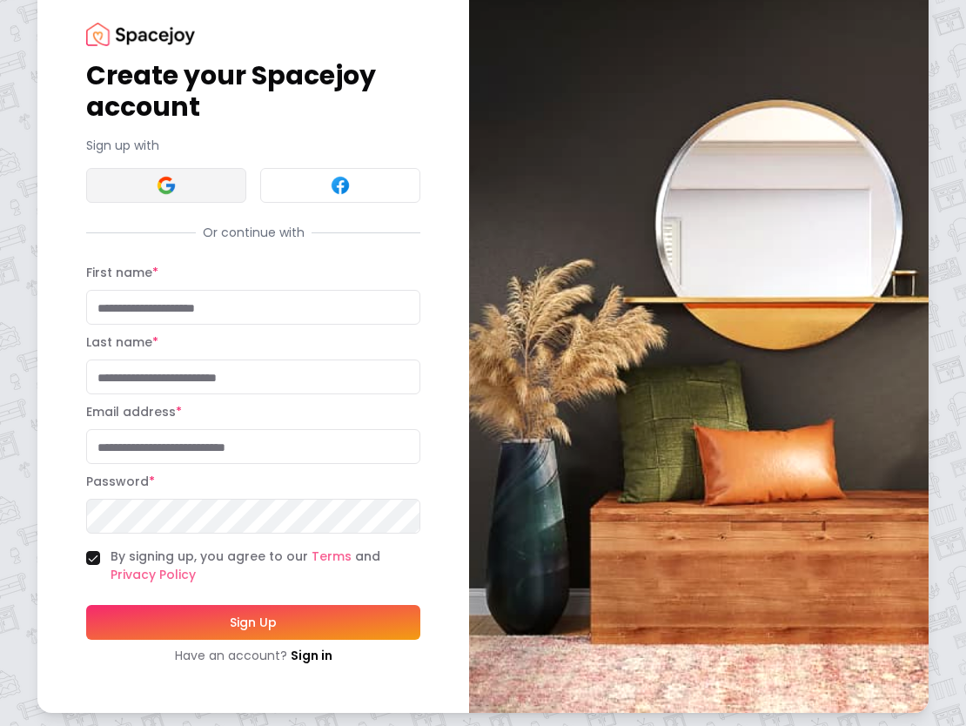
click at [179, 185] on button at bounding box center [166, 185] width 160 height 35
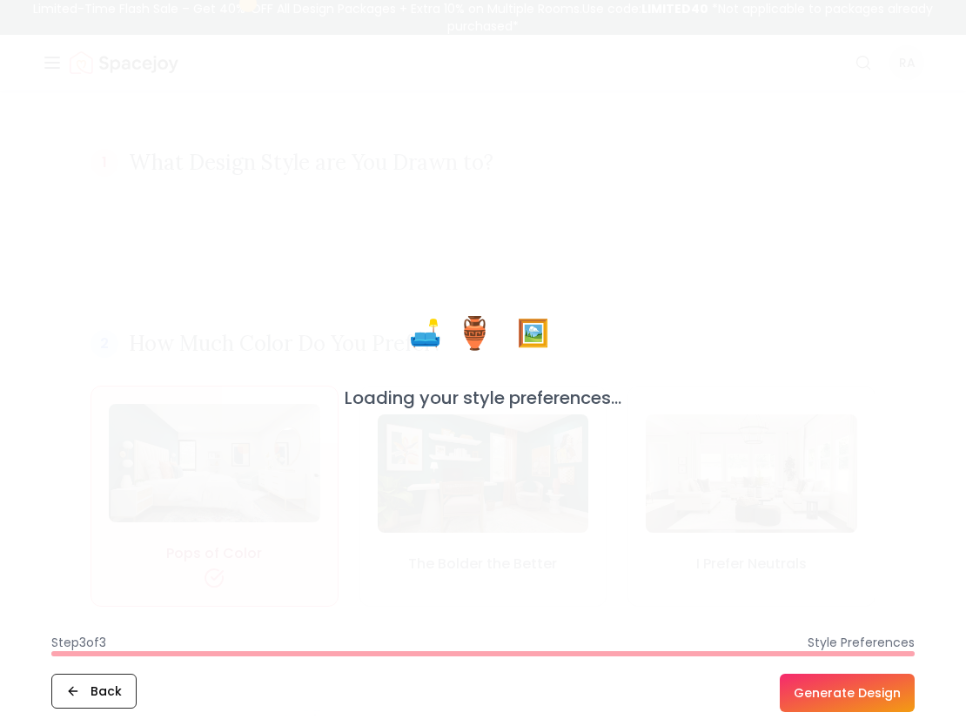
scroll to position [115, 0]
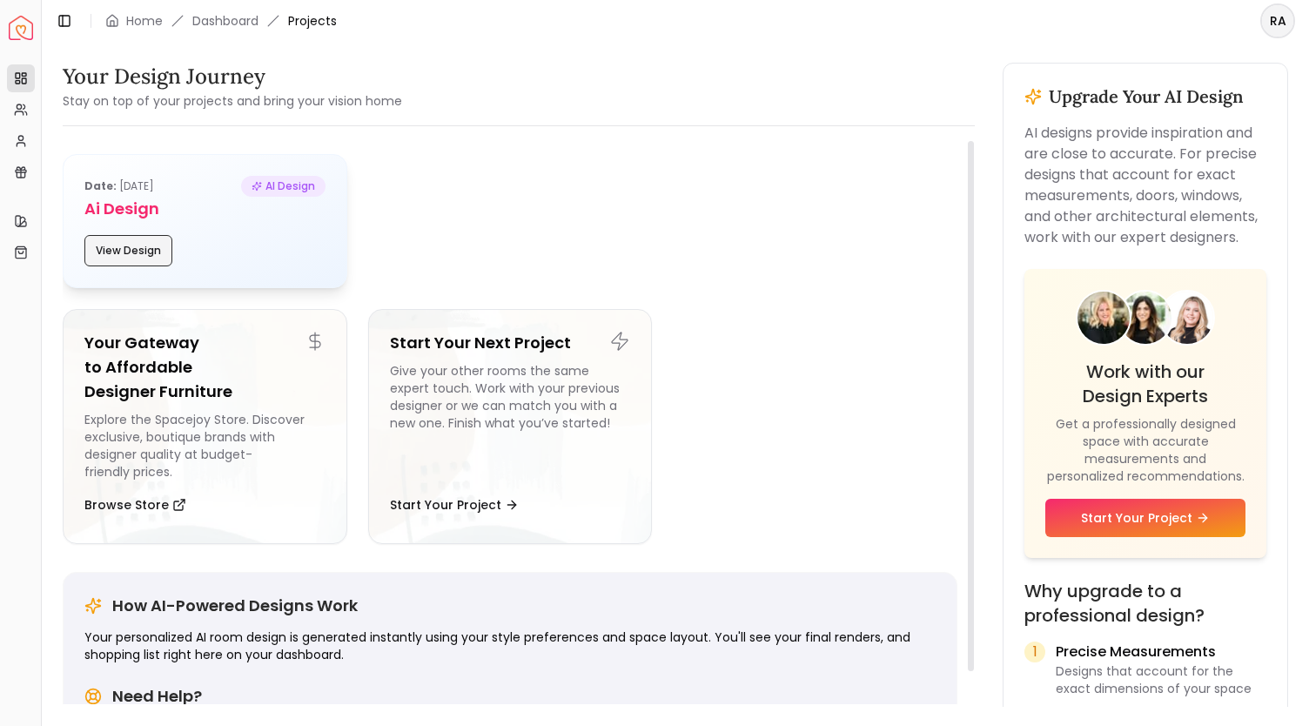
click at [130, 253] on button "View Design" at bounding box center [128, 250] width 88 height 31
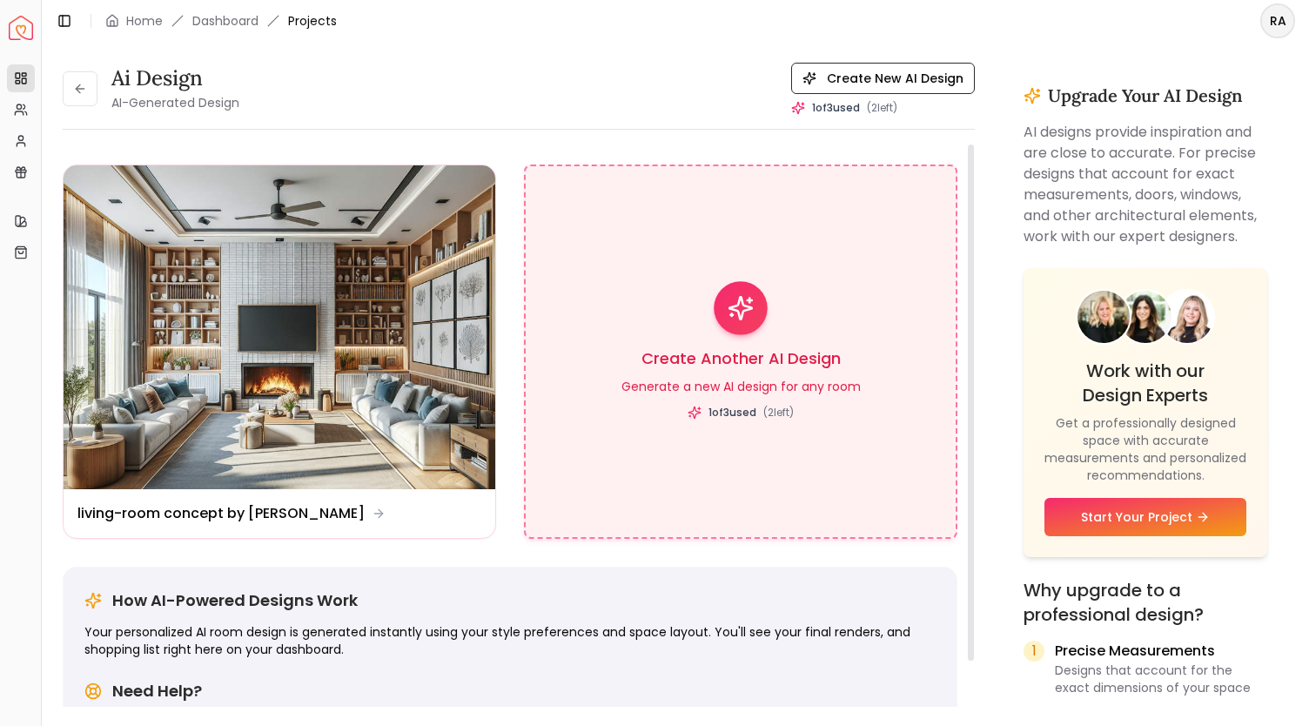
click at [745, 314] on icon at bounding box center [741, 308] width 27 height 27
